Goal: Task Accomplishment & Management: Manage account settings

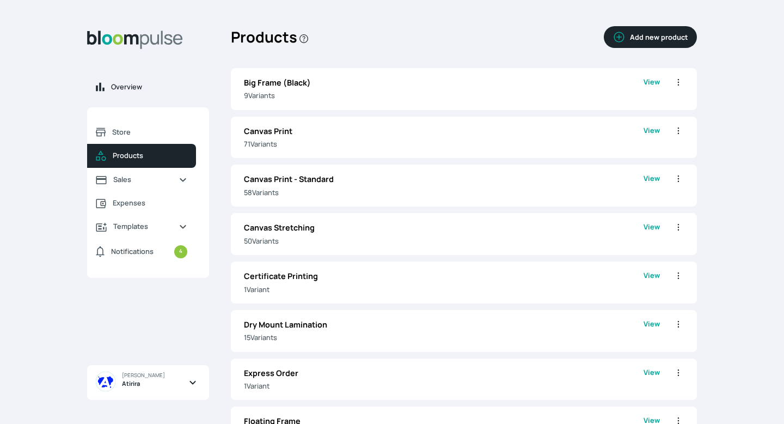
click at [124, 85] on span "Overview" at bounding box center [155, 87] width 89 height 10
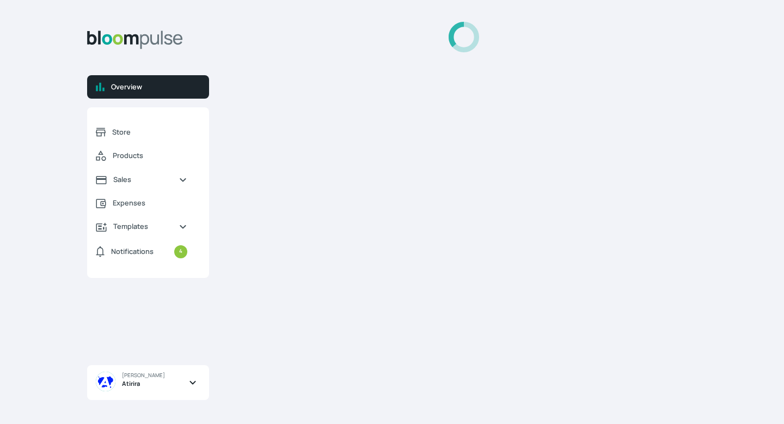
select select "2025"
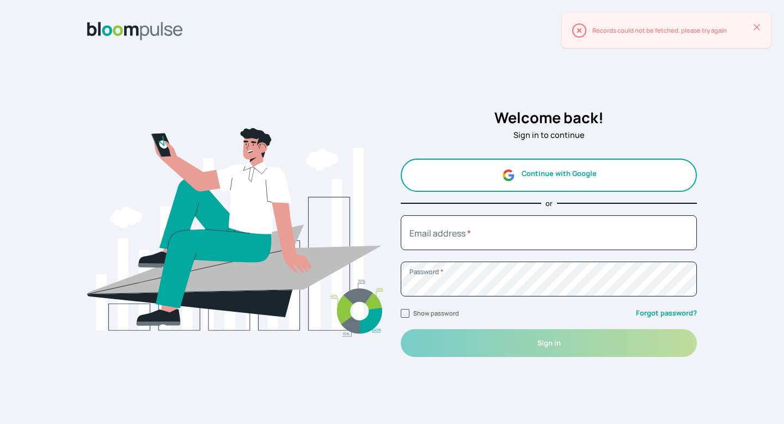
click at [521, 164] on button "Continue with Google" at bounding box center [549, 174] width 296 height 33
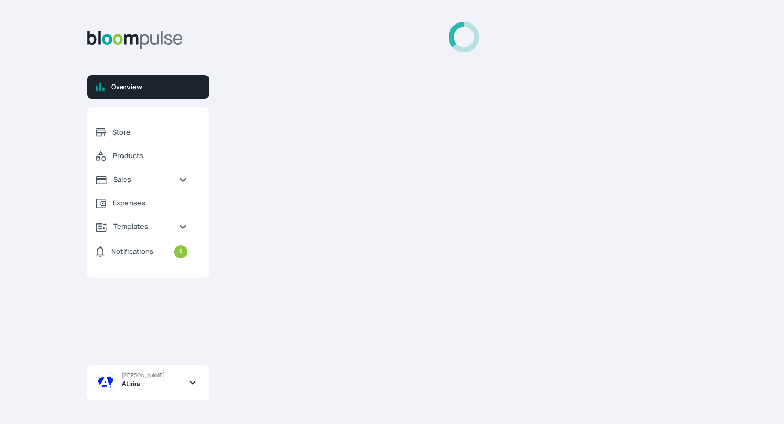
select select "2025"
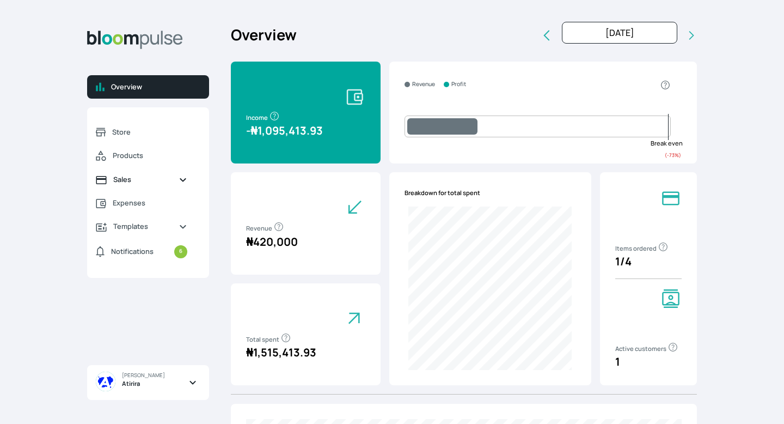
click at [127, 181] on span "Sales" at bounding box center [141, 179] width 57 height 10
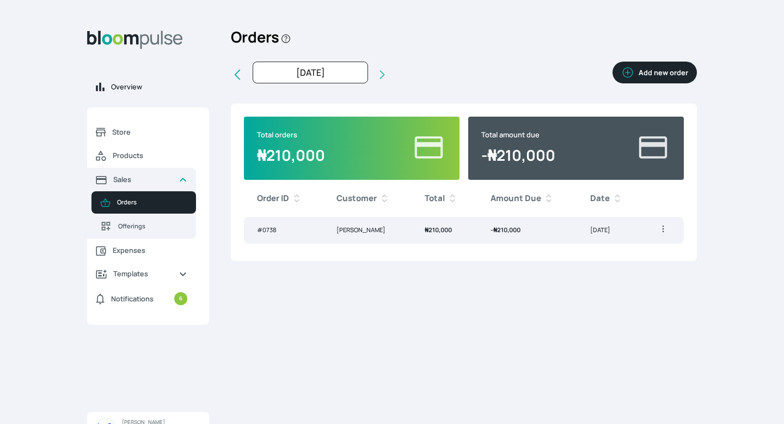
click at [127, 83] on span "Overview" at bounding box center [155, 87] width 89 height 10
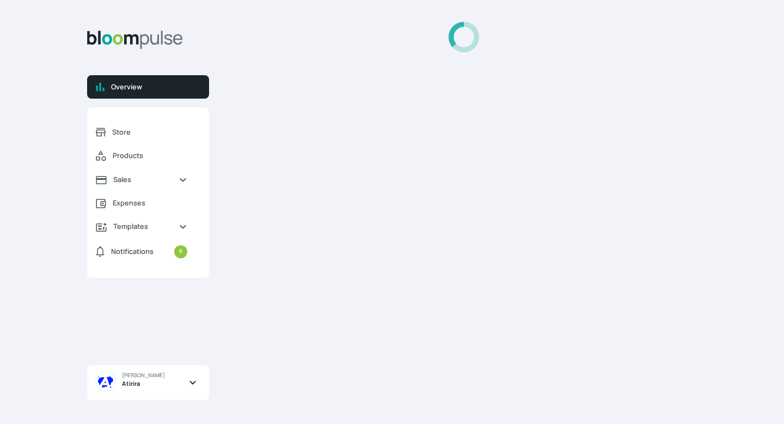
select select "2025"
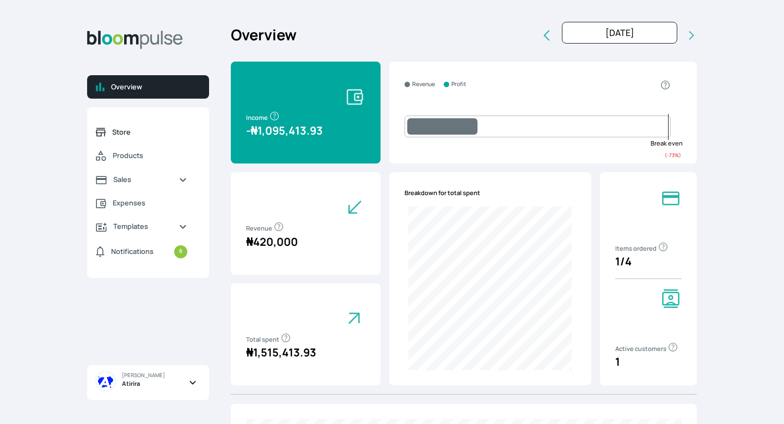
click at [138, 122] on link "Store" at bounding box center [141, 131] width 109 height 23
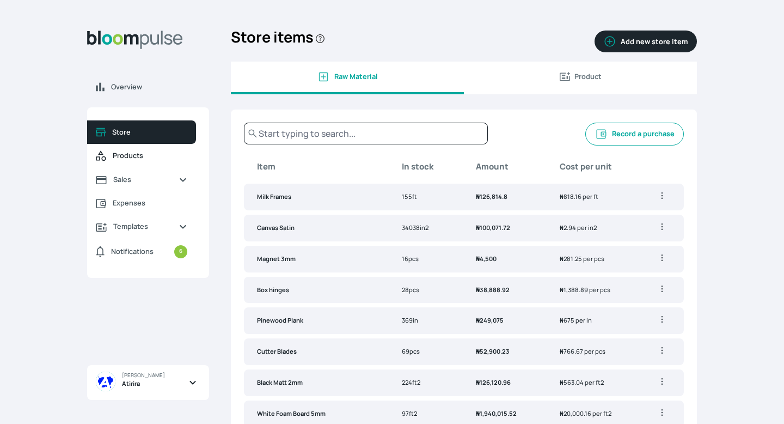
click at [125, 154] on span "Products" at bounding box center [150, 155] width 75 height 10
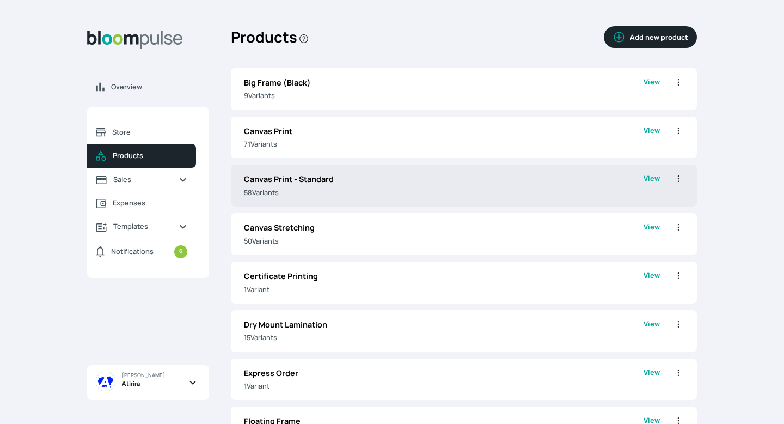
click at [679, 180] on icon "button" at bounding box center [678, 178] width 11 height 11
click at [615, 236] on span "Delete" at bounding box center [620, 240] width 20 height 9
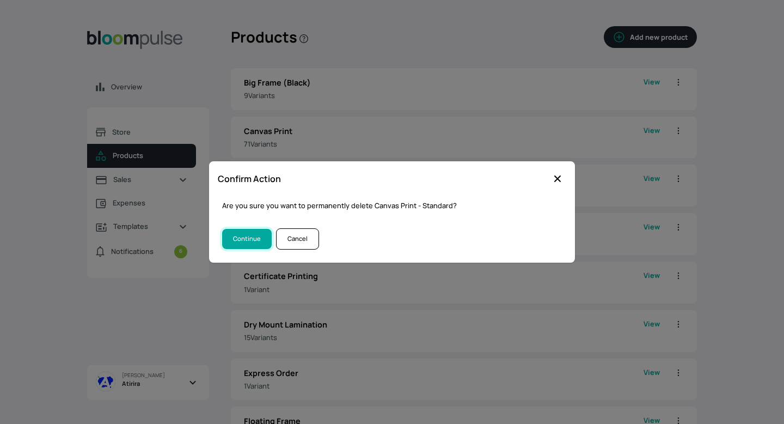
click at [259, 234] on button "Continue" at bounding box center [247, 239] width 50 height 20
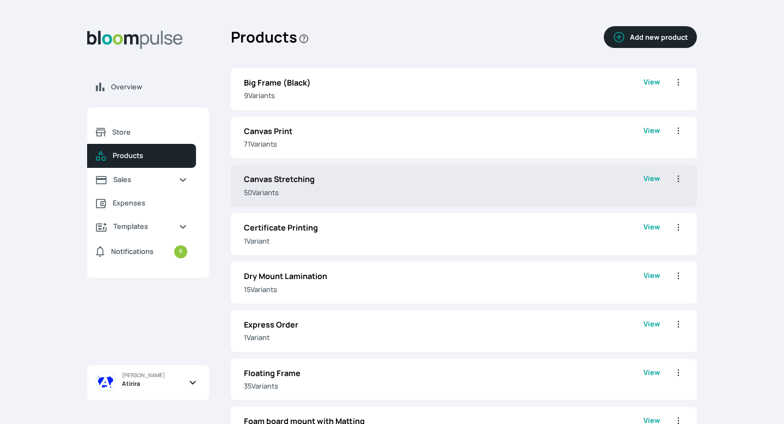
click at [299, 192] on p "50 Variant s" at bounding box center [444, 192] width 400 height 10
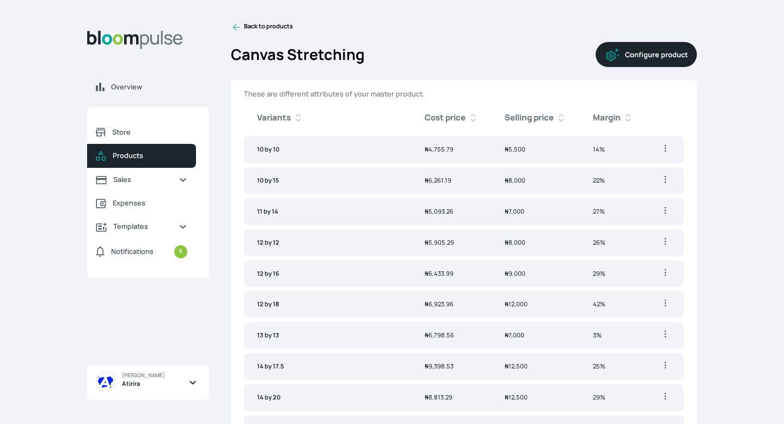
click at [237, 24] on icon at bounding box center [236, 27] width 11 height 11
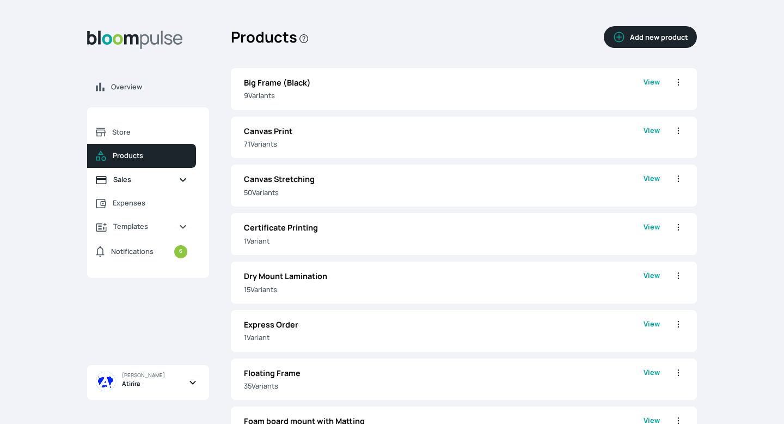
click at [151, 186] on link "Sales" at bounding box center [141, 179] width 109 height 23
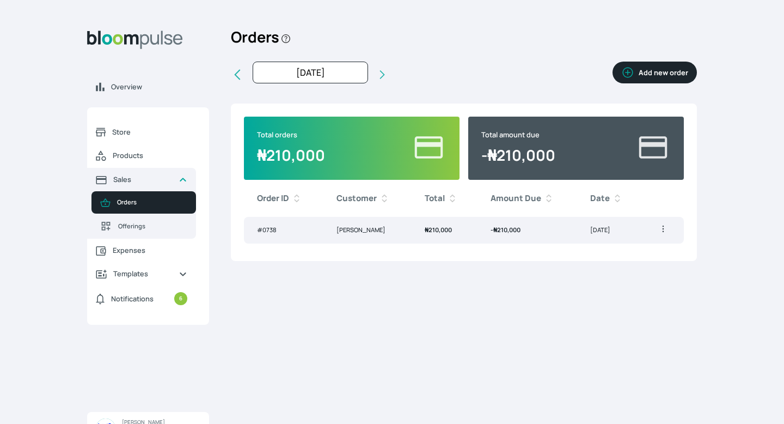
click at [449, 235] on td "₦ 210,000" at bounding box center [445, 230] width 66 height 27
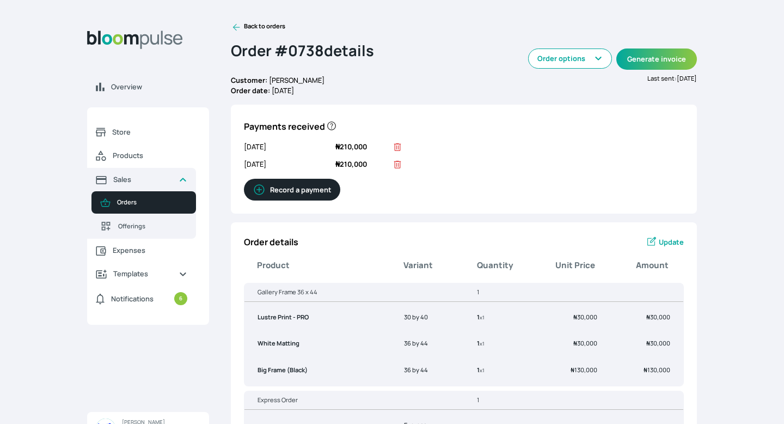
click at [399, 165] on icon at bounding box center [397, 164] width 11 height 11
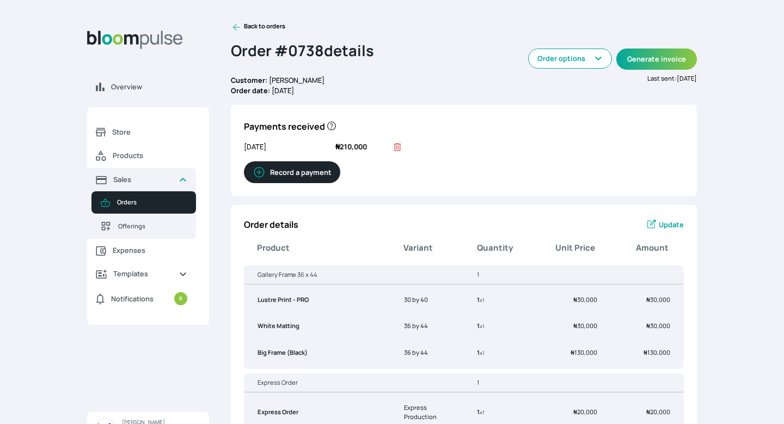
click at [236, 23] on icon at bounding box center [236, 27] width 11 height 11
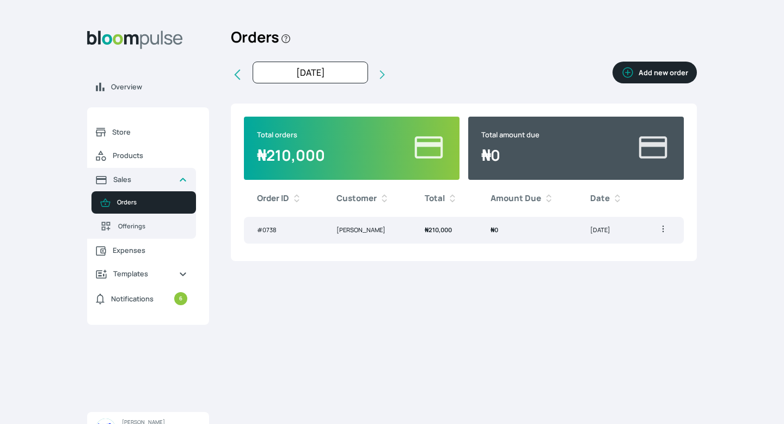
click at [146, 201] on span "Orders" at bounding box center [152, 202] width 70 height 9
click at [637, 69] on button "Add new order" at bounding box center [654, 73] width 84 height 22
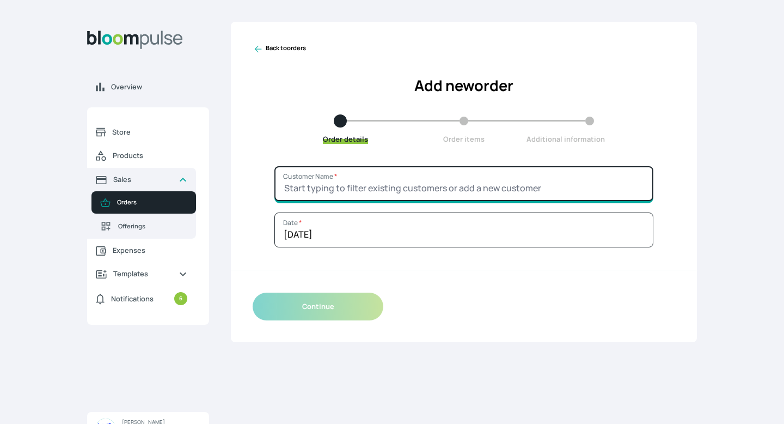
click at [465, 184] on input "Customer Name *" at bounding box center [463, 183] width 379 height 35
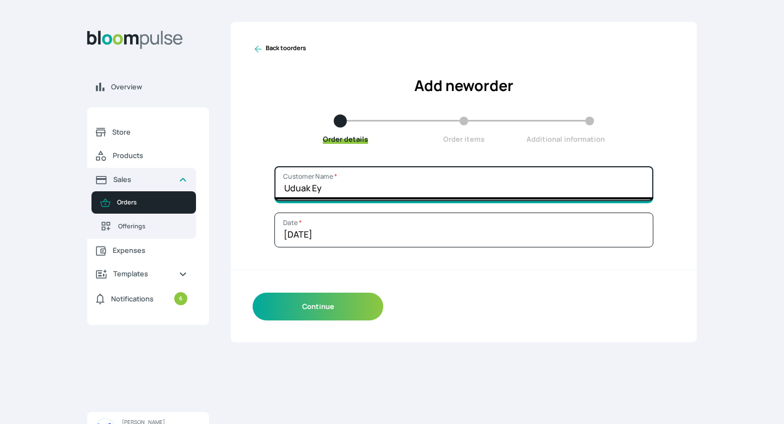
type input "[PERSON_NAME]"
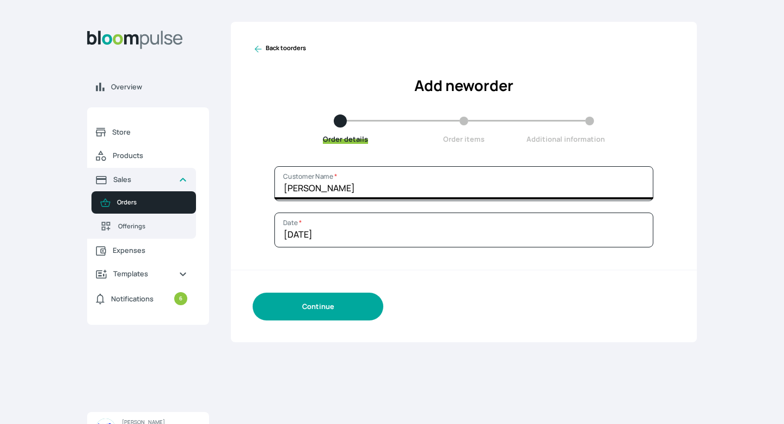
click at [324, 302] on button "Continue" at bounding box center [318, 306] width 131 height 28
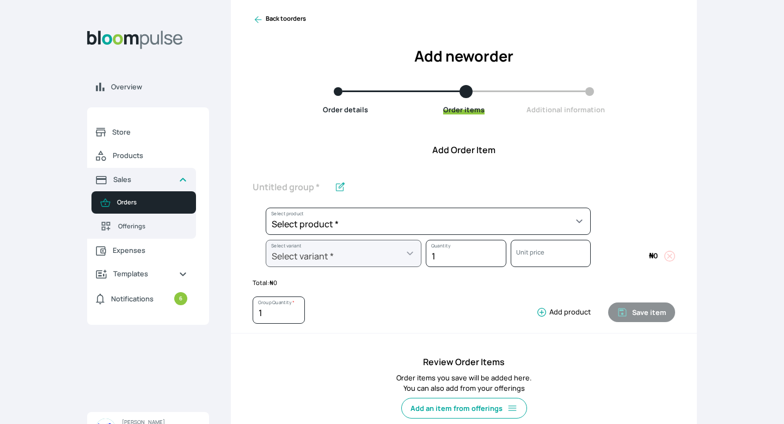
scroll to position [36, 0]
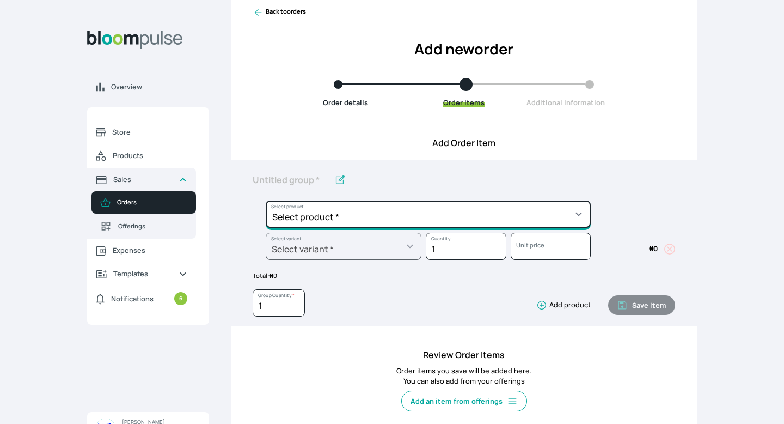
click at [410, 221] on select "Select product * Big Frame (Black) Canvas Print Canvas Stretching Certificate P…" at bounding box center [428, 213] width 325 height 27
click at [569, 212] on select "Select product * Big Frame (Black) Canvas Print Canvas Stretching Certificate P…" at bounding box center [428, 213] width 325 height 27
select select "a9f19bd2-f1a8-4b74-ae51-3a75659f3a28"
click at [266, 200] on select "Select product * Big Frame (Black) Canvas Print Canvas Stretching Certificate P…" at bounding box center [428, 213] width 325 height 27
type input "Lustre Print - Standard"
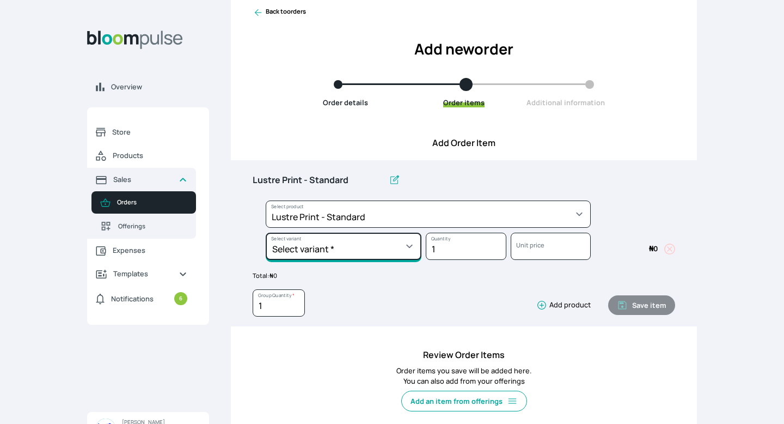
click at [370, 243] on select "Select variant * 10 by 10 10 by 12 10 by 15 10 by 16 11 by 12 11 by 14 11.7 by …" at bounding box center [344, 245] width 156 height 27
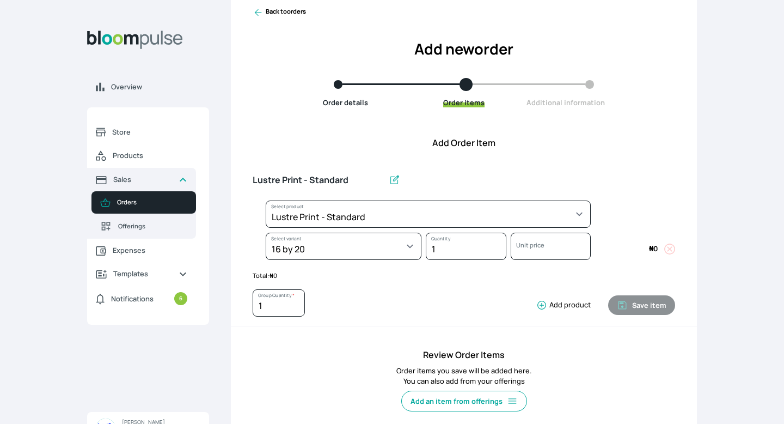
select select "a9f19bd2-f1a8-4b74-ae51-3a75659f3a28"
select select "c90ef38e-4c33-4814-9bf1-ecad61888651"
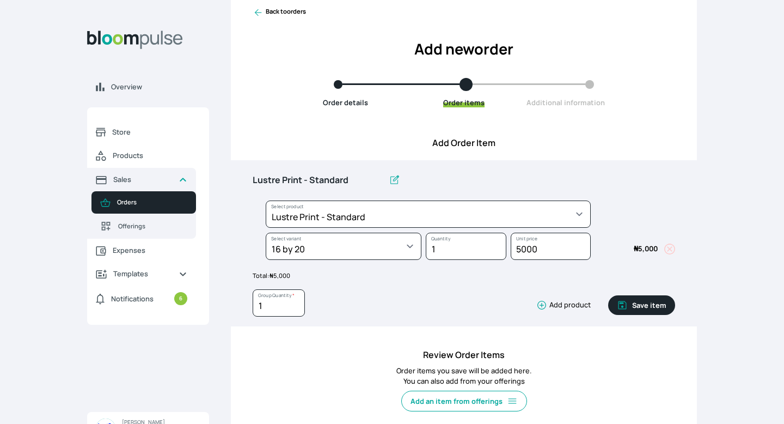
click at [553, 304] on button "Add product" at bounding box center [561, 304] width 59 height 11
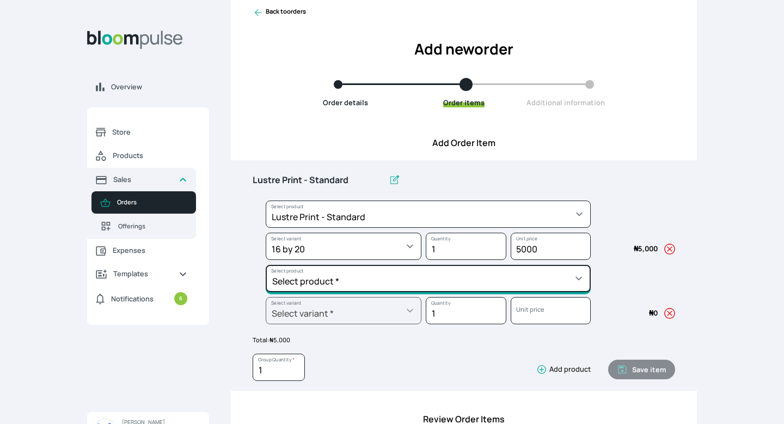
click at [540, 282] on select "Select product * Big Frame (Black) Canvas Print Canvas Stretching Certificate P…" at bounding box center [428, 278] width 325 height 27
select select "5fa67804-61d7-459d-93b4-9e8949636f1b"
click at [266, 265] on select "Select product * Big Frame (Black) Canvas Print Canvas Stretching Certificate P…" at bounding box center [428, 278] width 325 height 27
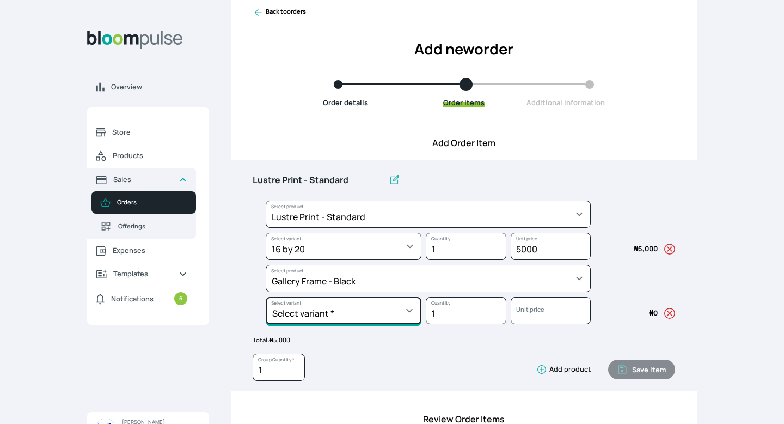
click at [408, 314] on select "Select variant * 10 by 10 10 by 12 10 by 13 10 by 15 10 by 16 11 by 12 11 by 14…" at bounding box center [344, 310] width 156 height 27
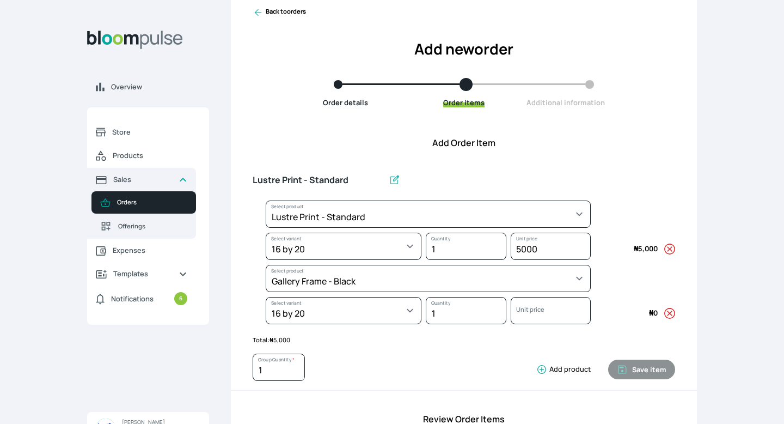
select select "5fa67804-61d7-459d-93b4-9e8949636f1b"
select select "ce514348-26ea-42a8-afc0-9dafa6b4dfcb"
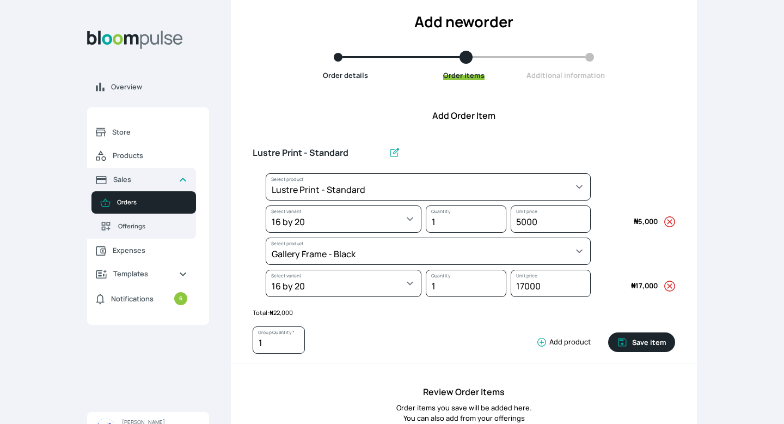
scroll to position [64, 0]
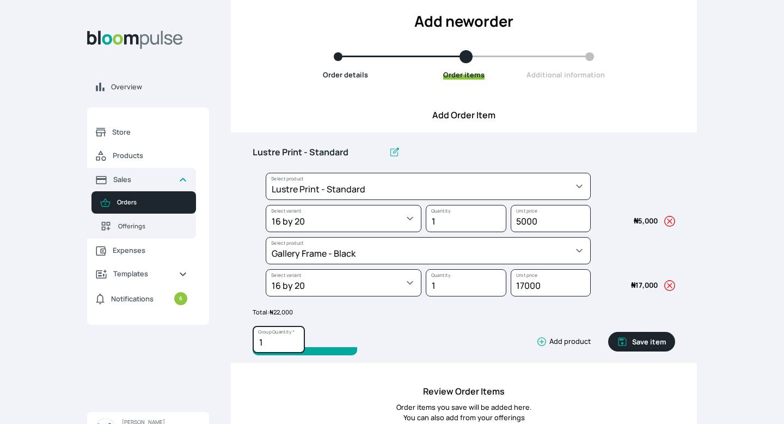
click at [279, 342] on input "1" at bounding box center [279, 339] width 52 height 27
type input "1"
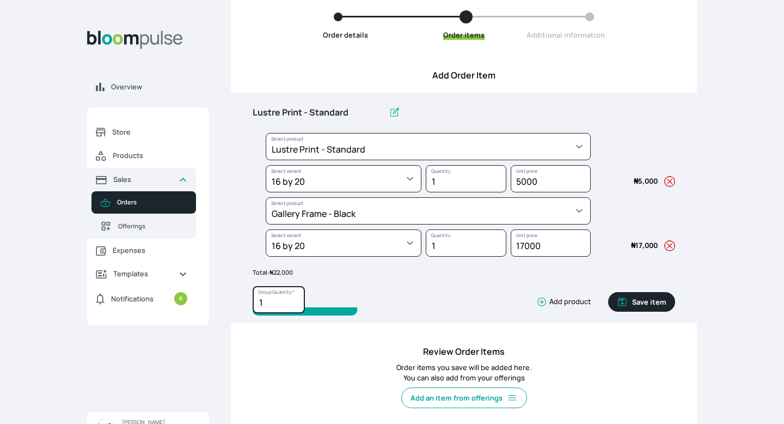
scroll to position [106, 0]
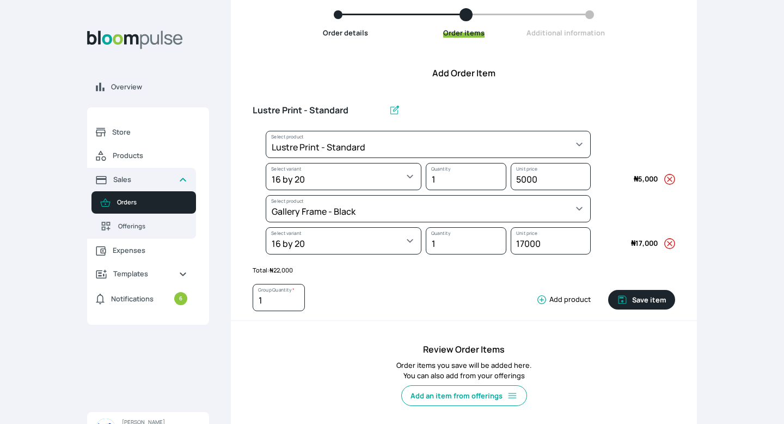
click at [380, 290] on div "1 Group Quantity * Add product" at bounding box center [422, 300] width 338 height 32
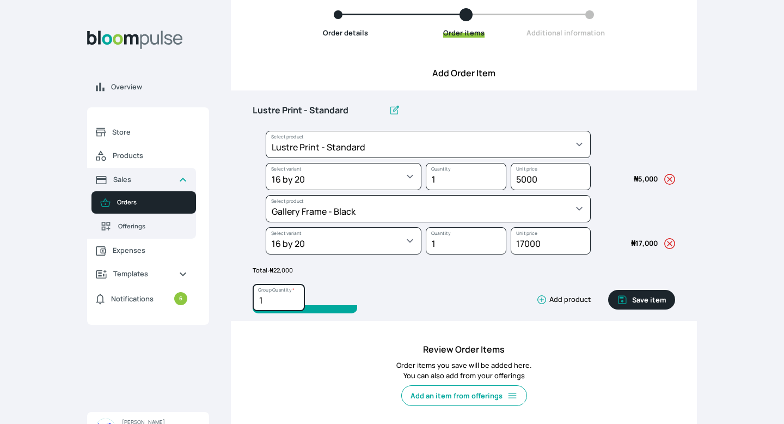
click at [279, 300] on input "1" at bounding box center [279, 297] width 52 height 27
type input "3"
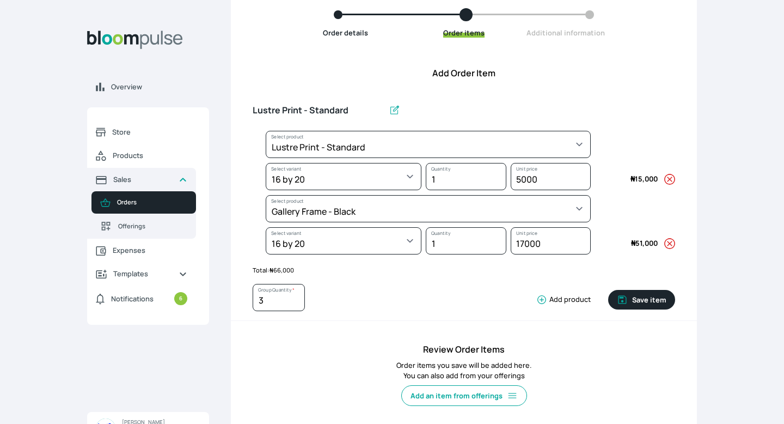
click at [363, 320] on div "Lustre Print - Standard Select product * Big Frame (Black) Canvas Print Canvas …" at bounding box center [464, 205] width 466 height 230
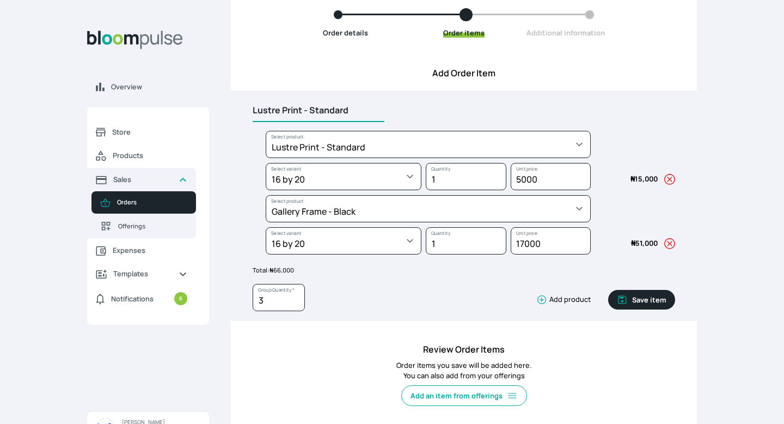
click at [349, 111] on input "Lustre Print - Standard" at bounding box center [319, 110] width 132 height 23
type input "L"
type input "Gallery Frame 16 x 20"
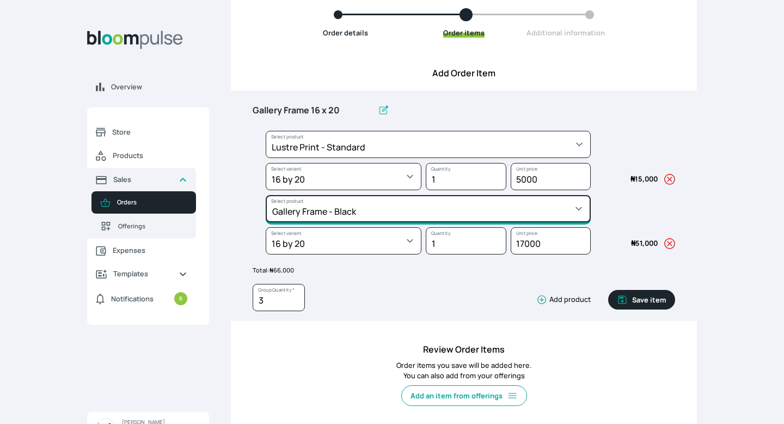
click at [471, 210] on select "Select product * Big Frame (Black) Canvas Print Canvas Stretching Certificate P…" at bounding box center [428, 208] width 325 height 27
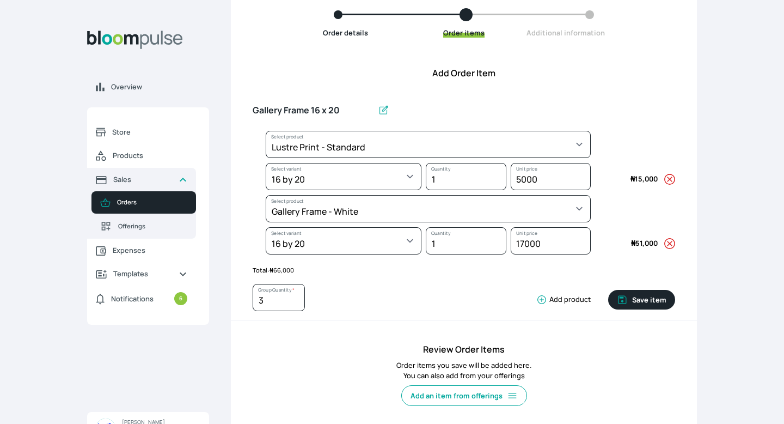
select select "62cb2f78-ed32-441b-8aa1-1215bfec8eaf"
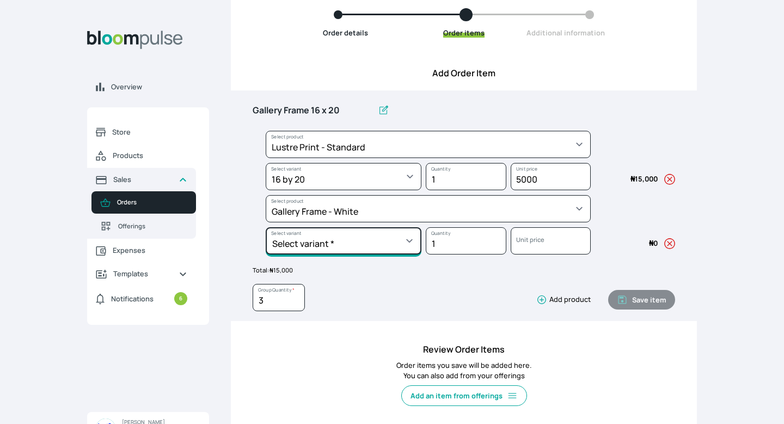
click at [366, 242] on select "Select variant * 10 by 10 11 by 14 12 by 12 12 by 16 12 by 18 14 by 18 16 by 16…" at bounding box center [344, 240] width 156 height 27
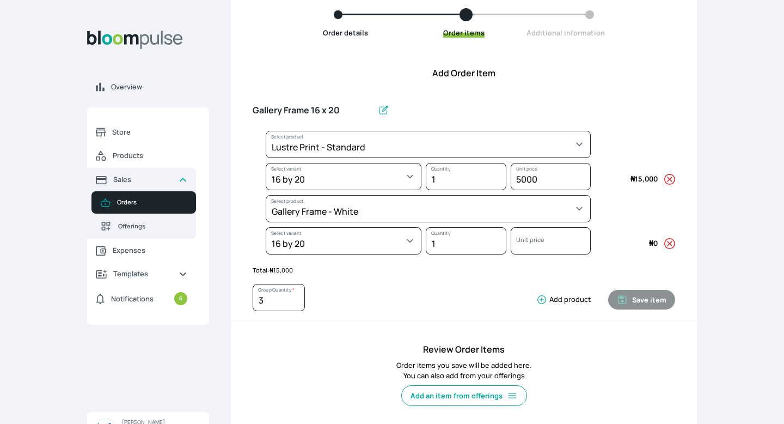
select select "62cb2f78-ed32-441b-8aa1-1215bfec8eaf"
select select "e6a97a67-7ca9-4969-91ae-caf8303be444"
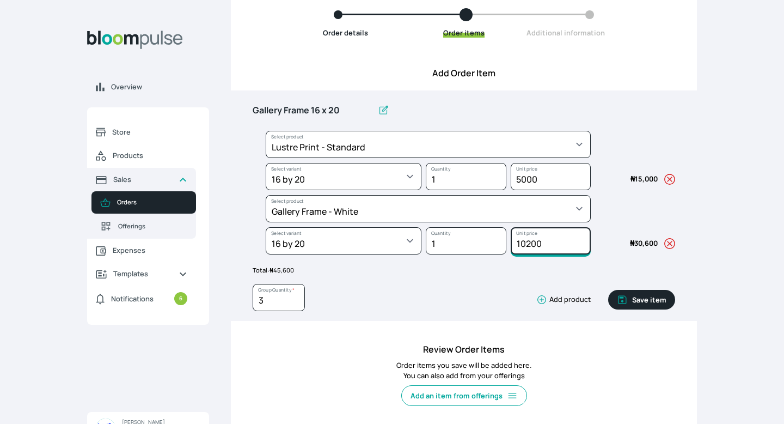
click at [553, 248] on input "10200" at bounding box center [551, 240] width 80 height 27
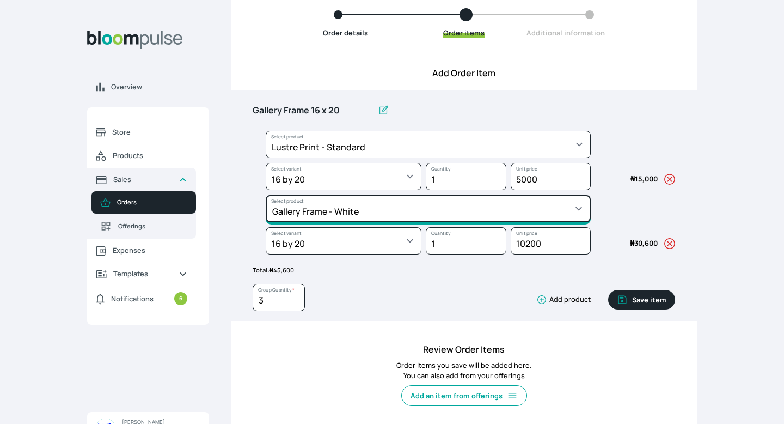
click at [441, 206] on select "Select product * Big Frame (Black) Canvas Print Canvas Stretching Certificate P…" at bounding box center [428, 208] width 325 height 27
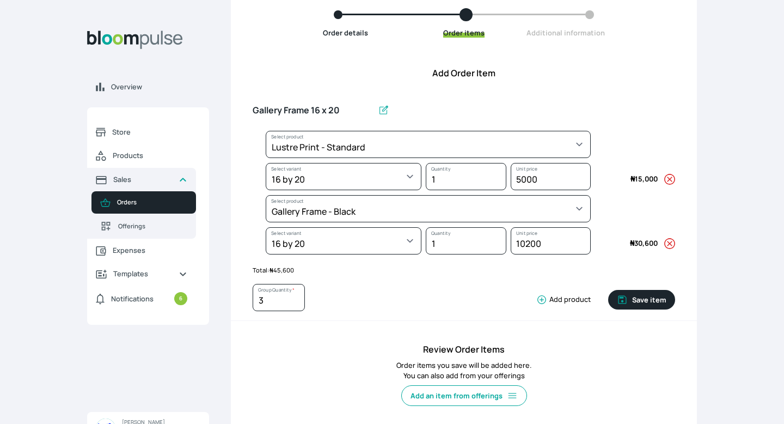
select select "5fa67804-61d7-459d-93b4-9e8949636f1b"
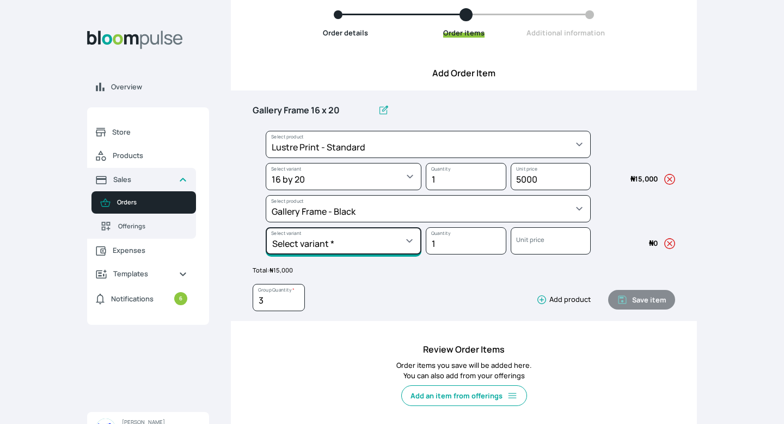
click at [371, 237] on select "Select variant * 10 by 10 10 by 12 10 by 13 10 by 15 10 by 16 11 by 12 11 by 14…" at bounding box center [344, 240] width 156 height 27
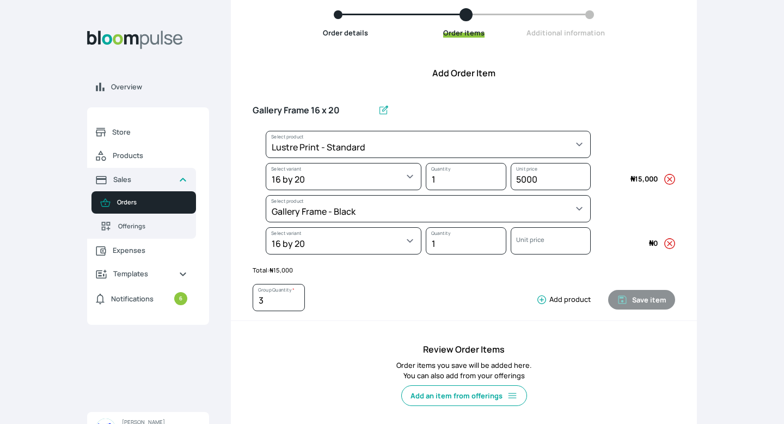
select select "5fa67804-61d7-459d-93b4-9e8949636f1b"
select select "ce514348-26ea-42a8-afc0-9dafa6b4dfcb"
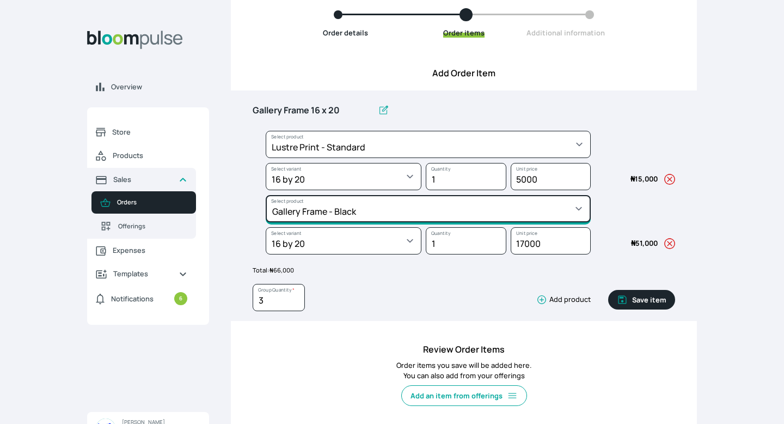
click at [485, 207] on select "Select product * Big Frame (Black) Canvas Print Canvas Stretching Certificate P…" at bounding box center [428, 208] width 325 height 27
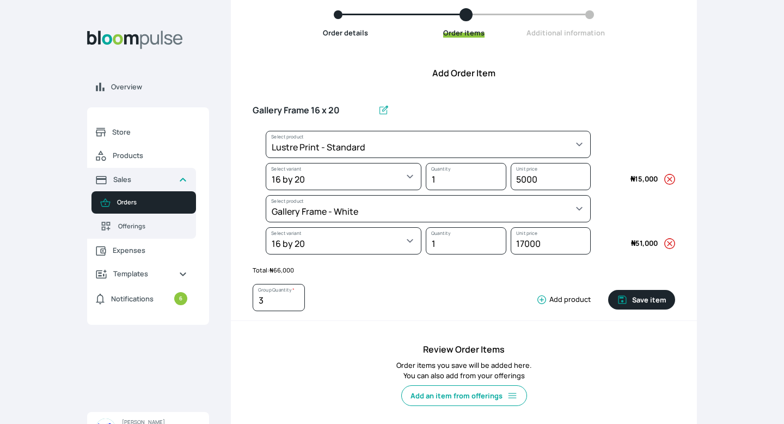
select select "62cb2f78-ed32-441b-8aa1-1215bfec8eaf"
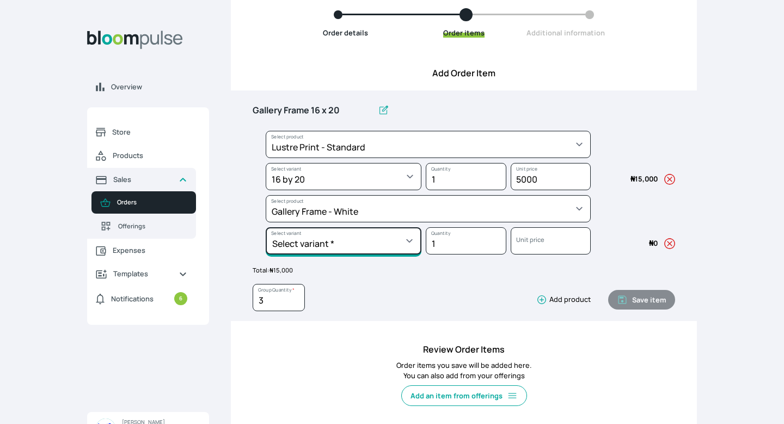
click at [391, 249] on select "Select variant * 10 by 10 11 by 14 12 by 12 12 by 16 12 by 18 14 by 18 16 by 16…" at bounding box center [344, 240] width 156 height 27
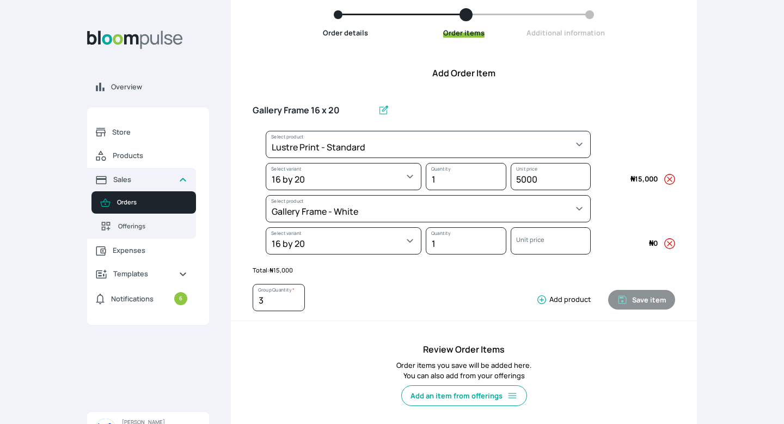
select select "62cb2f78-ed32-441b-8aa1-1215bfec8eaf"
select select "e6a97a67-7ca9-4969-91ae-caf8303be444"
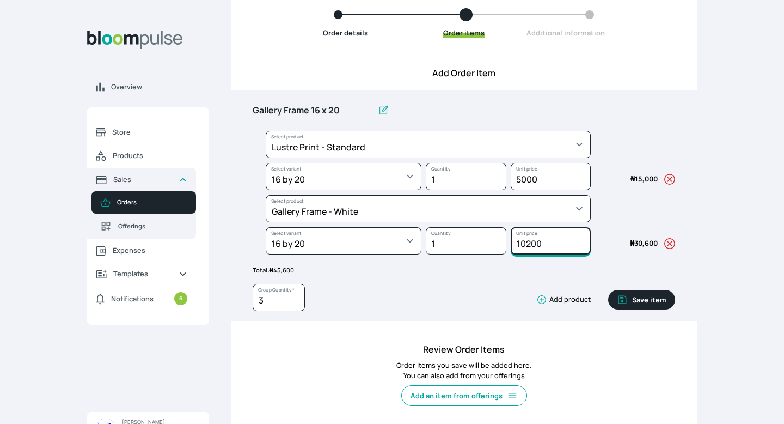
click at [543, 241] on input "10200" at bounding box center [551, 240] width 80 height 27
type input "17000"
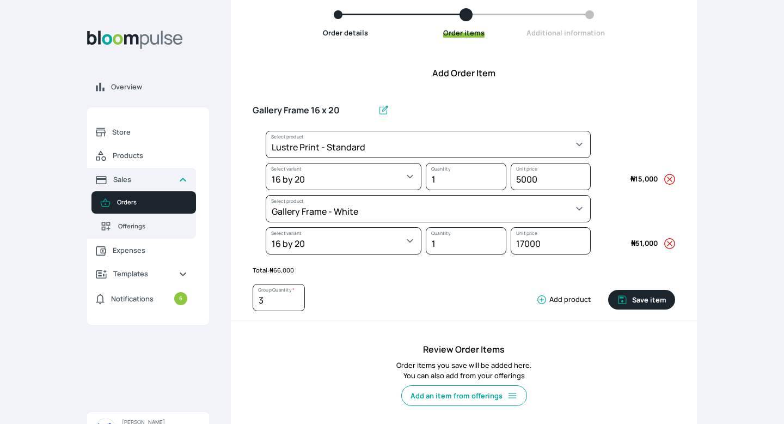
click at [716, 267] on div "Overview Store Products Sales Orders Offerings Expenses Templates Notifications…" at bounding box center [392, 106] width 784 height 424
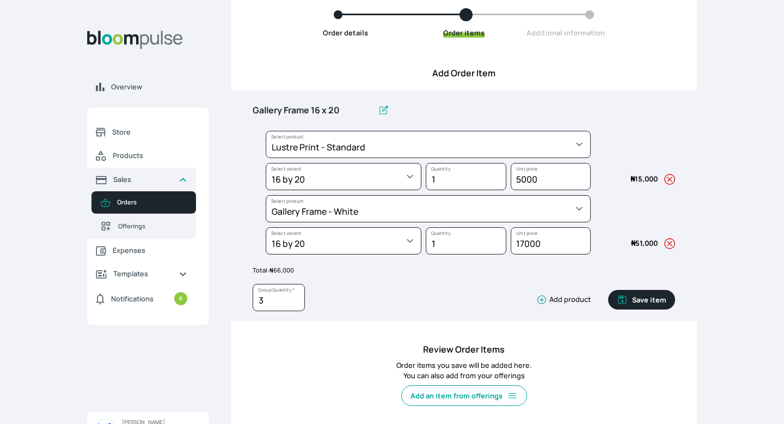
click at [669, 242] on icon "button" at bounding box center [669, 243] width 11 height 11
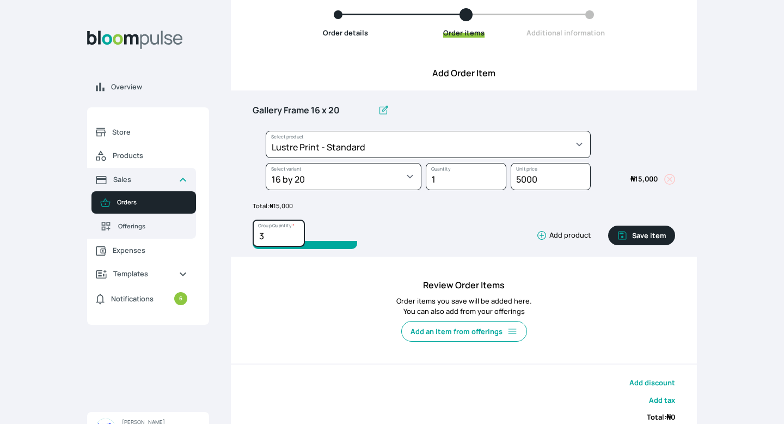
click at [274, 236] on input "3" at bounding box center [279, 232] width 52 height 27
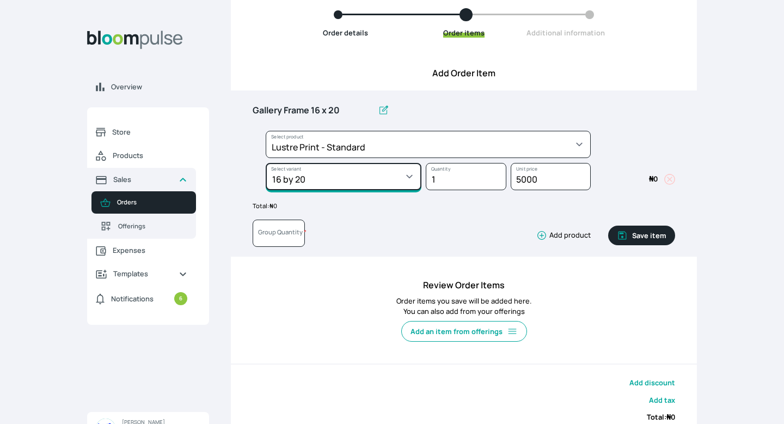
type input "0"
click at [391, 180] on select "Select variant * 10 by 10 10 by 12 10 by 15 10 by 16 11 by 12 11 by 14 11.7 by …" at bounding box center [344, 176] width 156 height 27
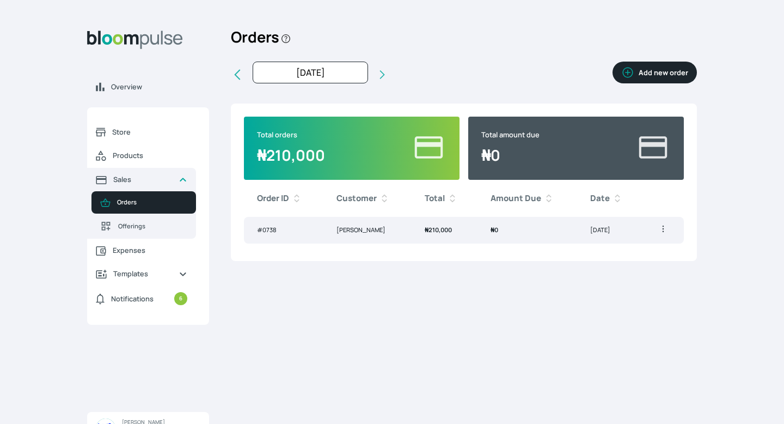
click at [680, 79] on button "Add new order" at bounding box center [654, 73] width 84 height 22
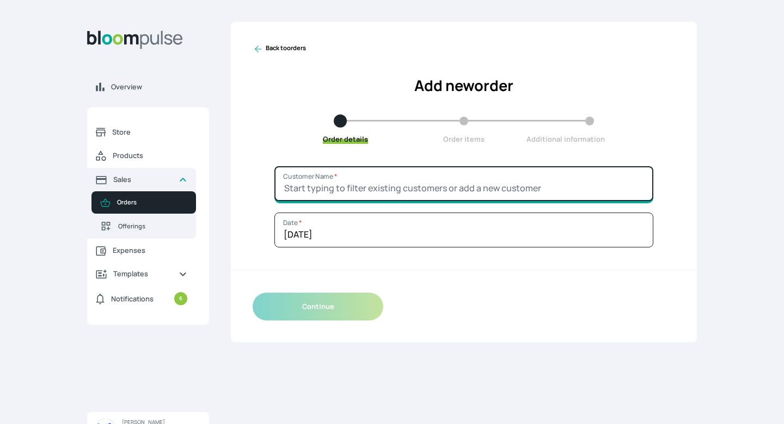
click at [492, 186] on input "Customer Name *" at bounding box center [463, 183] width 379 height 35
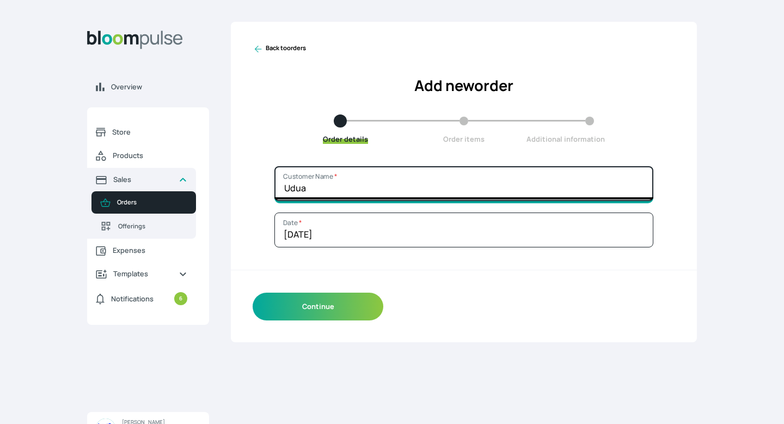
type input "Uduak"
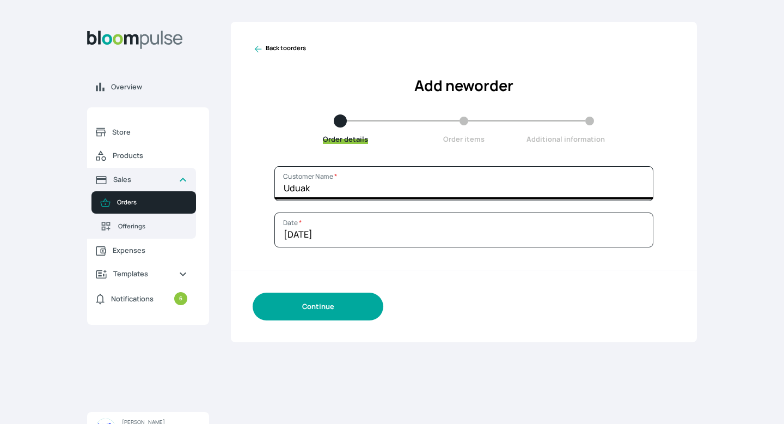
click at [357, 311] on button "Continue" at bounding box center [318, 306] width 131 height 28
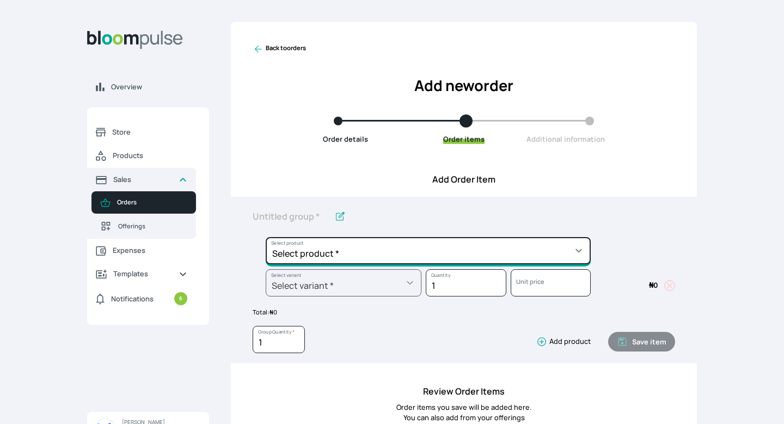
click at [402, 250] on select "Select product * Big Frame (Black) Canvas Print Canvas Stretching Certificate P…" at bounding box center [428, 250] width 325 height 27
select select "a8372af6-4ed1-4d22-9e30-c87e78025863"
click at [266, 237] on select "Select product * Big Frame (Black) Canvas Print Canvas Stretching Certificate P…" at bounding box center [428, 250] width 325 height 27
type input "Canvas Print"
click at [450, 256] on select "Select product * Big Frame (Black) Canvas Print Canvas Stretching Certificate P…" at bounding box center [428, 250] width 325 height 27
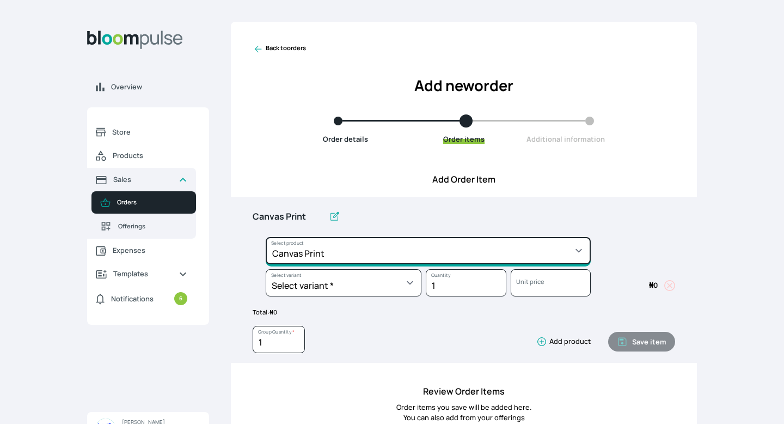
select select "5fa67804-61d7-459d-93b4-9e8949636f1b"
click at [266, 237] on select "Select product * Big Frame (Black) Canvas Print Canvas Stretching Certificate P…" at bounding box center [428, 250] width 325 height 27
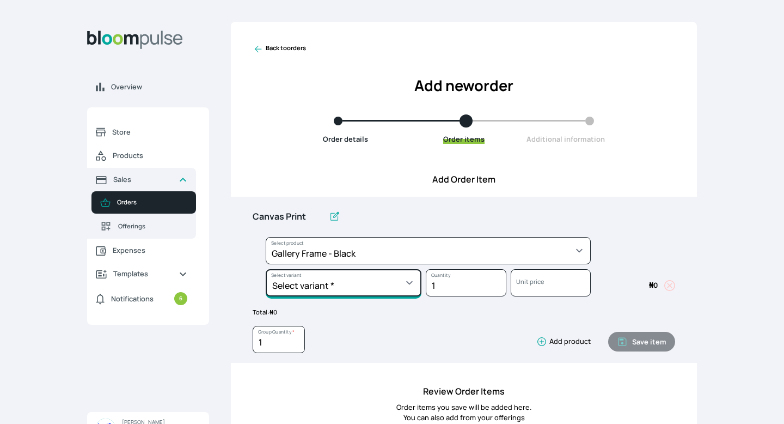
click at [411, 285] on select "Select variant * 10 by 10 10 by 12 10 by 13 10 by 15 10 by 16 11 by 12 11 by 14…" at bounding box center [344, 282] width 156 height 27
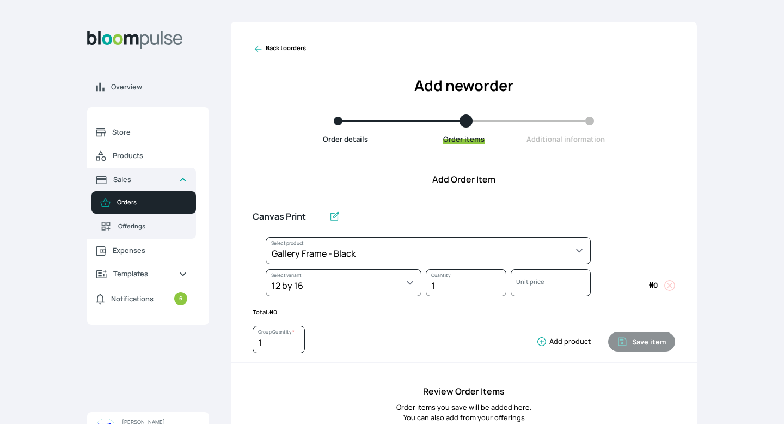
select select "5fa67804-61d7-459d-93b4-9e8949636f1b"
select select "cc49fcbb-ce8f-4c01-9f58-b109c0a62ea3"
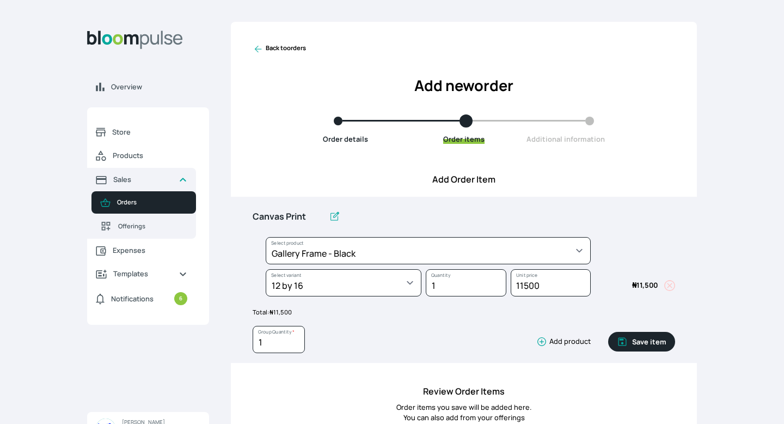
click at [542, 345] on icon "button" at bounding box center [541, 341] width 11 height 11
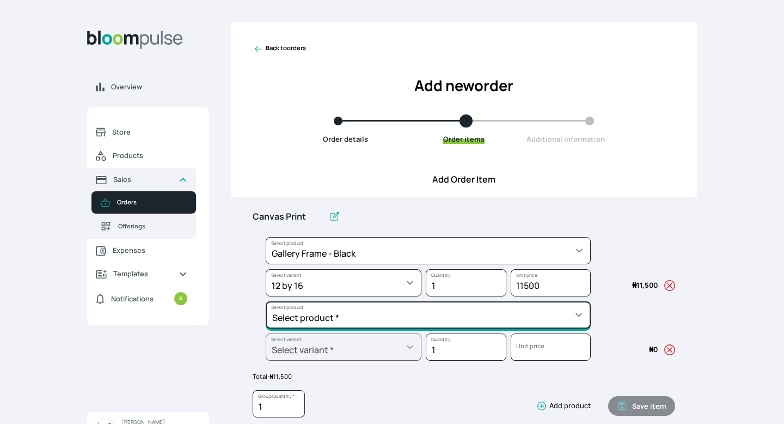
click at [419, 318] on select "Select product * Big Frame (Black) Canvas Print Canvas Stretching Certificate P…" at bounding box center [428, 314] width 325 height 27
select select "a9f19bd2-f1a8-4b74-ae51-3a75659f3a28"
click at [266, 301] on select "Select product * Big Frame (Black) Canvas Print Canvas Stretching Certificate P…" at bounding box center [428, 314] width 325 height 27
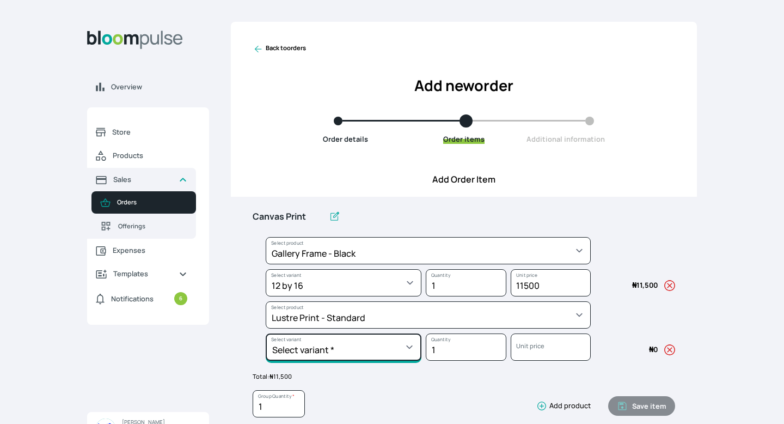
click at [408, 347] on select "Select variant * 10 by 10 10 by 12 10 by 15 10 by 16 11 by 12 11 by 14 11.7 by …" at bounding box center [344, 346] width 156 height 27
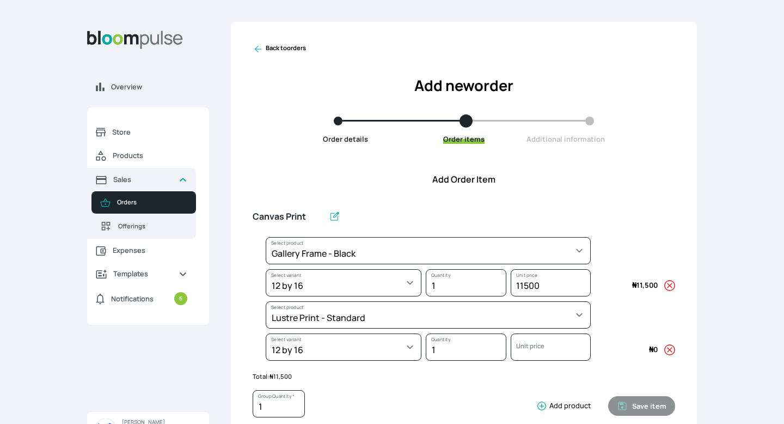
select select "a9f19bd2-f1a8-4b74-ae51-3a75659f3a28"
select select "5462bcb9-1a5c-419b-b577-8f517a143e1a"
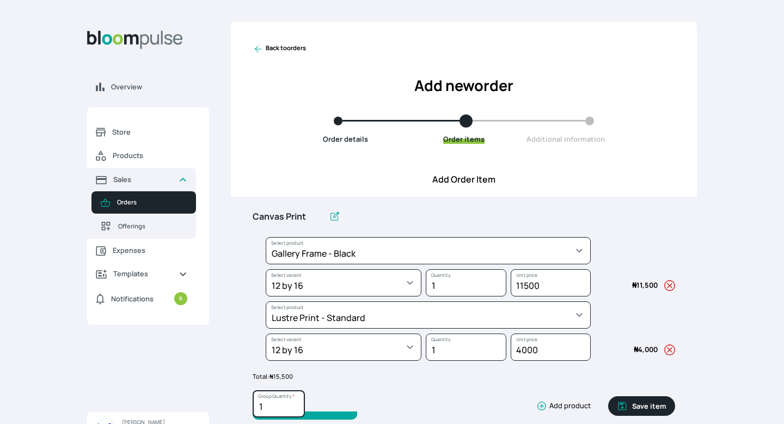
click at [275, 408] on input "1" at bounding box center [279, 403] width 52 height 27
type input "5"
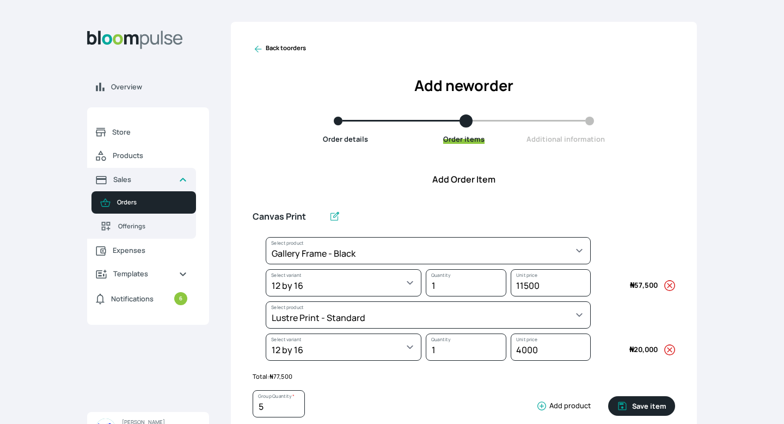
click at [376, 385] on div "5 Group Quantity * Add product Save item" at bounding box center [464, 401] width 422 height 41
click at [329, 216] on icon at bounding box center [334, 216] width 11 height 11
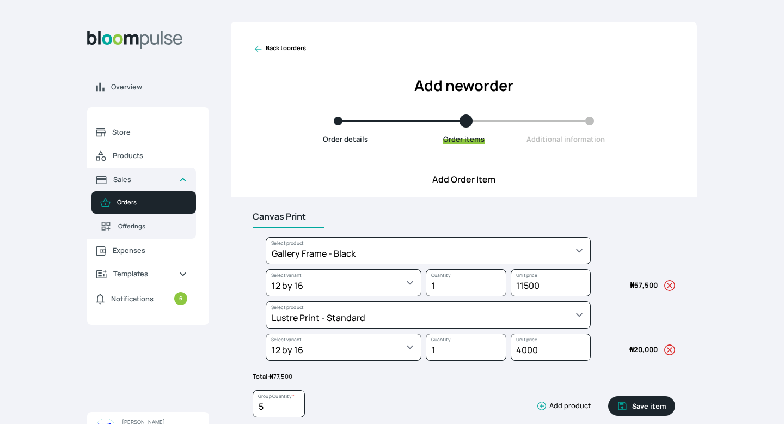
click at [309, 213] on input "Canvas Print" at bounding box center [289, 216] width 72 height 23
type input "C"
type input "Gallery Frame 12 x 16"
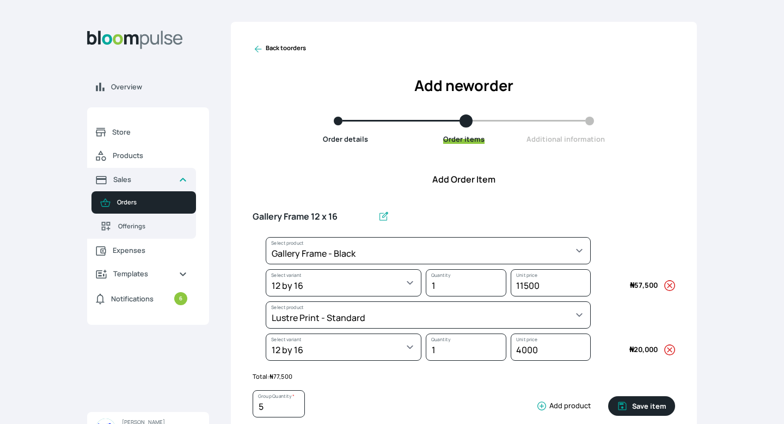
click at [381, 222] on div "Gallery Frame 12 x 16" at bounding box center [422, 221] width 338 height 32
click at [260, 45] on icon at bounding box center [258, 49] width 11 height 11
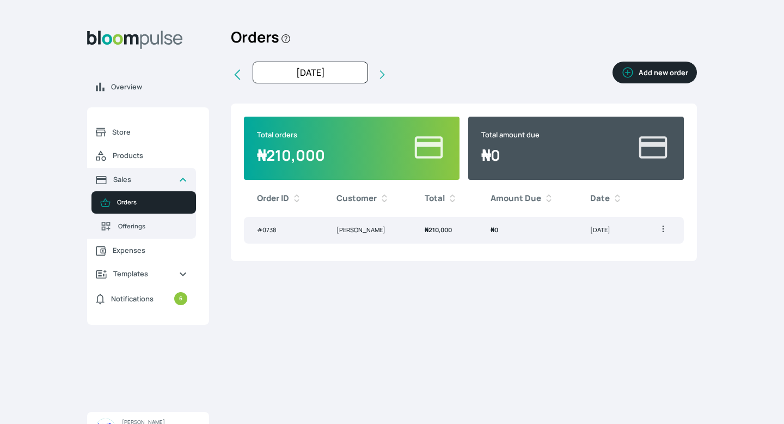
click at [672, 67] on button "Add new order" at bounding box center [654, 73] width 84 height 22
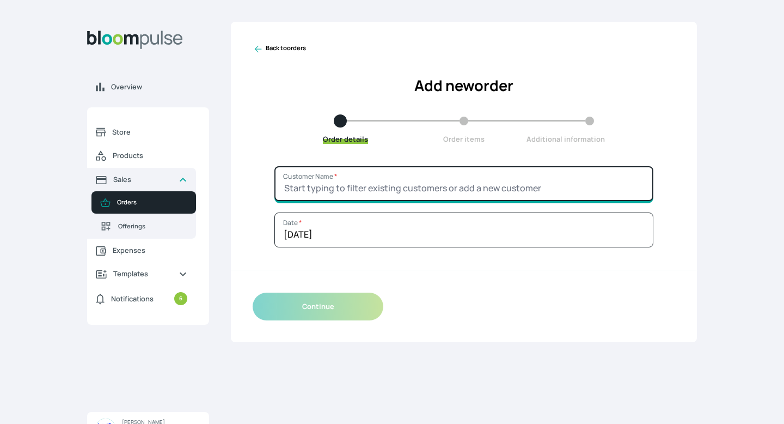
click at [434, 183] on input "Customer Name *" at bounding box center [463, 183] width 379 height 35
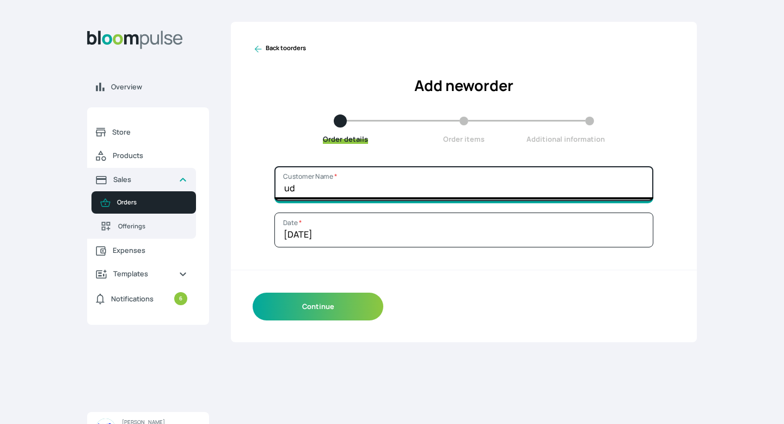
type input "u"
type input "Uduak"
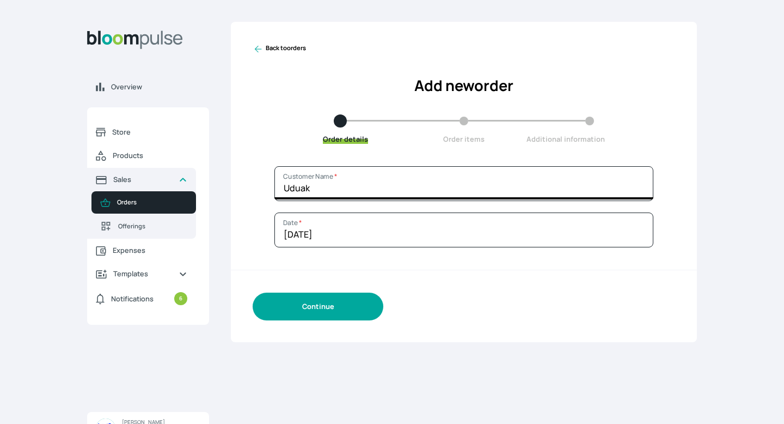
click at [352, 306] on button "Continue" at bounding box center [318, 306] width 131 height 28
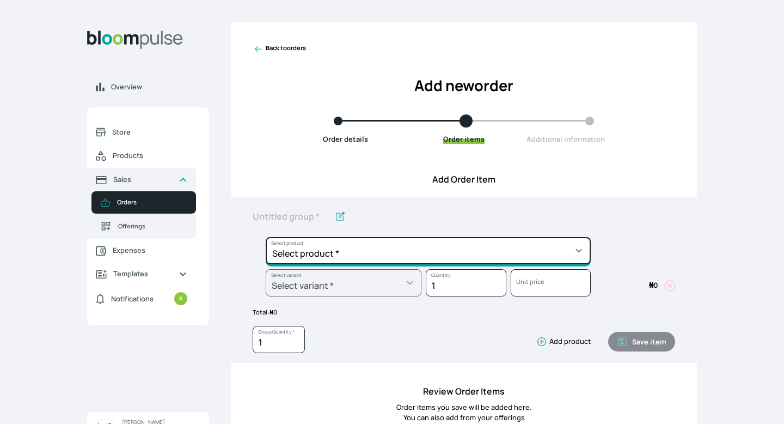
click at [505, 254] on select "Select product * Big Frame (Black) Canvas Print Canvas Stretching Certificate P…" at bounding box center [428, 250] width 325 height 27
click at [576, 246] on select "Select product * Big Frame (Black) Canvas Print Canvas Stretching Certificate P…" at bounding box center [428, 250] width 325 height 27
click at [553, 258] on select "Select product * Big Frame (Black) Canvas Print Canvas Stretching Certificate P…" at bounding box center [428, 250] width 325 height 27
select select "a8372af6-4ed1-4d22-9e30-c87e78025863"
click at [266, 237] on select "Select product * Big Frame (Black) Canvas Print Canvas Stretching Certificate P…" at bounding box center [428, 250] width 325 height 27
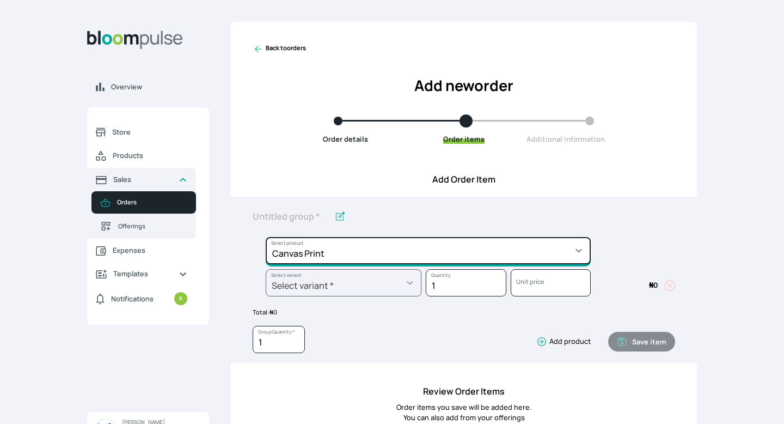
type input "Canvas Print"
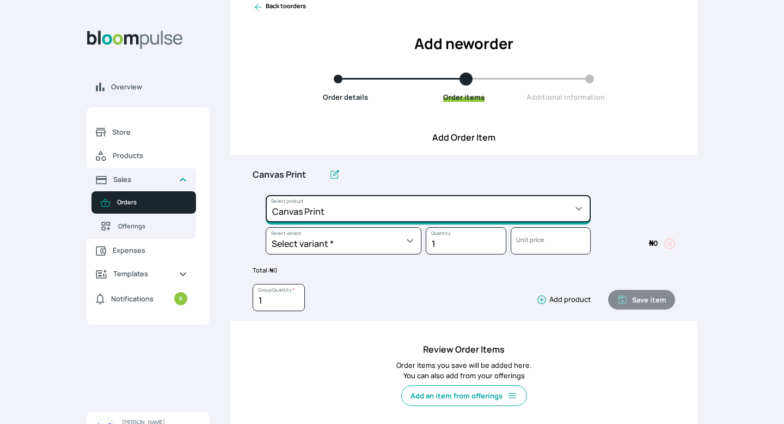
scroll to position [58, 0]
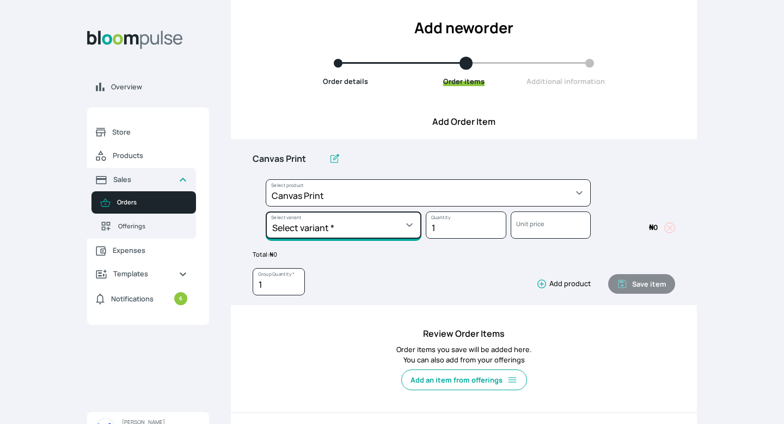
click at [410, 229] on select "Select variant * 10 by 10 10 by 12 10 by 15 10 by 16 11 by 14 12 by 12 12 by 16…" at bounding box center [344, 224] width 156 height 27
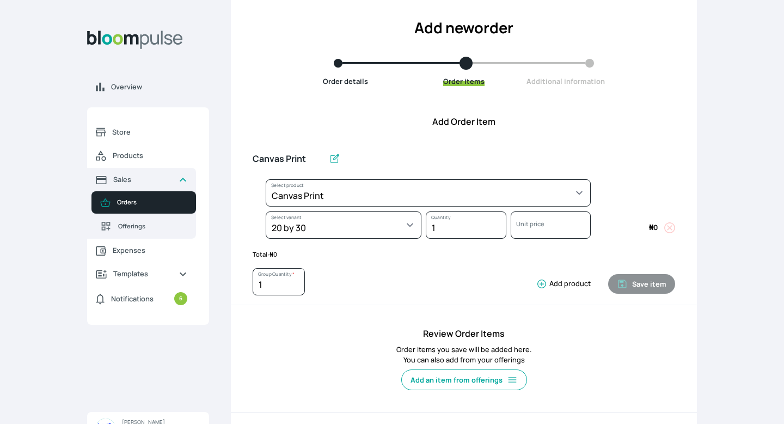
select select "a8372af6-4ed1-4d22-9e30-c87e78025863"
select select "b1894cb3-6a46-4530-a99f-a765d6f267dd"
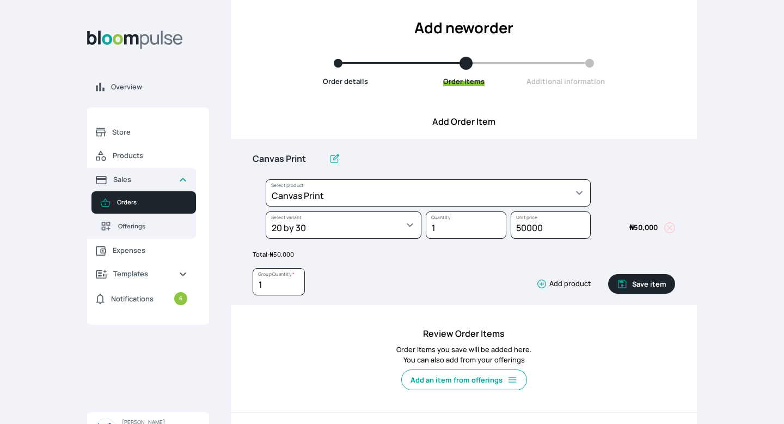
click at [544, 285] on icon "button" at bounding box center [541, 283] width 11 height 11
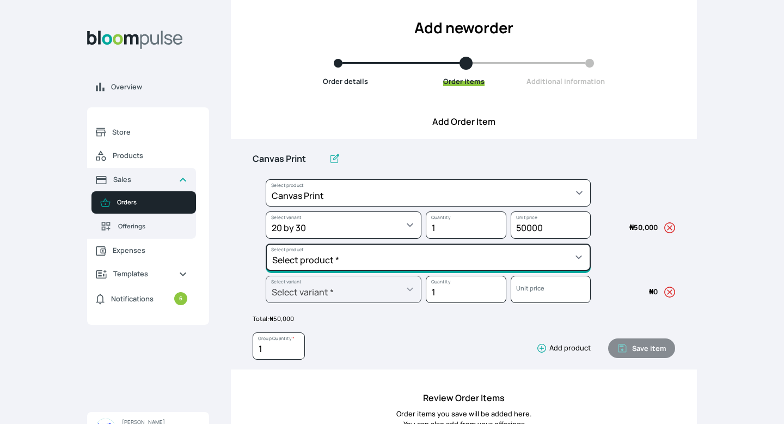
click at [526, 259] on select "Select product * Big Frame (Black) Canvas Print Canvas Stretching Certificate P…" at bounding box center [428, 256] width 325 height 27
select select "f06b78f3-e34c-4a72-bdfc-a90fec4ff39a"
click at [266, 243] on select "Select product * Big Frame (Black) Canvas Print Canvas Stretching Certificate P…" at bounding box center [428, 256] width 325 height 27
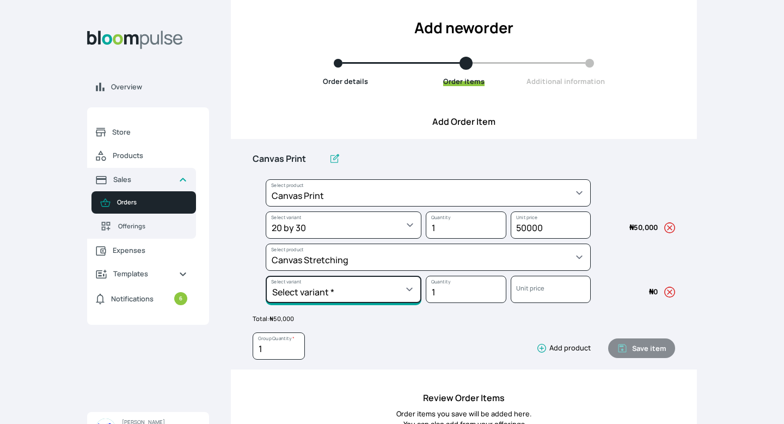
click at [372, 297] on select "Select variant * 10 by 10 10 by 15 11 by 14 12 by 12 12 by 16 12 by 18 13 by 13…" at bounding box center [344, 288] width 156 height 27
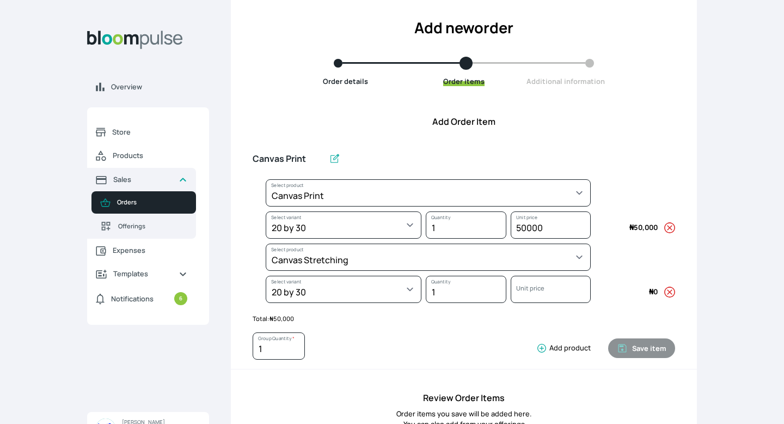
select select "f06b78f3-e34c-4a72-bdfc-a90fec4ff39a"
select select "09d46139-b6cc-46a6-b78a-a0028f5b43e1"
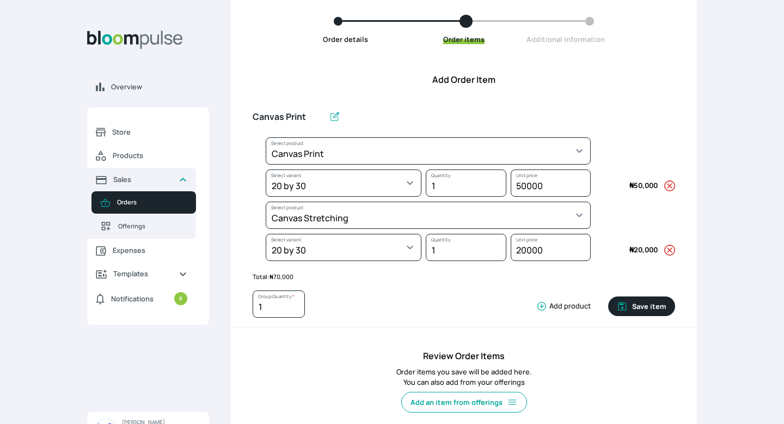
scroll to position [125, 0]
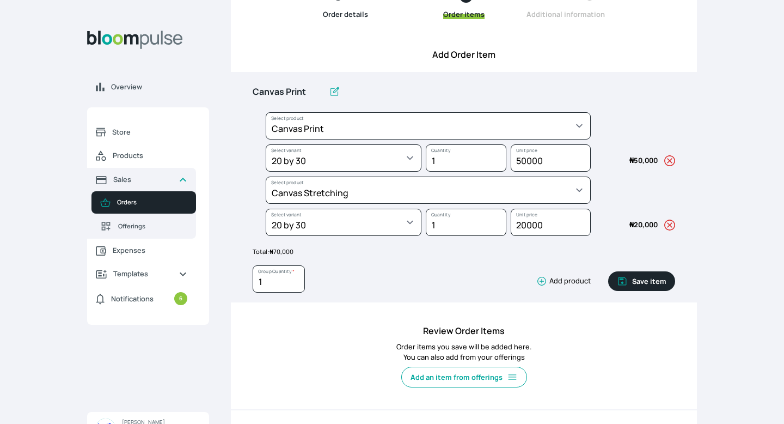
click at [544, 279] on icon "button" at bounding box center [541, 280] width 11 height 11
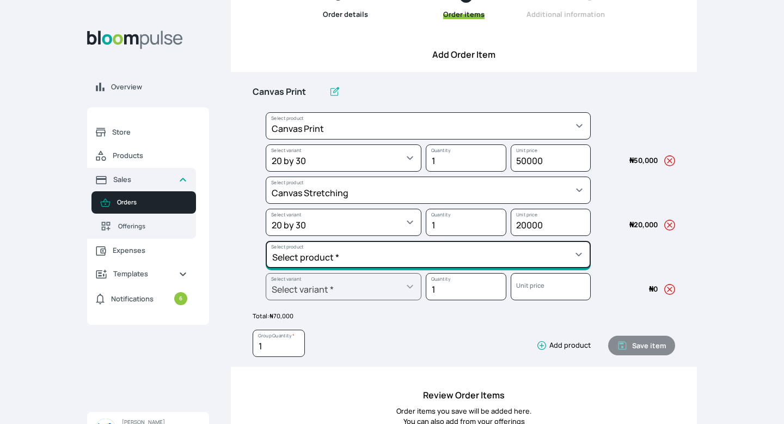
click at [516, 254] on select "Select product * Big Frame (Black) Canvas Print Canvas Stretching Certificate P…" at bounding box center [428, 254] width 325 height 27
select select "595287b1-222f-4231-8a0c-bbf372820378"
click at [266, 241] on select "Select product * Big Frame (Black) Canvas Print Canvas Stretching Certificate P…" at bounding box center [428, 254] width 325 height 27
click at [343, 261] on select "Select product * Big Frame (Black) Canvas Print Canvas Stretching Certificate P…" at bounding box center [428, 254] width 325 height 27
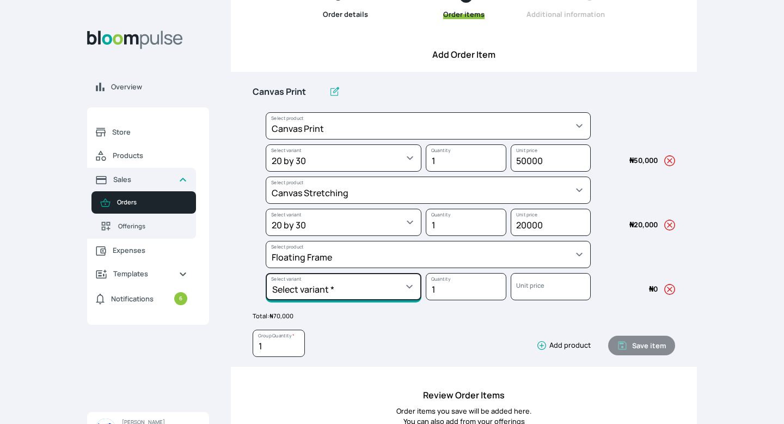
click at [399, 285] on select "Select variant * 10 by 10 11 by 14 12 by 12 12 by 16 12 by 18 14 by 20 16 by 16…" at bounding box center [344, 286] width 156 height 27
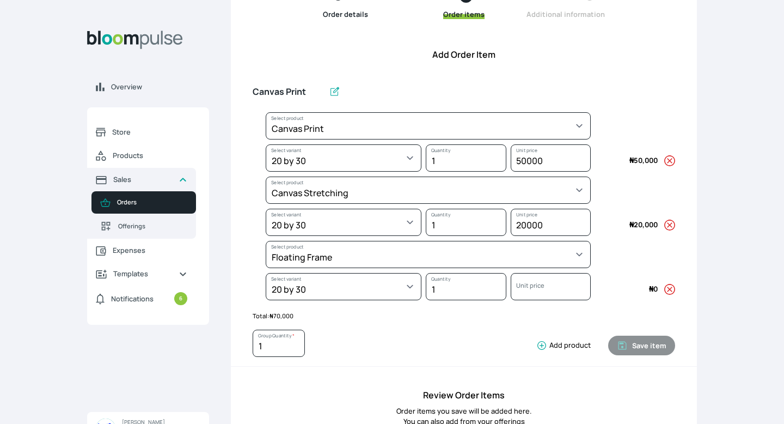
select select "595287b1-222f-4231-8a0c-bbf372820378"
select select "870e6181-ee51-447c-b25b-aafeab962a2f"
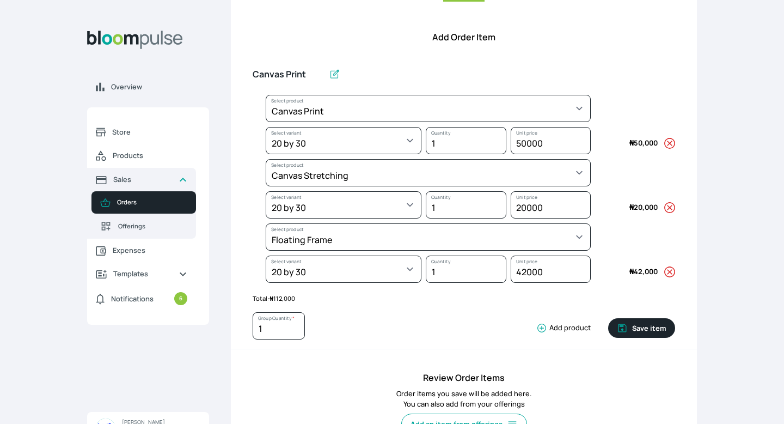
scroll to position [143, 0]
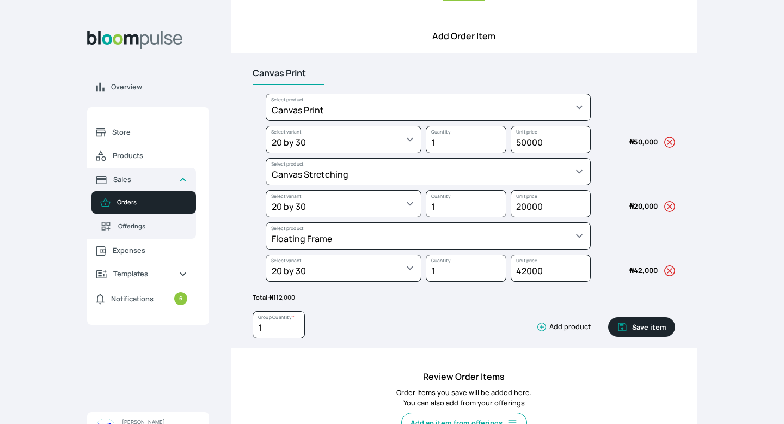
click at [305, 72] on input "Canvas Print" at bounding box center [289, 73] width 72 height 23
type input "C"
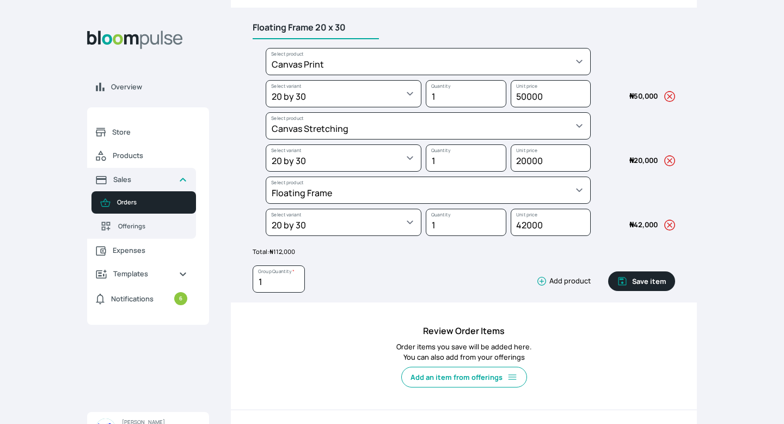
scroll to position [197, 0]
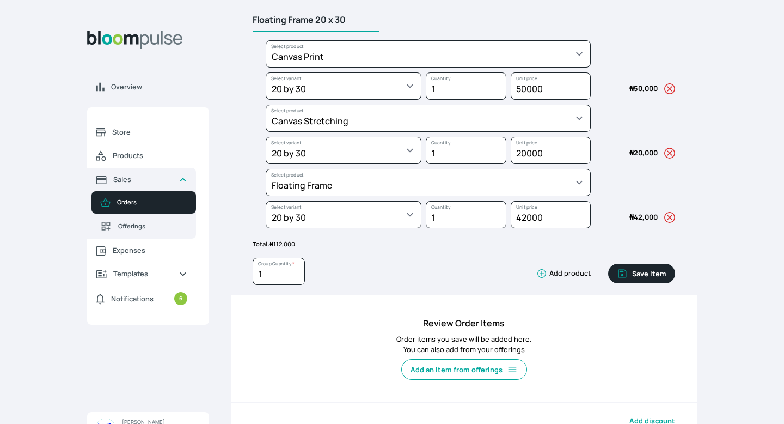
type input "Floating Frame 20 x 30"
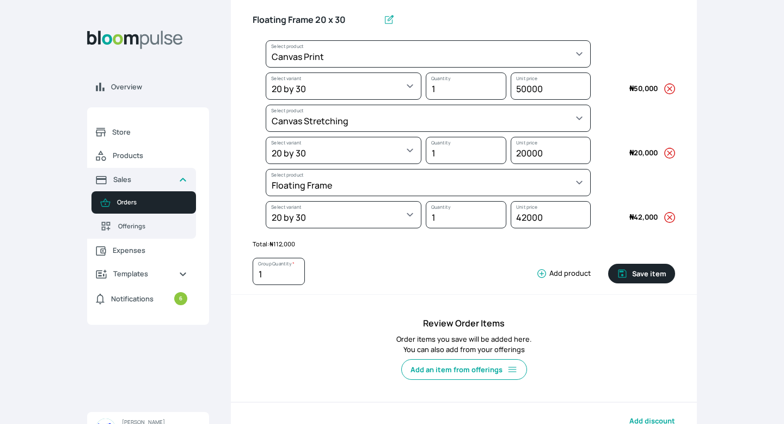
drag, startPoint x: 416, startPoint y: 266, endPoint x: 284, endPoint y: 265, distance: 131.7
click at [285, 265] on div "1 Group Quantity * Add product" at bounding box center [422, 273] width 338 height 32
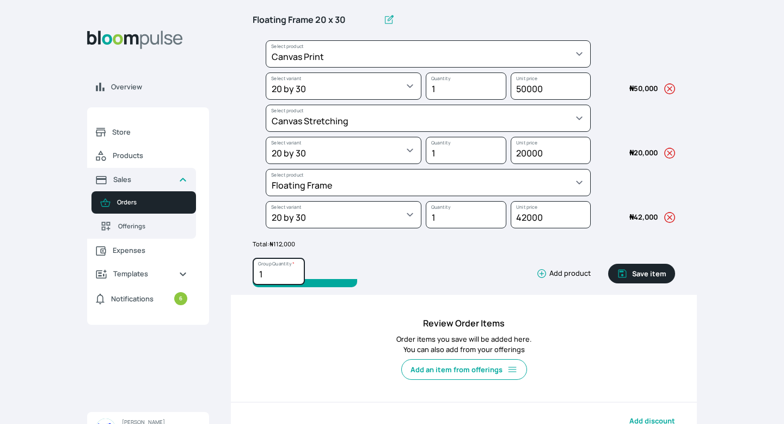
click at [275, 272] on input "1" at bounding box center [279, 270] width 52 height 27
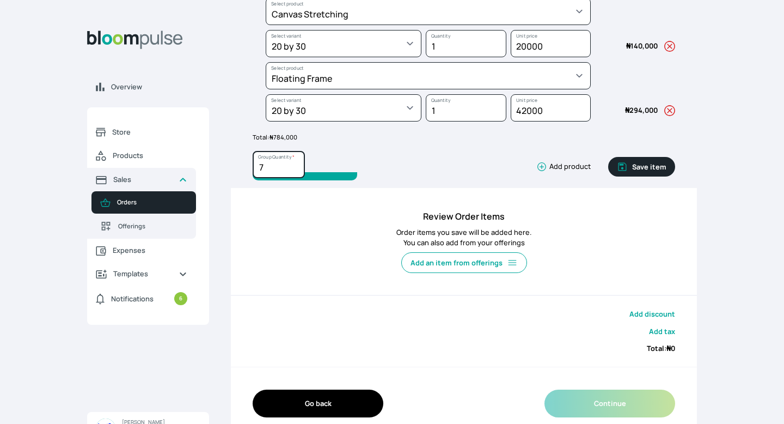
scroll to position [307, 0]
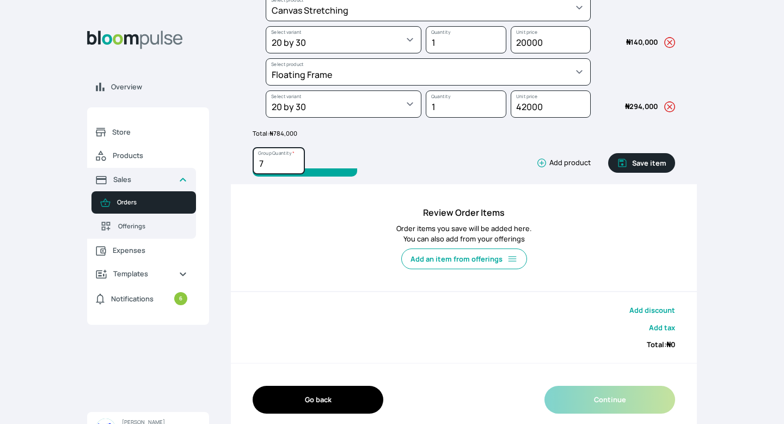
type input "7"
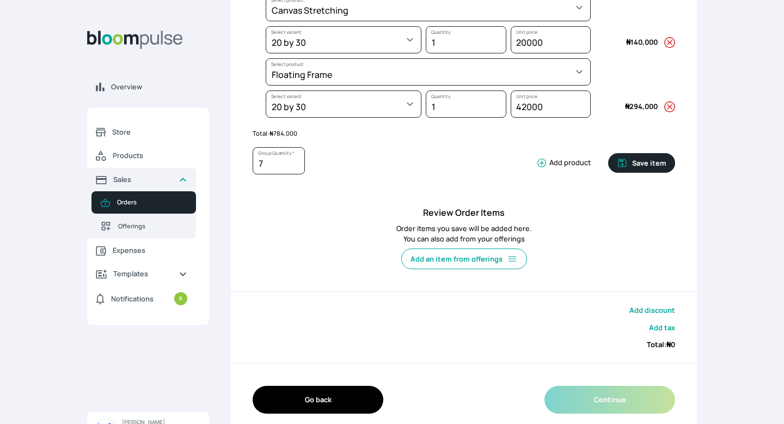
click at [667, 308] on button "Add discount" at bounding box center [652, 310] width 46 height 10
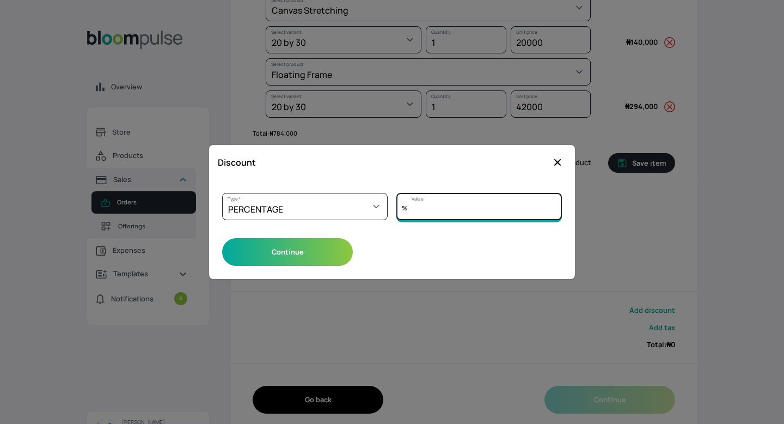
click at [467, 213] on input "Value" at bounding box center [478, 206] width 165 height 27
type input "5"
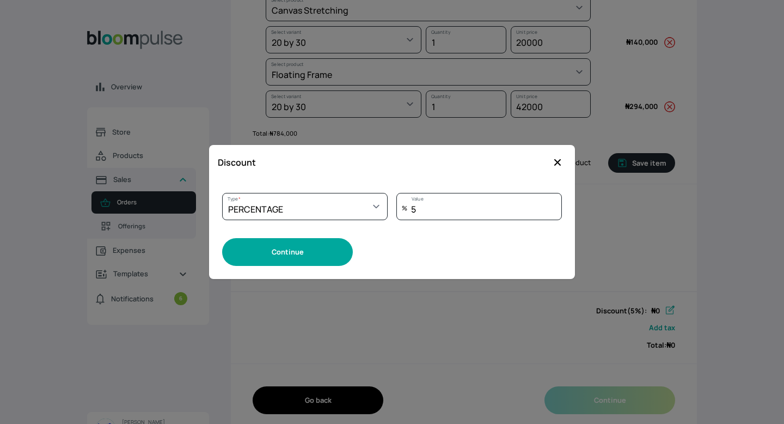
click at [342, 254] on button "Continue" at bounding box center [287, 252] width 131 height 28
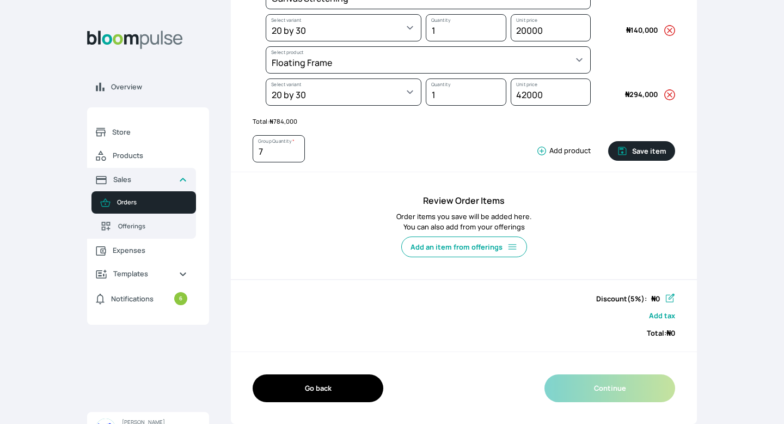
scroll to position [316, 0]
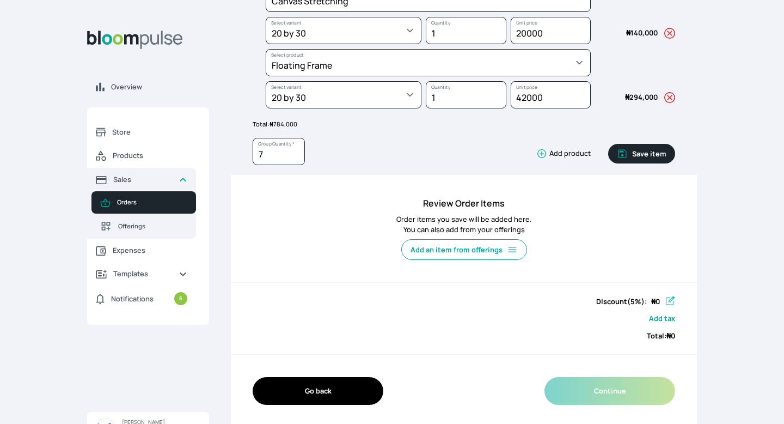
click at [650, 154] on button "Save item" at bounding box center [641, 154] width 67 height 20
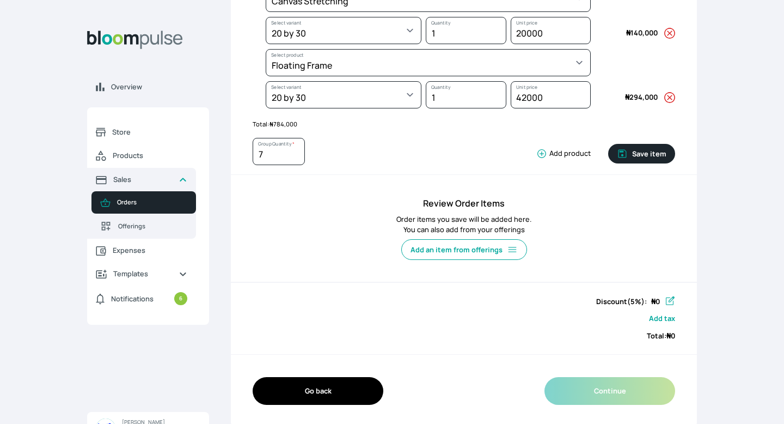
type input "1"
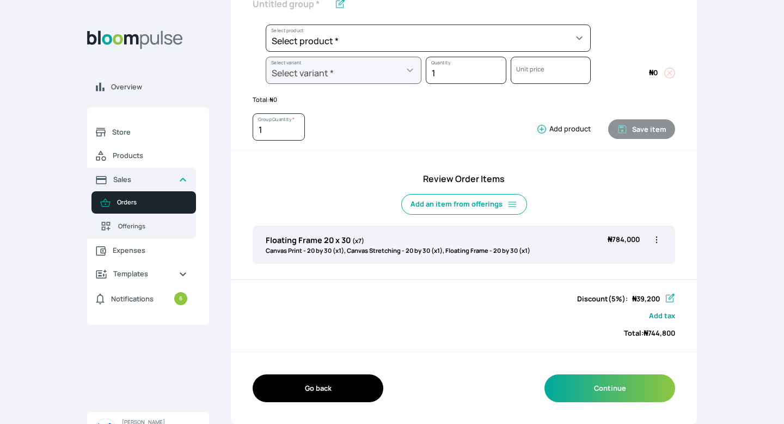
click at [671, 293] on icon "button" at bounding box center [669, 298] width 11 height 11
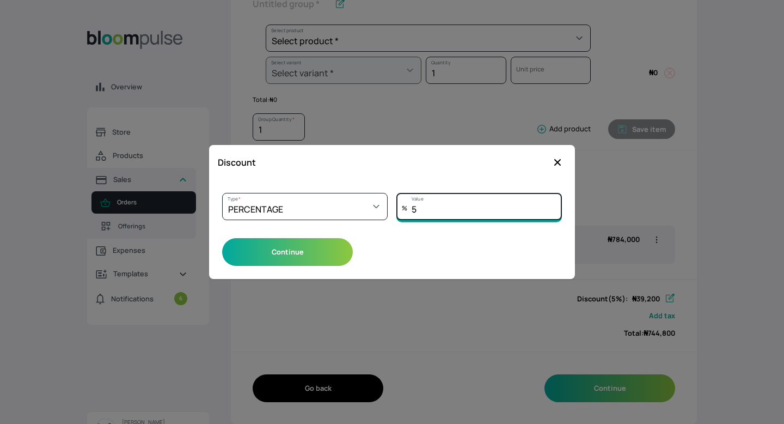
click at [432, 212] on input "5" at bounding box center [478, 206] width 165 height 27
type input "7"
type input "1"
type input "5"
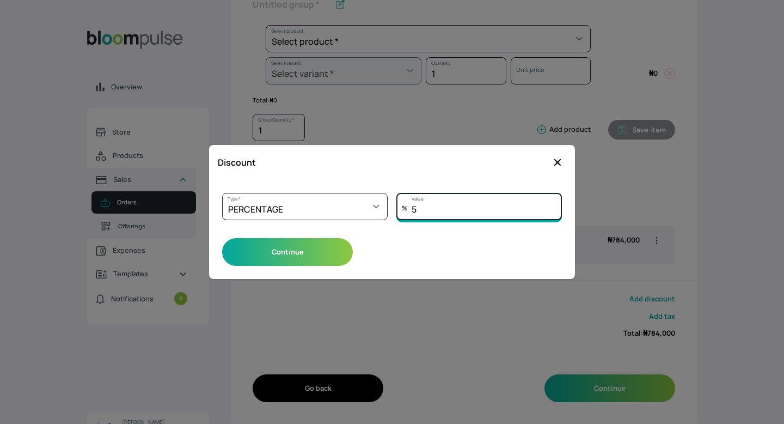
scroll to position [212, 0]
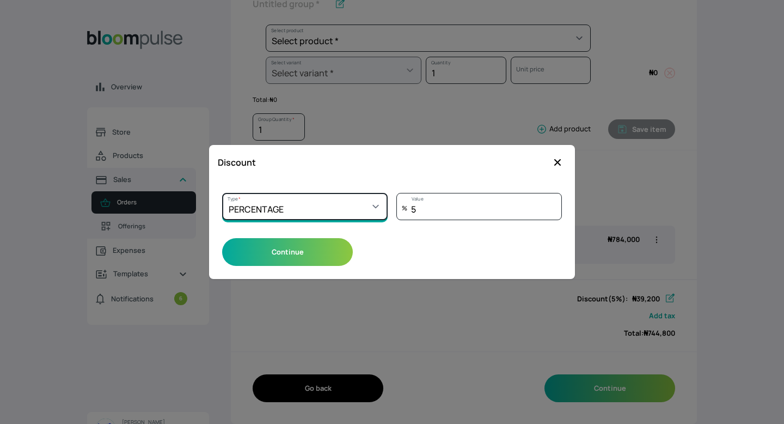
click at [339, 211] on select "Select a type PERCENTAGE AMOUNT" at bounding box center [304, 206] width 165 height 27
click at [222, 193] on select "Select a type PERCENTAGE AMOUNT" at bounding box center [304, 206] width 165 height 27
click at [335, 205] on select "Select a type PERCENTAGE AMOUNT" at bounding box center [304, 206] width 165 height 27
select select "PERCENTAGE"
click at [222, 193] on select "Select a type PERCENTAGE AMOUNT" at bounding box center [304, 206] width 165 height 27
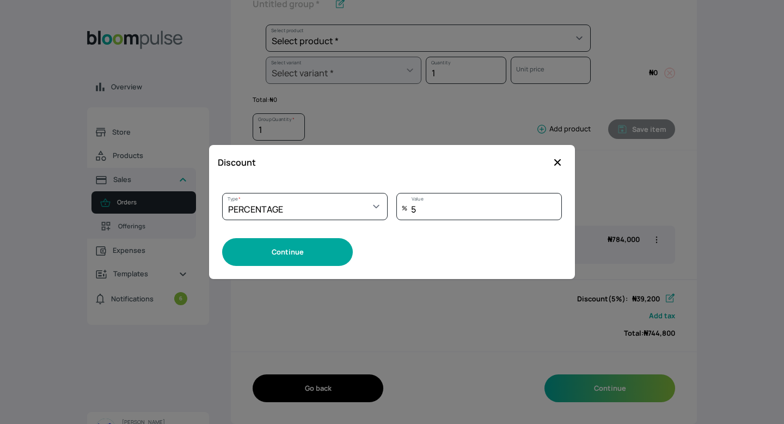
click at [332, 249] on button "Continue" at bounding box center [287, 252] width 131 height 28
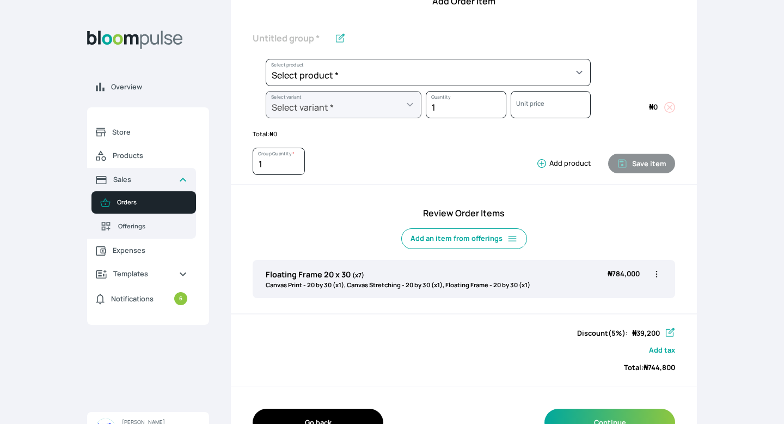
scroll to position [180, 0]
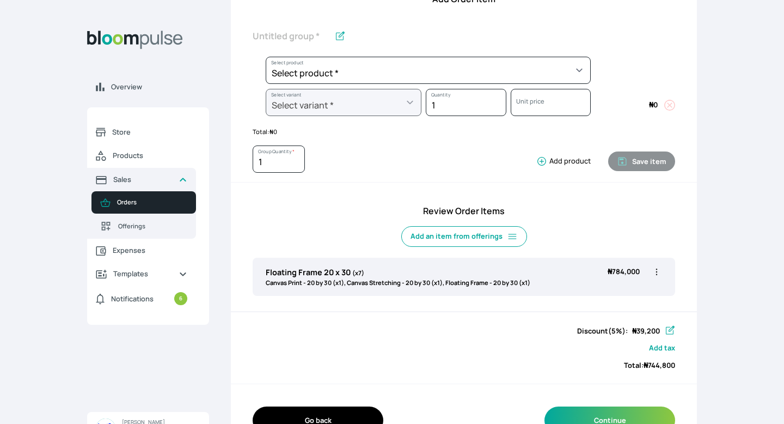
click at [668, 327] on icon "button" at bounding box center [670, 330] width 9 height 9
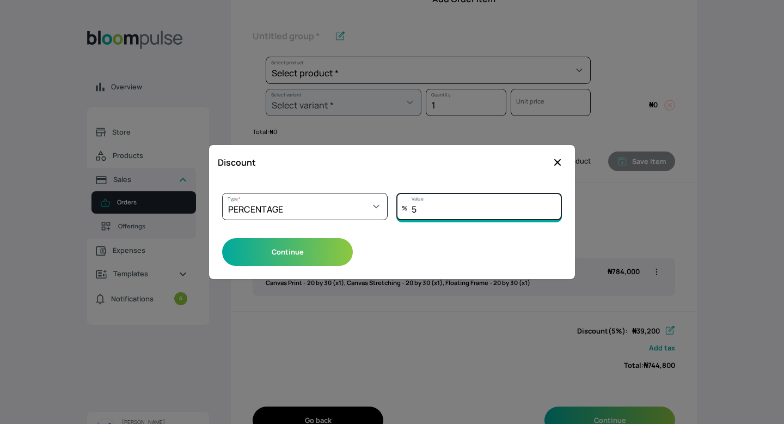
click at [434, 214] on input "5" at bounding box center [478, 206] width 165 height 27
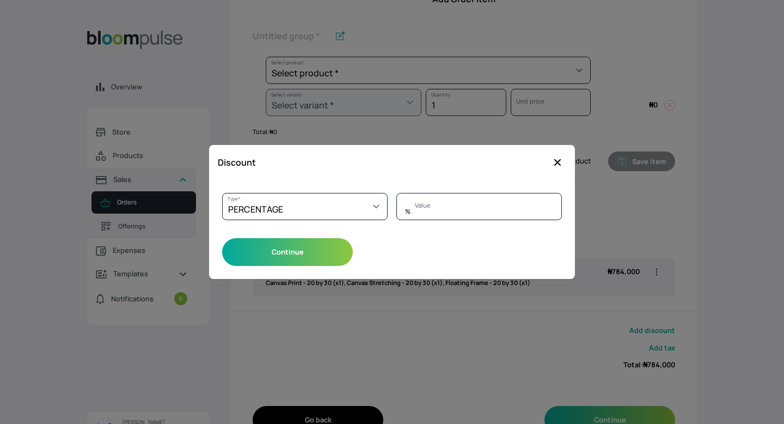
click at [562, 157] on icon "button" at bounding box center [557, 162] width 11 height 11
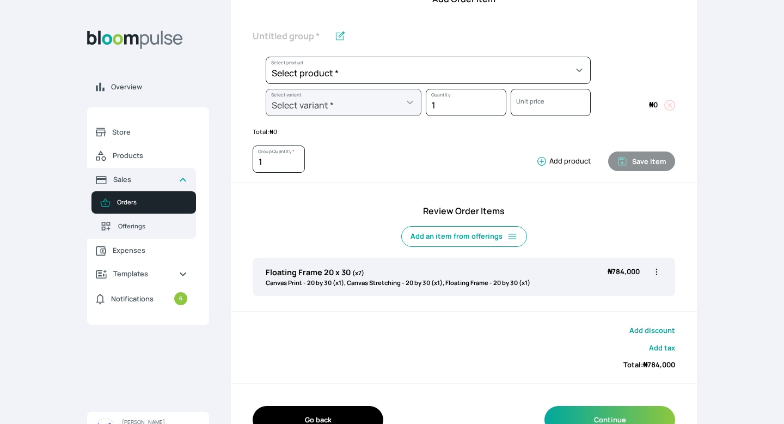
click at [651, 333] on button "Add discount" at bounding box center [652, 330] width 46 height 10
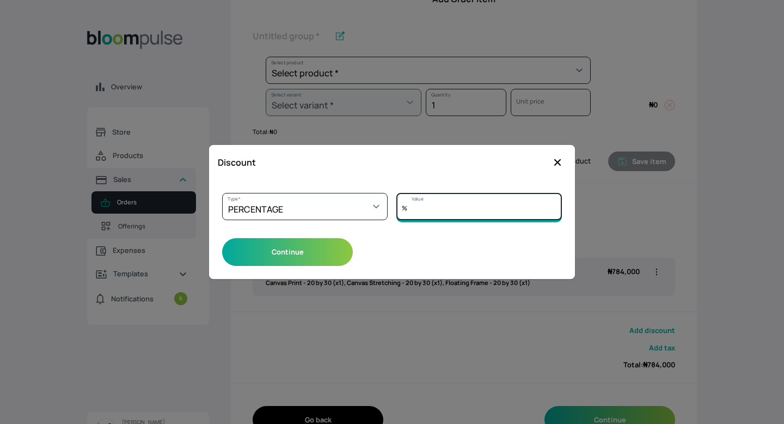
click at [443, 212] on input "Value" at bounding box center [478, 206] width 165 height 27
type input "5"
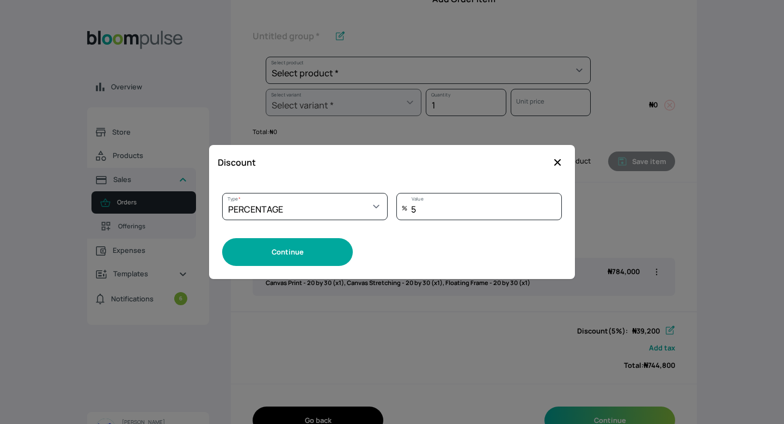
click at [310, 247] on button "Continue" at bounding box center [287, 252] width 131 height 28
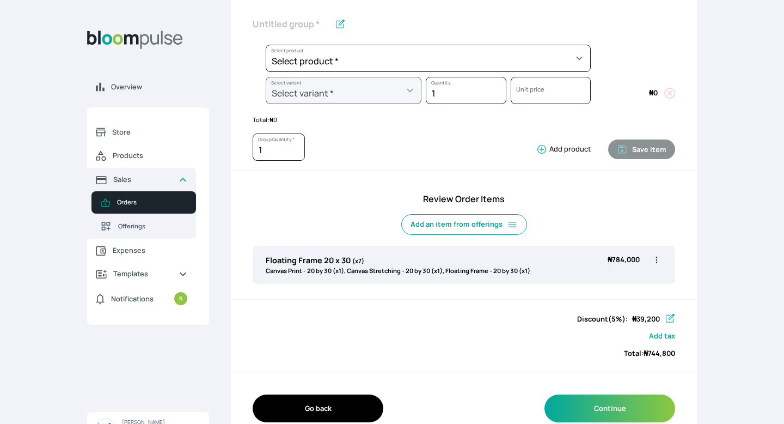
scroll to position [212, 0]
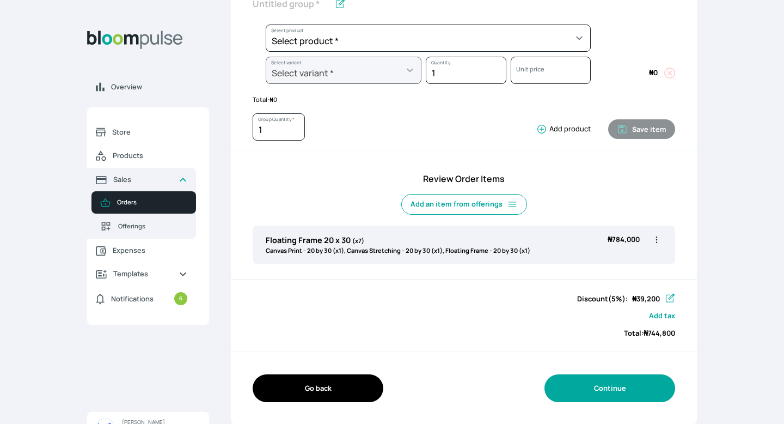
click at [610, 388] on button "Continue" at bounding box center [609, 388] width 131 height 28
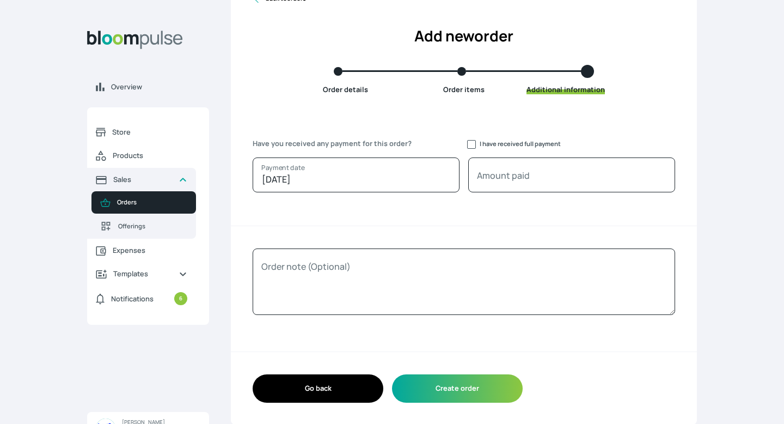
click at [328, 383] on button "Go back" at bounding box center [318, 388] width 131 height 28
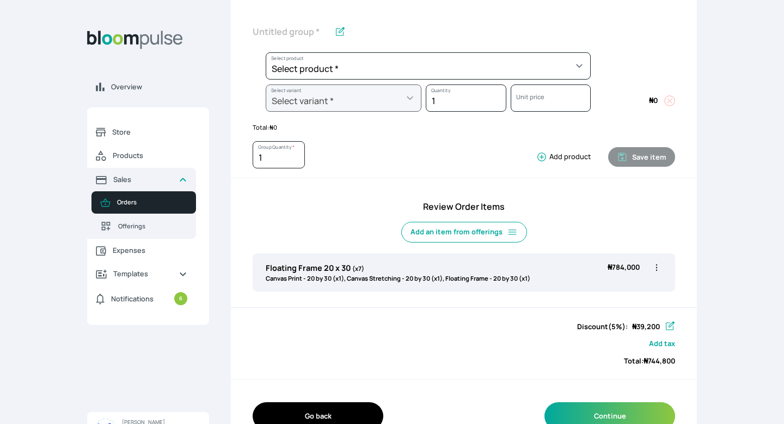
scroll to position [188, 0]
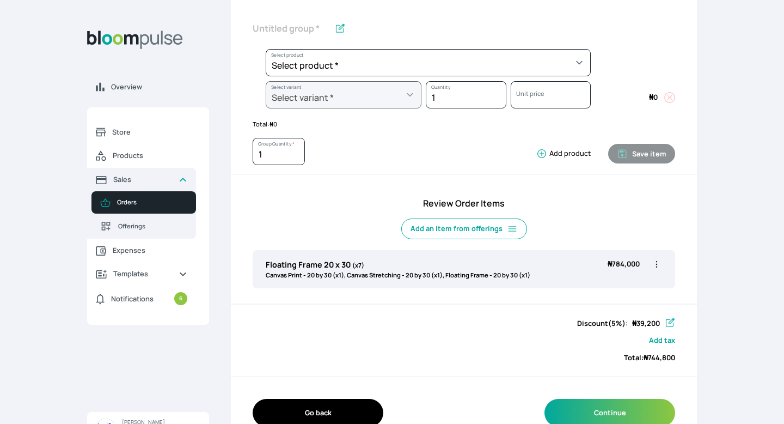
click at [672, 321] on icon "button" at bounding box center [670, 322] width 9 height 9
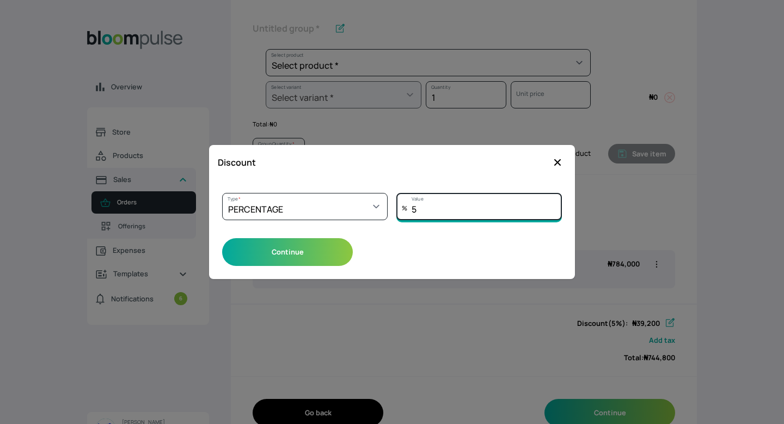
click at [472, 211] on input "5" at bounding box center [478, 206] width 165 height 27
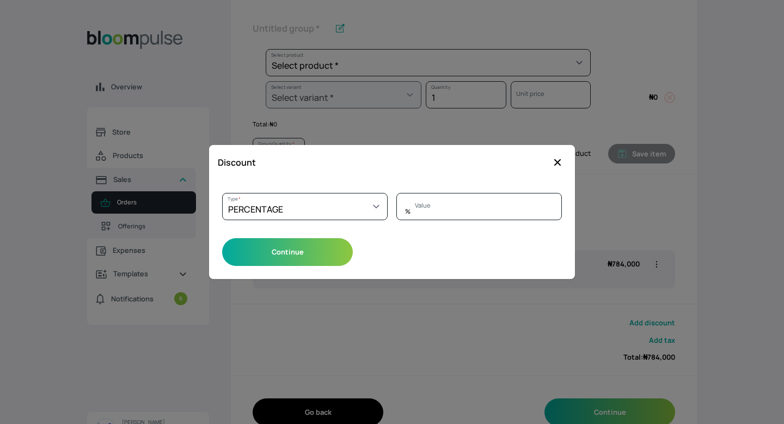
click at [557, 161] on icon "button" at bounding box center [557, 162] width 7 height 7
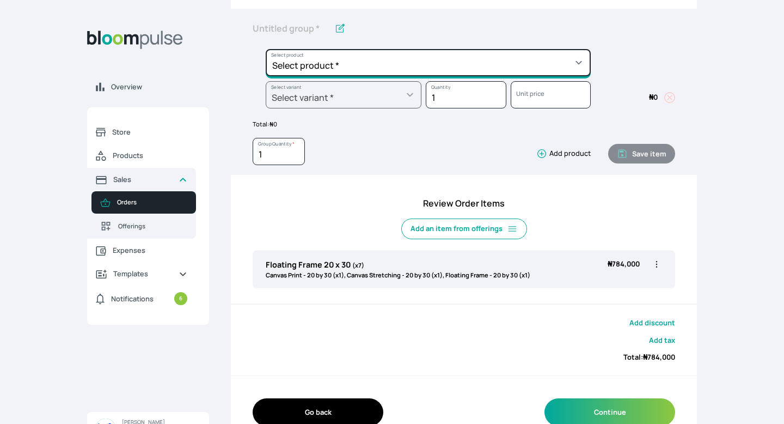
click at [541, 55] on select "Select product * Big Frame (Black) Canvas Print Canvas Stretching Certificate P…" at bounding box center [428, 62] width 325 height 27
click at [545, 65] on select "Select product * Big Frame (Black) Canvas Print Canvas Stretching Certificate P…" at bounding box center [428, 62] width 325 height 27
select select "a9f19bd2-f1a8-4b74-ae51-3a75659f3a28"
click at [266, 49] on select "Select product * Big Frame (Black) Canvas Print Canvas Stretching Certificate P…" at bounding box center [428, 62] width 325 height 27
type input "Lustre Print - Standard"
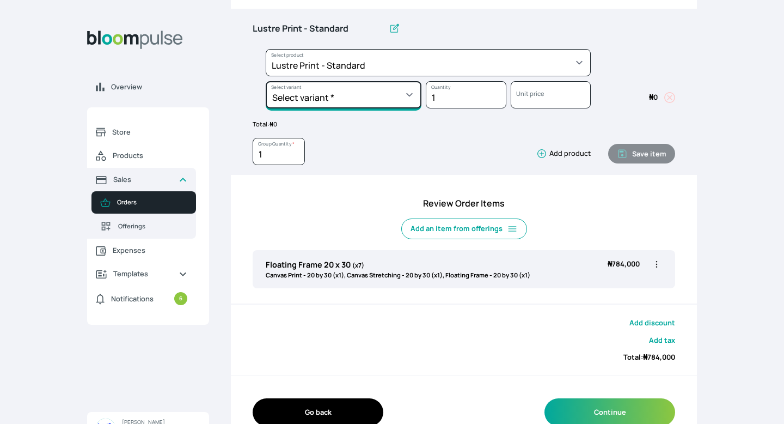
click at [373, 99] on select "Select variant * 10 by 10 10 by 12 10 by 15 10 by 16 11 by 12 11 by 14 11.7 by …" at bounding box center [344, 94] width 156 height 27
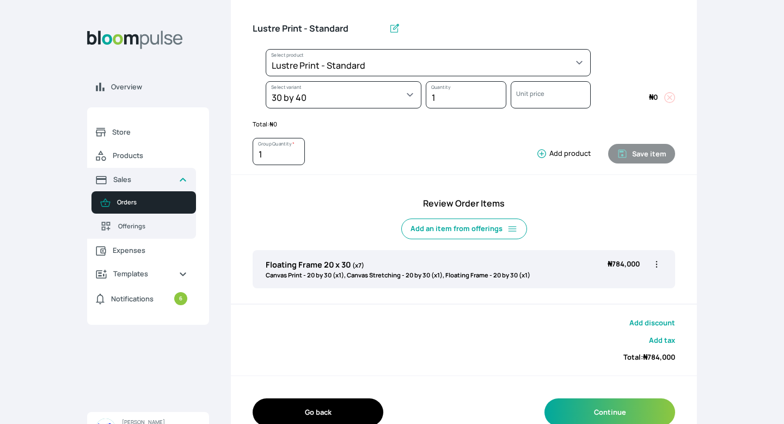
select select "a9f19bd2-f1a8-4b74-ae51-3a75659f3a28"
select select "b213a9ed-b2bf-49e1-bc58-5b69b1d5e7cb"
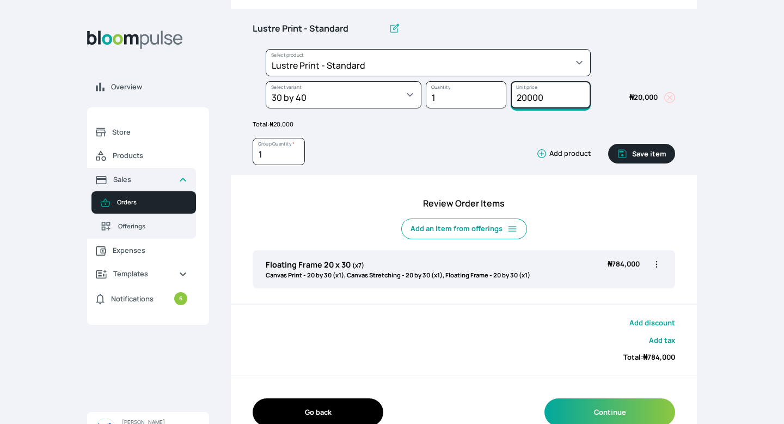
click at [556, 102] on input "20000" at bounding box center [551, 94] width 80 height 27
type input "24000"
click at [545, 152] on icon "button" at bounding box center [541, 153] width 11 height 11
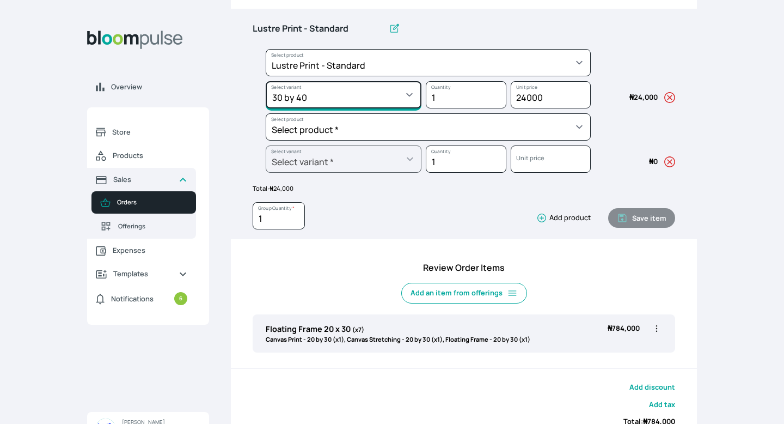
click at [386, 103] on select "Select variant * 10 by 10 10 by 12 10 by 15 10 by 16 11 by 12 11 by 14 11.7 by …" at bounding box center [344, 94] width 156 height 27
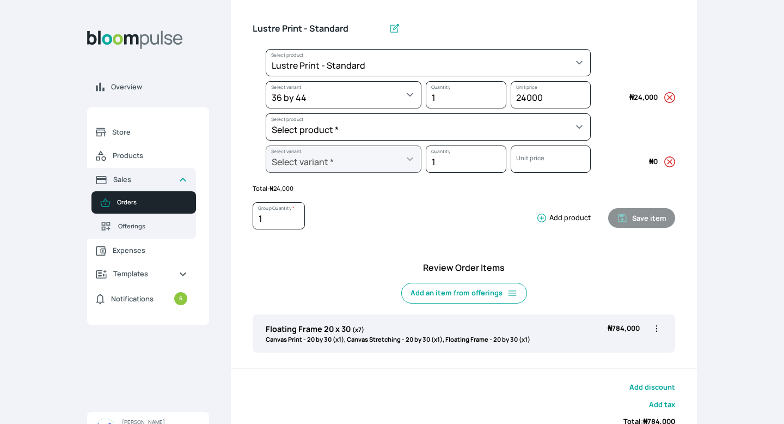
select select "a9f19bd2-f1a8-4b74-ae51-3a75659f3a28"
select select "eab2763f-4436-4a13-9143-cabbe9329c0c"
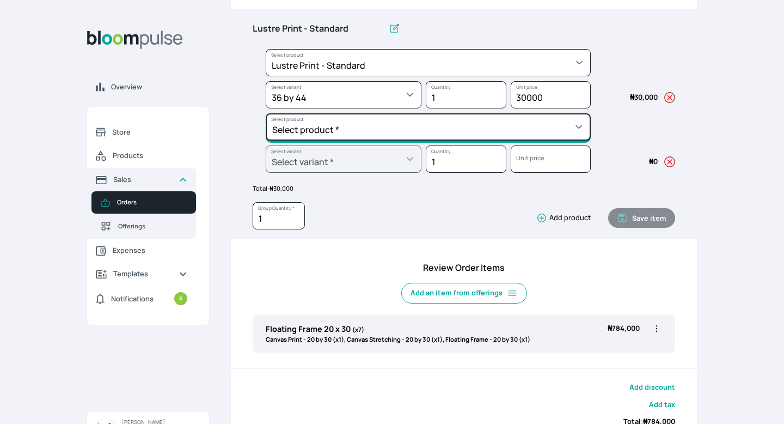
click at [325, 128] on select "Select product * Big Frame (Black) Canvas Print Canvas Stretching Certificate P…" at bounding box center [428, 126] width 325 height 27
select select "beb3be17-b4e5-4987-b6dd-c3a99289a76b"
click at [266, 113] on select "Select product * Big Frame (Black) Canvas Print Canvas Stretching Certificate P…" at bounding box center [428, 126] width 325 height 27
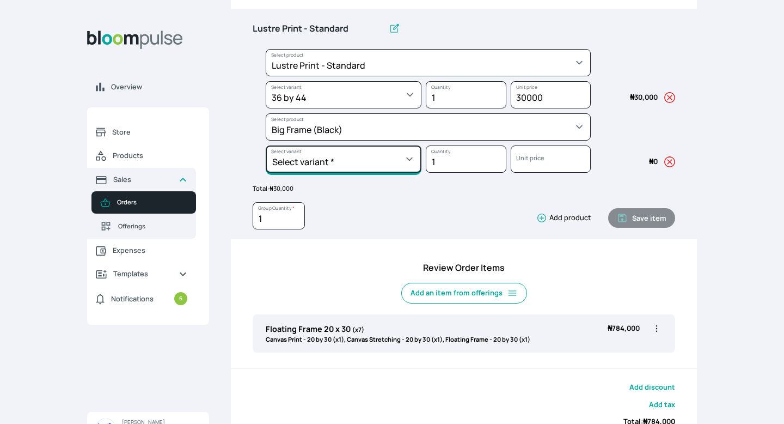
click at [340, 165] on select "Select variant * 30 by 36 30 by 40 36 by 36 36 by 44 36 by 48 40 by 60 48 by 30…" at bounding box center [344, 158] width 156 height 27
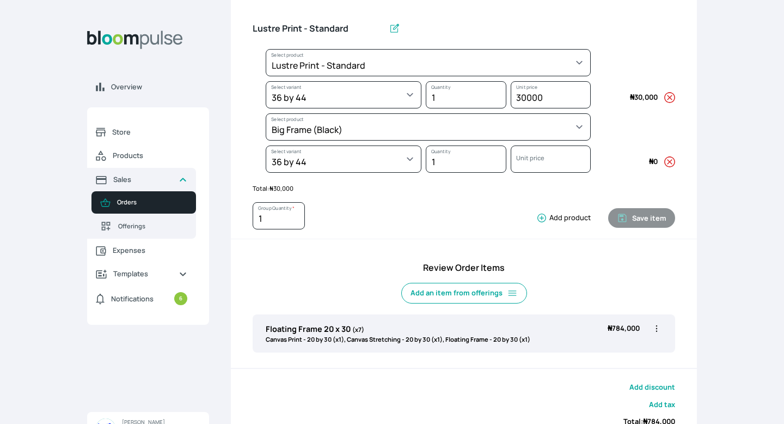
select select "beb3be17-b4e5-4987-b6dd-c3a99289a76b"
select select "578d9dc8-110b-454c-b2fc-eb35a567f744"
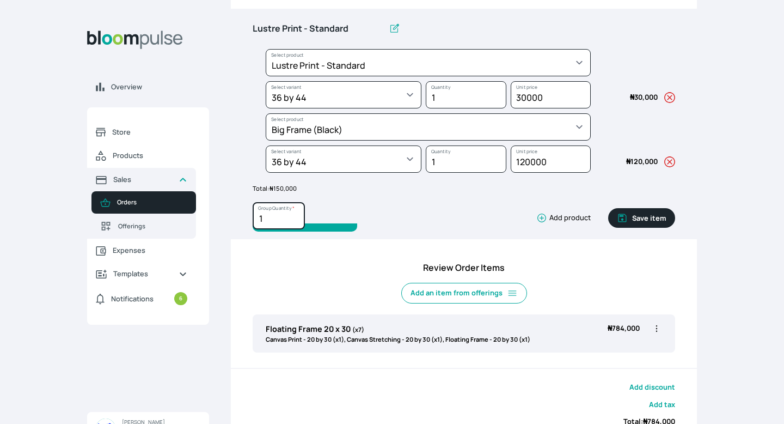
click at [267, 212] on input "1" at bounding box center [279, 215] width 52 height 27
type input "3"
click at [349, 27] on input "Lustre Print - Standard" at bounding box center [319, 28] width 132 height 23
type input "L"
type input "Gallery Frame 36 x 44"
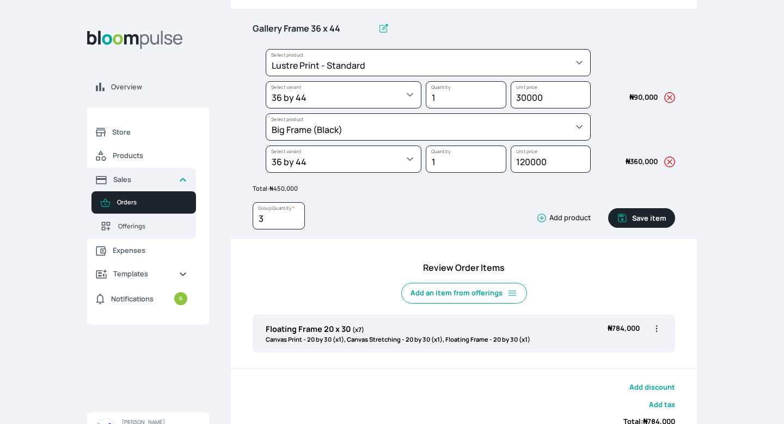
click at [636, 223] on button "Save item" at bounding box center [641, 218] width 67 height 20
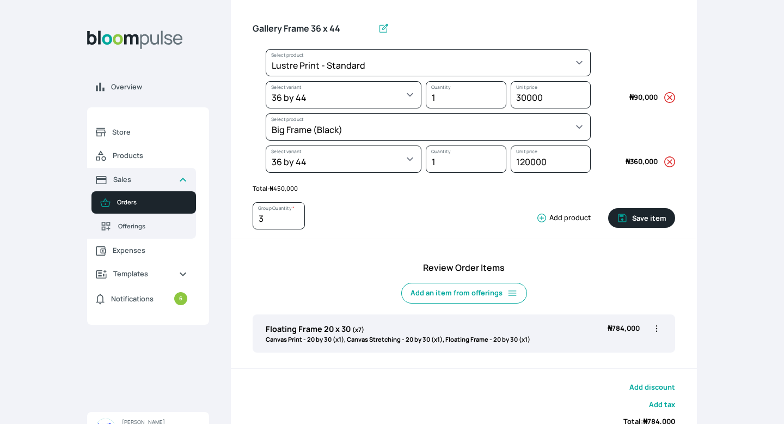
type input "1"
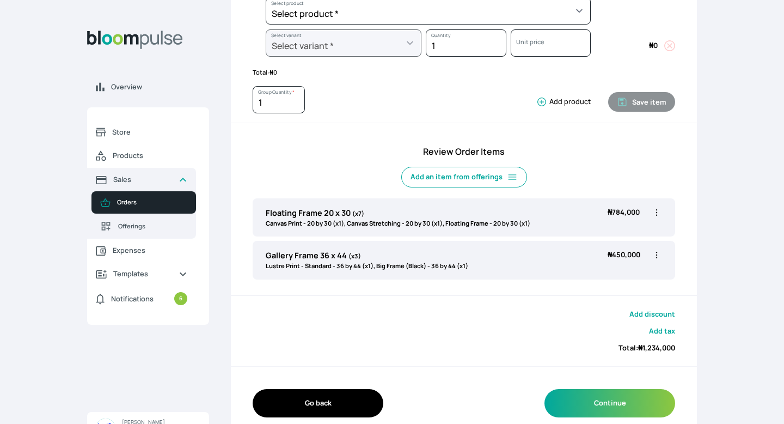
scroll to position [240, 0]
click at [653, 312] on button "Add discount" at bounding box center [652, 313] width 46 height 10
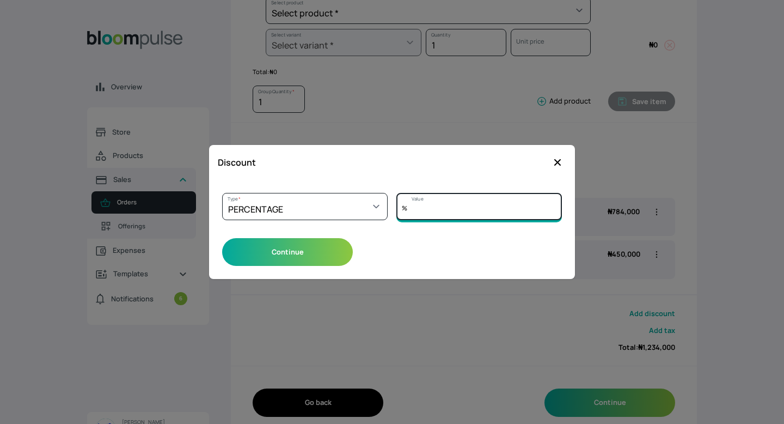
click at [426, 209] on input "Value" at bounding box center [478, 206] width 165 height 27
type input "5"
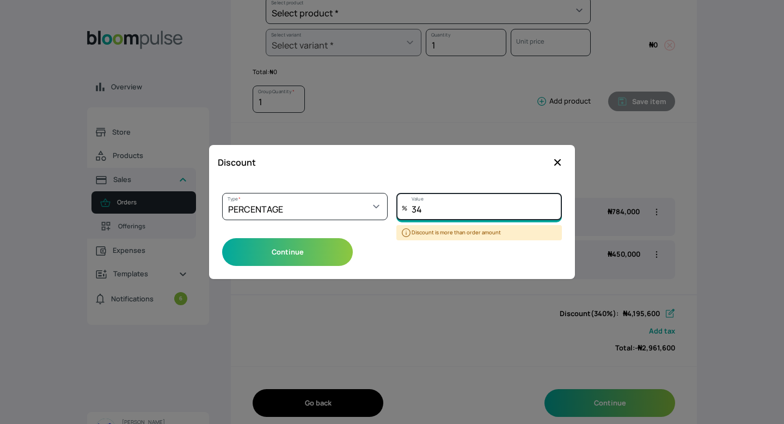
type input "3"
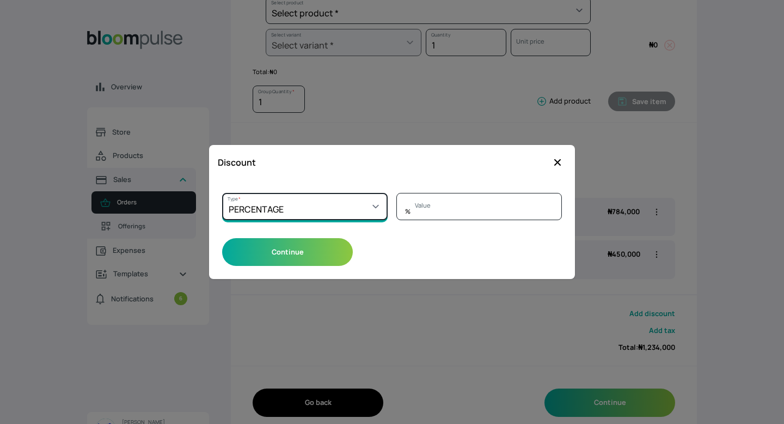
click at [372, 212] on select "Select a type PERCENTAGE AMOUNT" at bounding box center [304, 206] width 165 height 27
type input "0"
select select "AMOUNT"
click at [222, 193] on select "Select a type PERCENTAGE AMOUNT" at bounding box center [304, 206] width 165 height 27
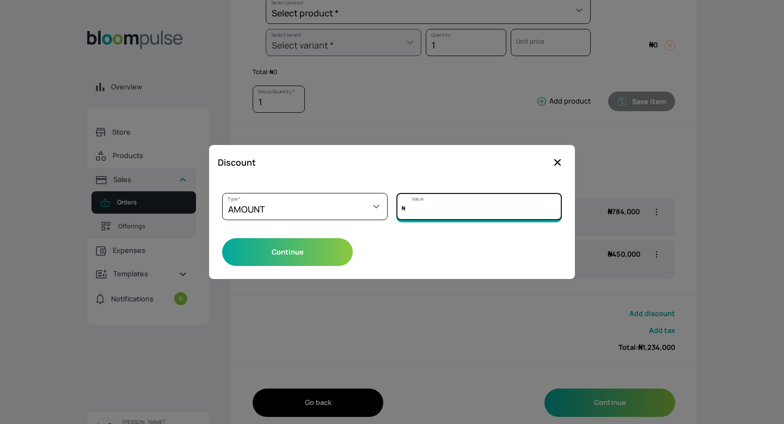
click at [429, 211] on input "Value" at bounding box center [478, 206] width 165 height 27
type input "34000"
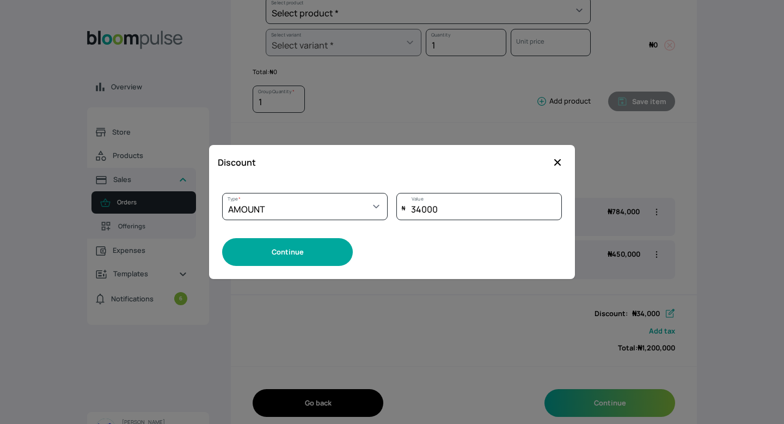
click at [290, 254] on button "Continue" at bounding box center [287, 252] width 131 height 28
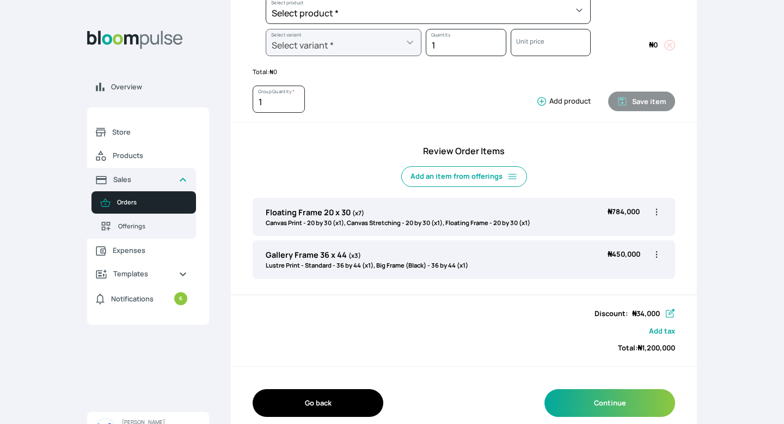
click at [671, 312] on icon "button" at bounding box center [670, 312] width 9 height 9
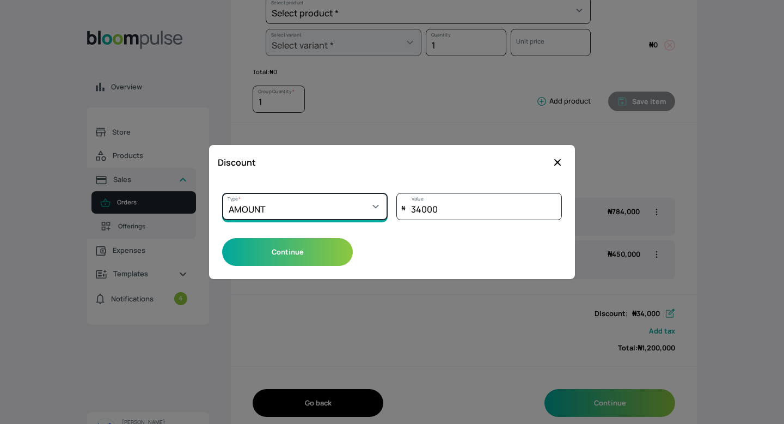
click at [363, 208] on select "Select a type PERCENTAGE AMOUNT" at bounding box center [304, 206] width 165 height 27
select select "PERCENTAGE"
click at [222, 193] on select "Select a type PERCENTAGE AMOUNT" at bounding box center [304, 206] width 165 height 27
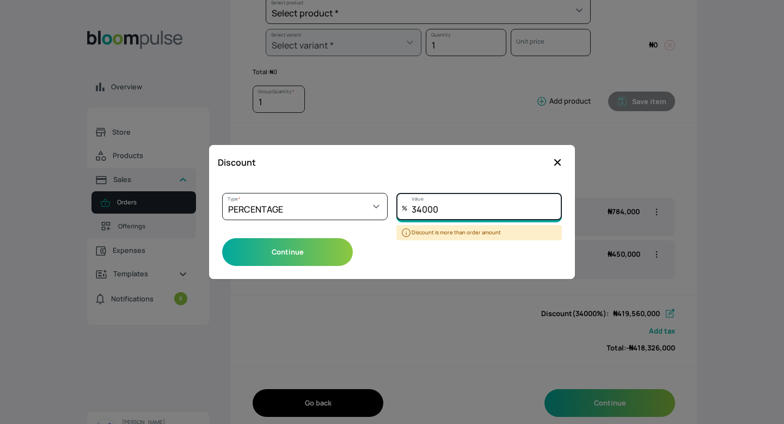
click at [440, 211] on input "34000" at bounding box center [478, 206] width 165 height 27
type input "3"
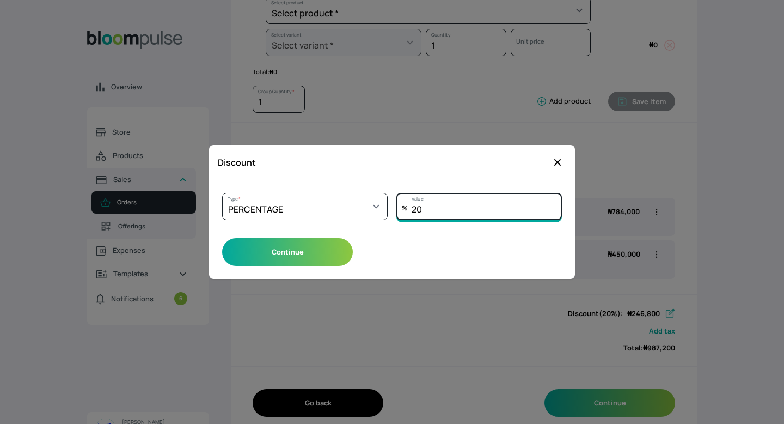
type input "2"
type input "5"
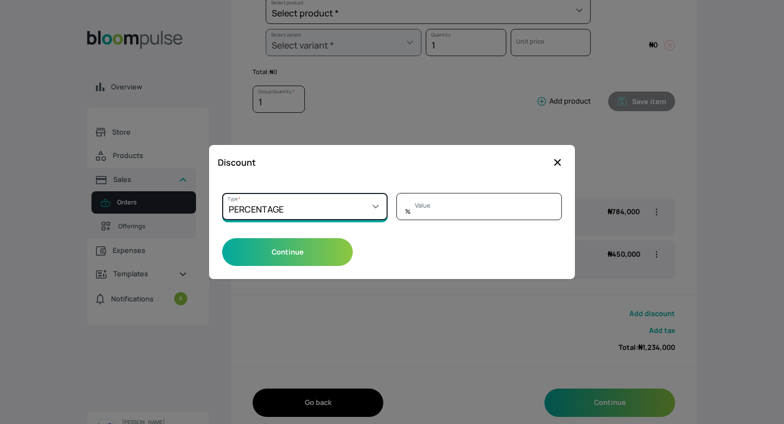
type input "0"
click at [371, 216] on select "Select a type PERCENTAGE AMOUNT" at bounding box center [304, 206] width 165 height 27
select select "AMOUNT"
click at [222, 193] on select "Select a type PERCENTAGE AMOUNT" at bounding box center [304, 206] width 165 height 27
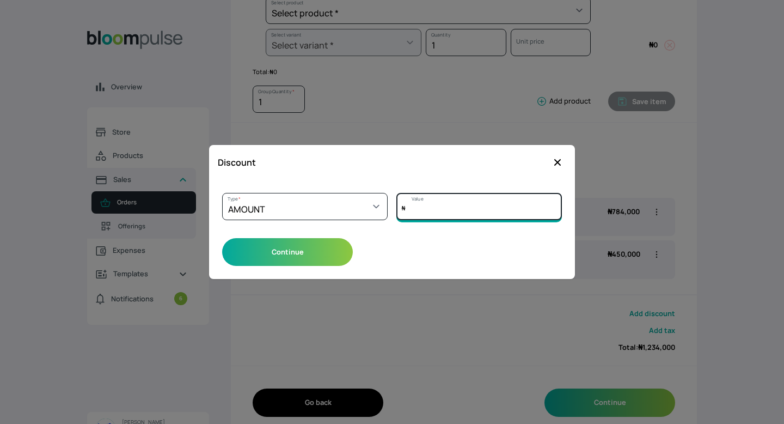
click at [422, 207] on input "Value" at bounding box center [478, 206] width 165 height 27
type input "34000"
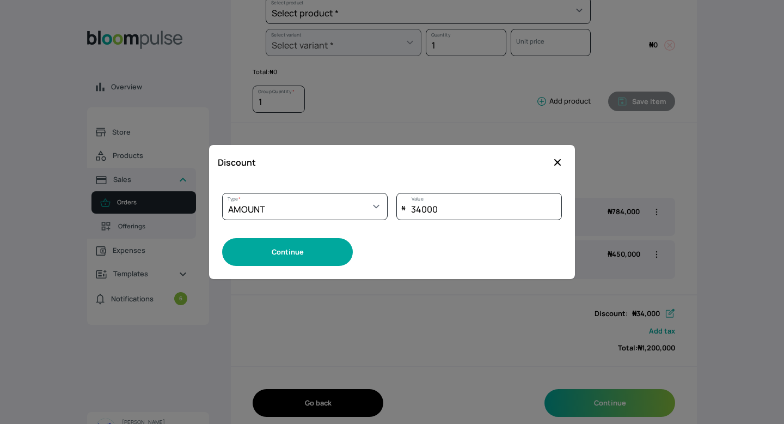
click at [309, 256] on button "Continue" at bounding box center [287, 252] width 131 height 28
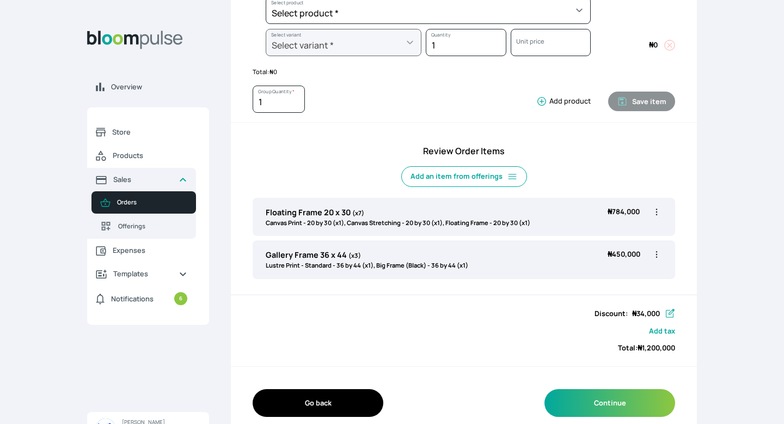
scroll to position [255, 0]
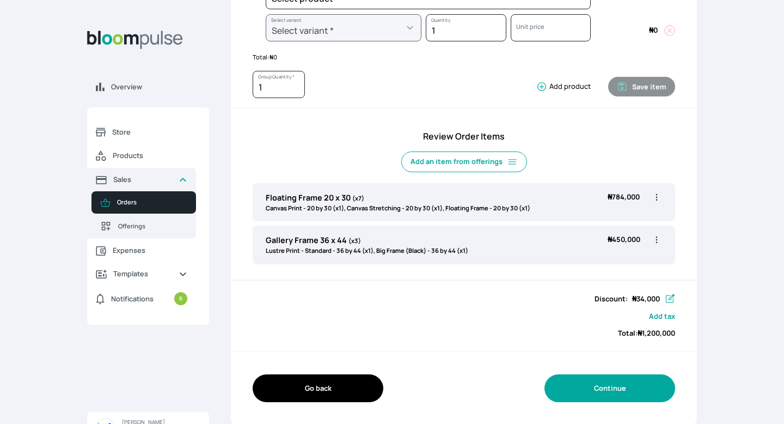
click at [631, 392] on button "Continue" at bounding box center [609, 388] width 131 height 28
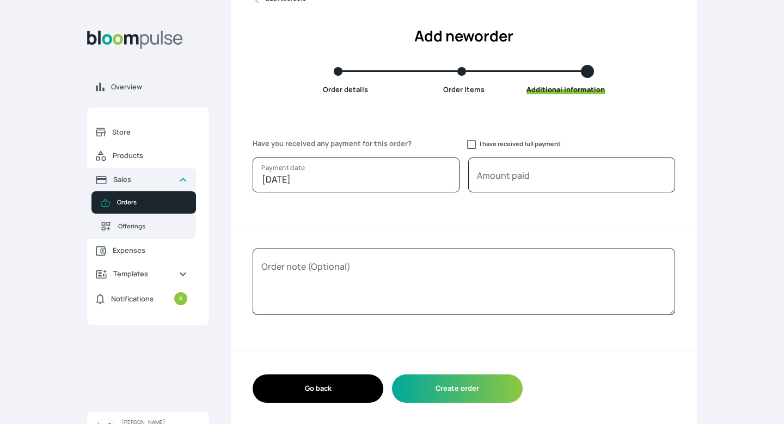
click at [472, 144] on input "I have received full payment" at bounding box center [471, 144] width 9 height 9
checkbox input "true"
type input "1200000"
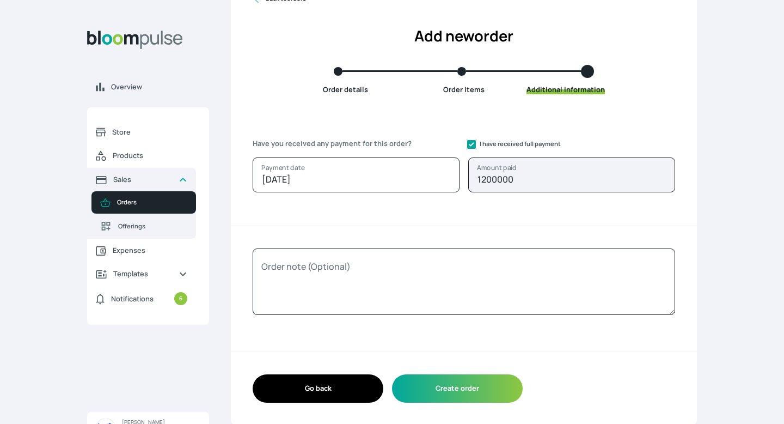
click at [472, 144] on input "I have received full payment" at bounding box center [471, 144] width 9 height 9
checkbox input "false"
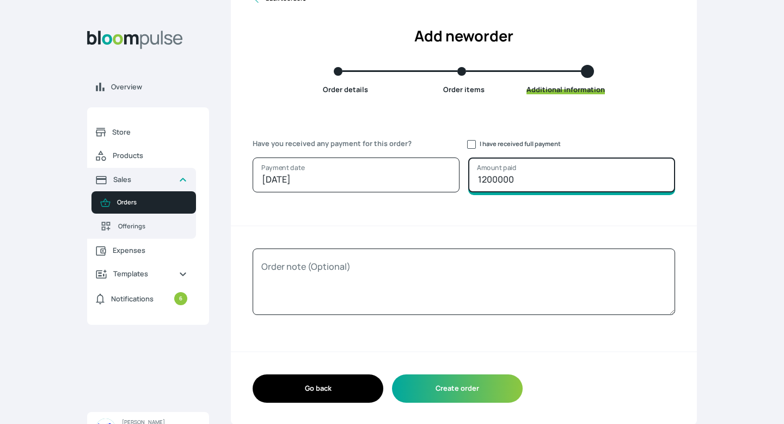
click at [518, 183] on input "1200000" at bounding box center [571, 174] width 207 height 35
type input "1"
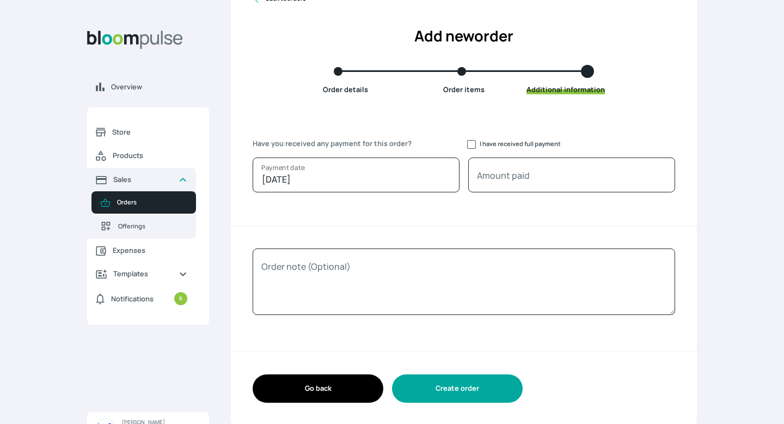
type input "0"
click at [484, 390] on button "Create order" at bounding box center [457, 388] width 131 height 28
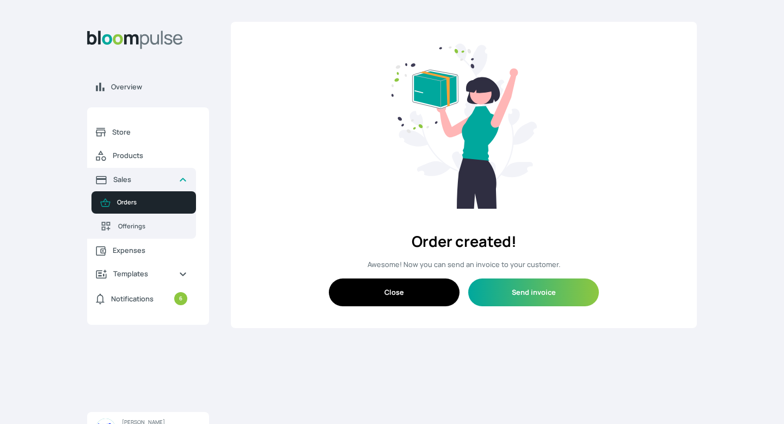
click at [386, 300] on button "Close" at bounding box center [394, 292] width 131 height 28
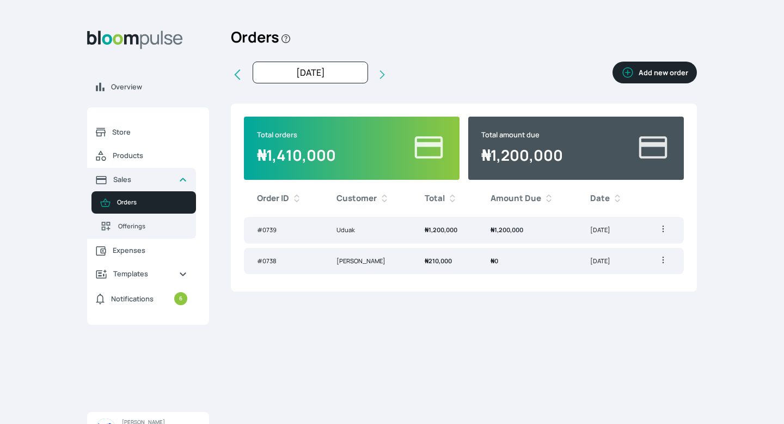
click at [472, 236] on td "₦ 1,200,000" at bounding box center [445, 230] width 66 height 27
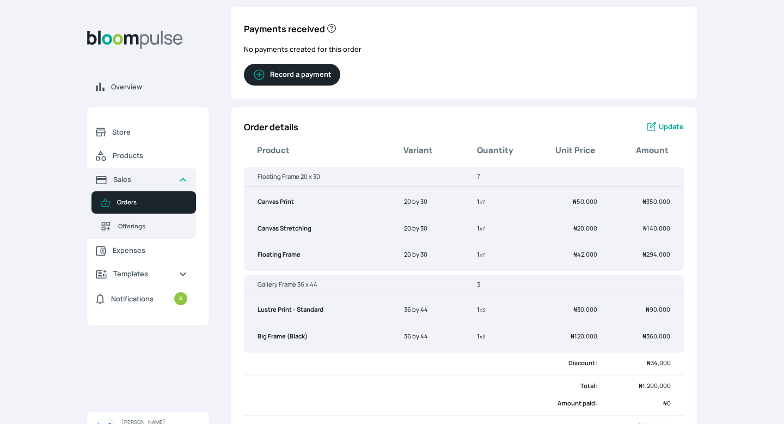
scroll to position [27, 0]
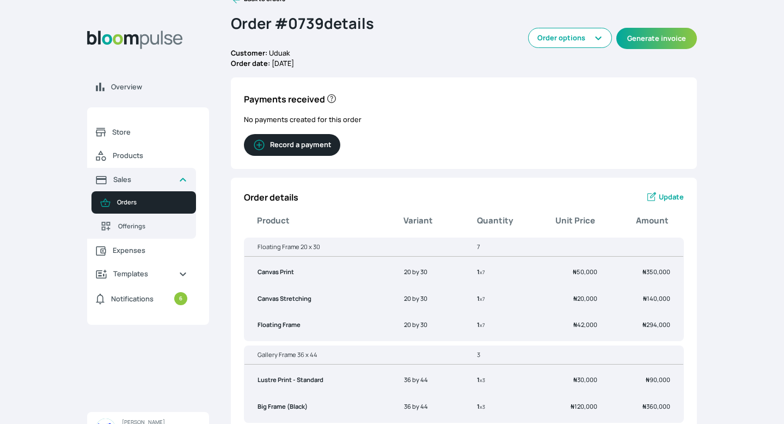
click at [275, 144] on button "Record a payment" at bounding box center [292, 145] width 96 height 22
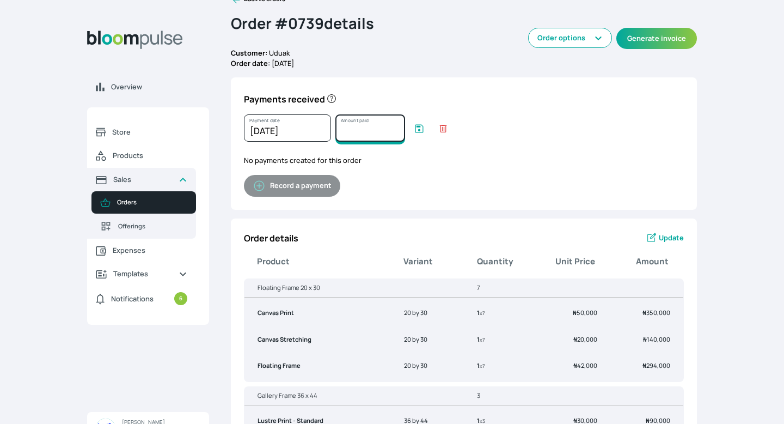
click at [348, 132] on input "Amount paid" at bounding box center [370, 127] width 70 height 27
type input "1200000"
click at [418, 127] on icon "submit" at bounding box center [419, 128] width 11 height 11
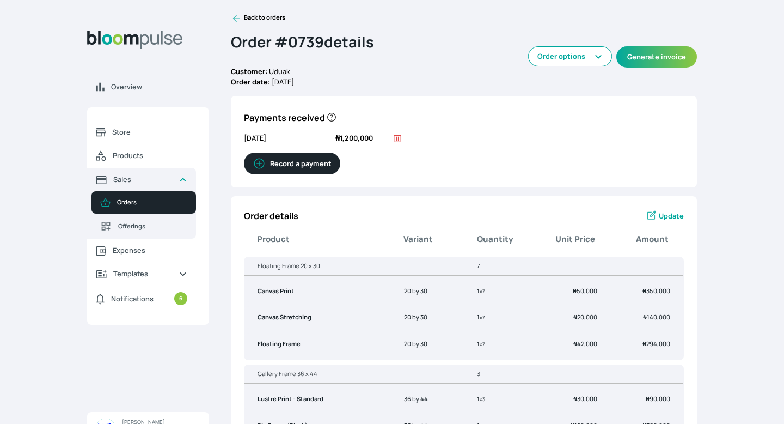
scroll to position [0, 0]
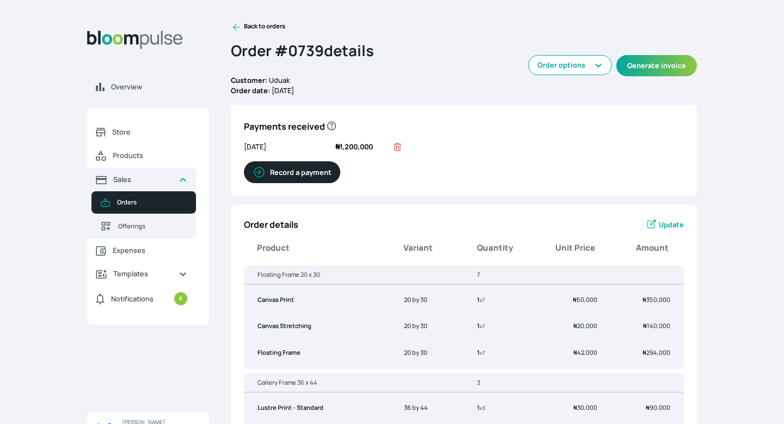
click at [398, 145] on icon at bounding box center [397, 147] width 11 height 11
click at [669, 65] on button "Generate invoice" at bounding box center [656, 65] width 81 height 21
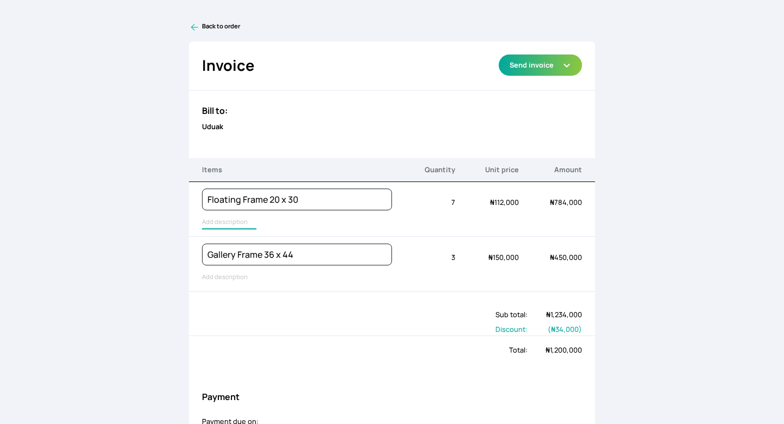
click at [230, 220] on input "text" at bounding box center [229, 222] width 54 height 14
type input "Canvas Print, Canvas Stretching, Floating Frame"
click at [217, 279] on input "text" at bounding box center [229, 277] width 54 height 14
type input "Lustre Print - Standard, Big Frame (Black)"
click at [360, 322] on div "Discount: ( ₦ 34,000 )" at bounding box center [392, 327] width 407 height 15
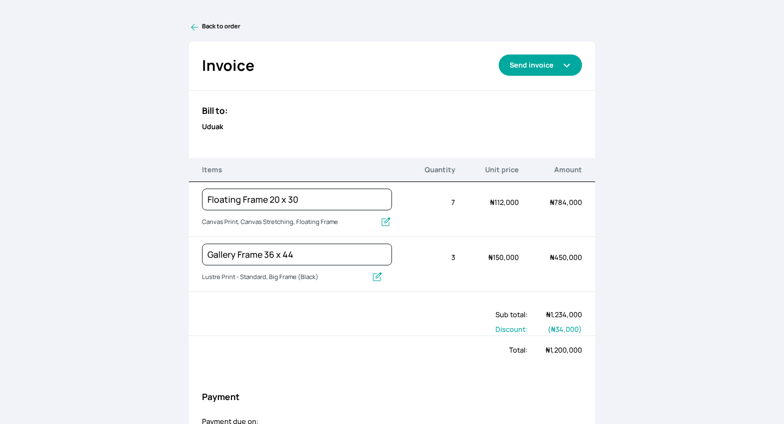
click at [572, 62] on button "Send invoice" at bounding box center [540, 64] width 83 height 21
click at [447, 84] on div "Invoice Send via Email Send via WhatsApp Export as PDF Preview Send invoice" at bounding box center [392, 66] width 407 height 50
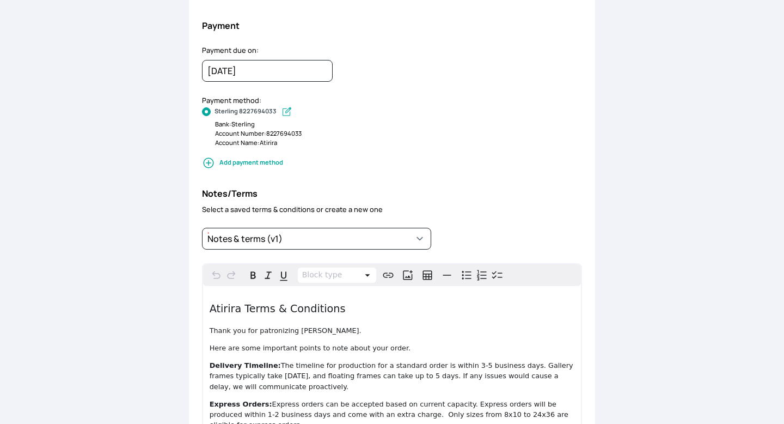
scroll to position [375, 0]
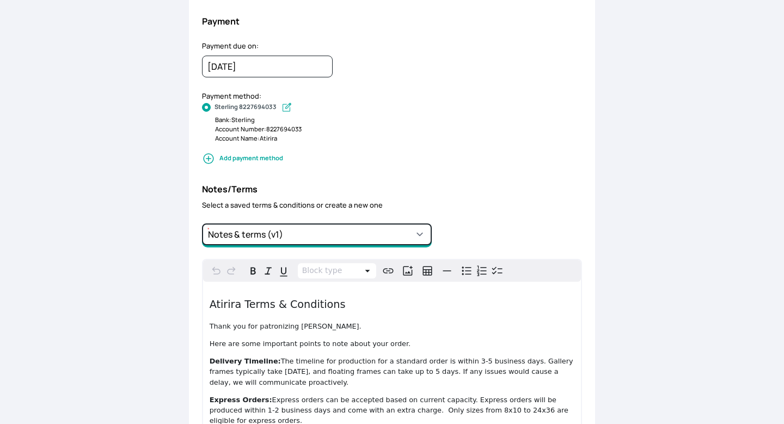
click at [407, 227] on select "Notes & terms (v1) + save new note" at bounding box center [317, 234] width 230 height 22
click at [202, 223] on select "Notes & terms (v1) + save new note" at bounding box center [317, 234] width 230 height 22
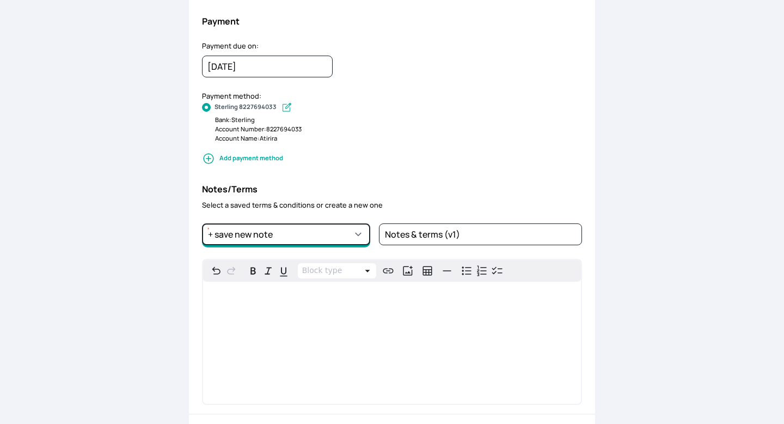
click at [352, 235] on select "Notes & terms (v1) + save new note" at bounding box center [286, 234] width 168 height 22
select select "5fd361b3-7651-4bd7-8090-67aa77f1920c"
click at [202, 223] on select "Notes & terms (v1) + save new note" at bounding box center [286, 234] width 168 height 22
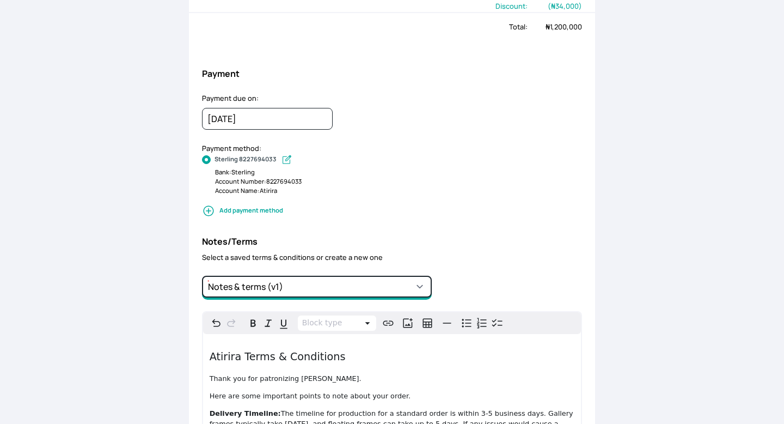
scroll to position [0, 0]
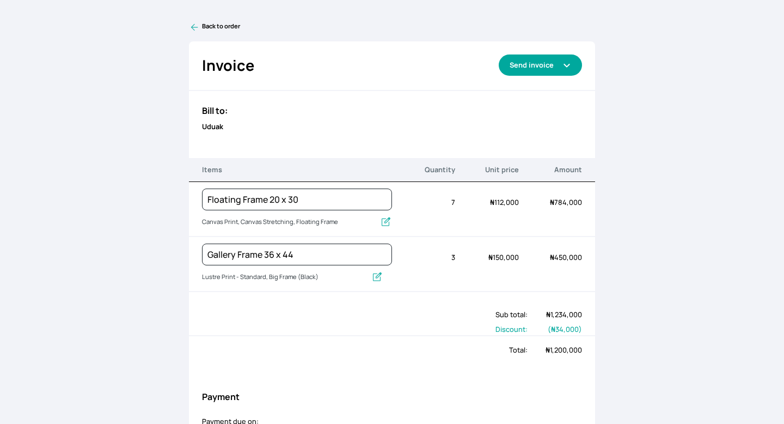
click at [567, 61] on icon "button" at bounding box center [566, 65] width 9 height 9
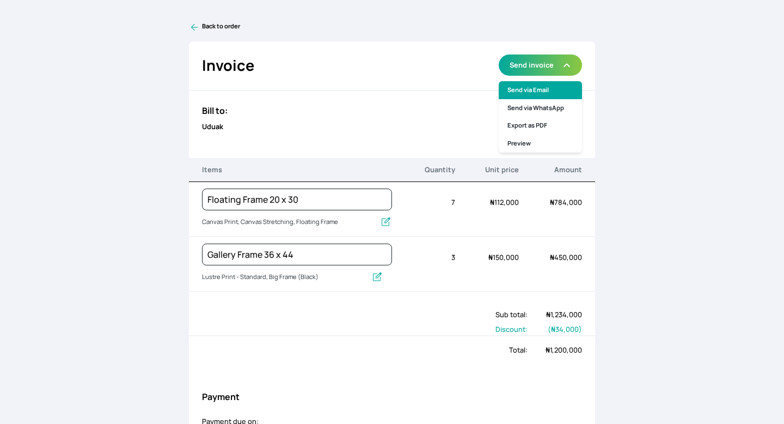
click at [541, 88] on link "Send via Email" at bounding box center [540, 90] width 83 height 18
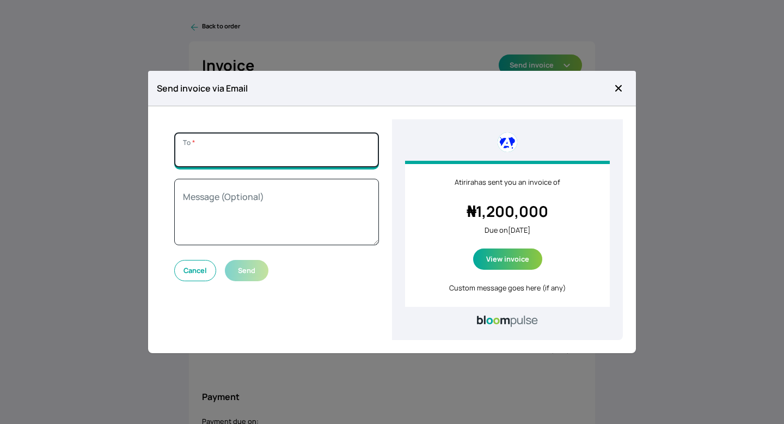
click at [273, 151] on input "To *" at bounding box center [276, 149] width 205 height 35
type input "[EMAIL_ADDRESS][DOMAIN_NAME]"
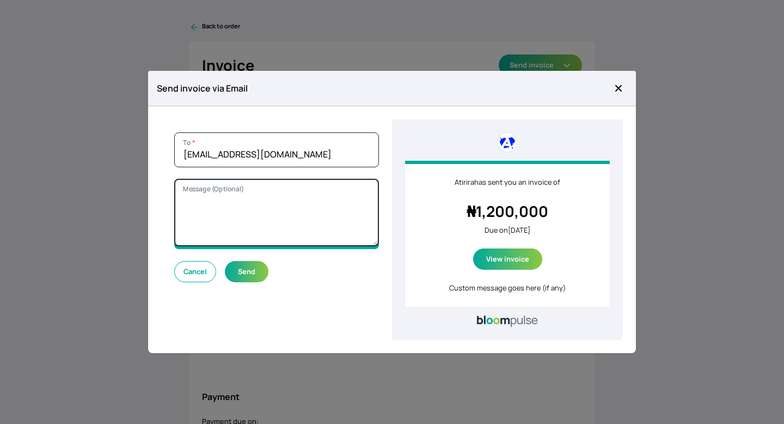
click at [305, 202] on textarea "Message (Optional)" at bounding box center [276, 213] width 205 height 68
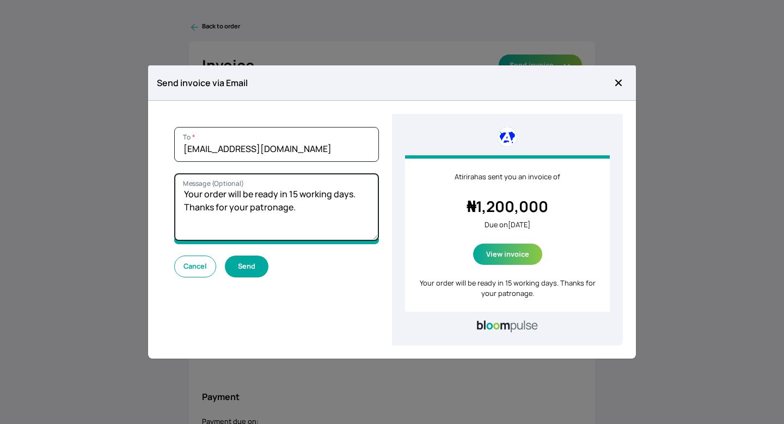
type textarea "Your order will be ready in 15 working days. Thanks for your patronage."
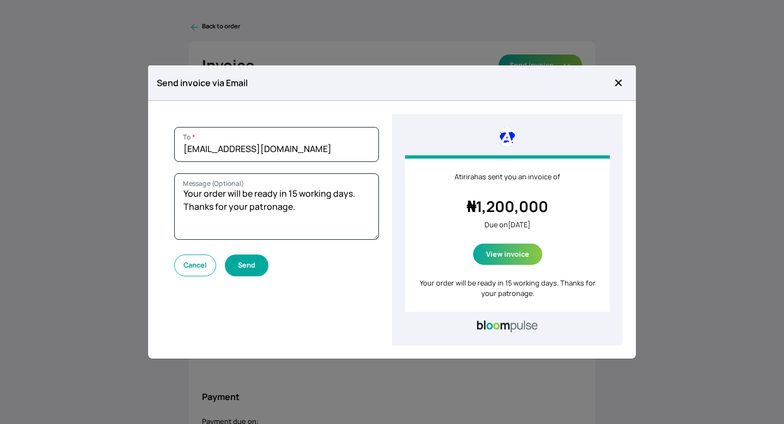
click at [253, 269] on button "Send" at bounding box center [247, 264] width 44 height 21
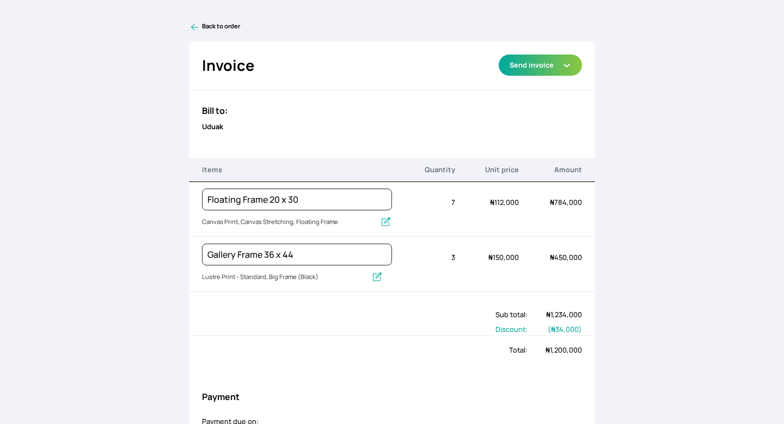
click at [192, 28] on icon at bounding box center [194, 27] width 7 height 7
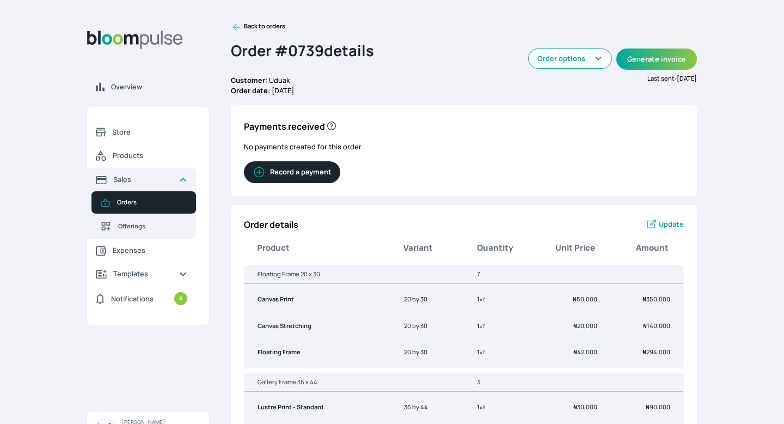
click at [233, 27] on icon at bounding box center [236, 27] width 7 height 7
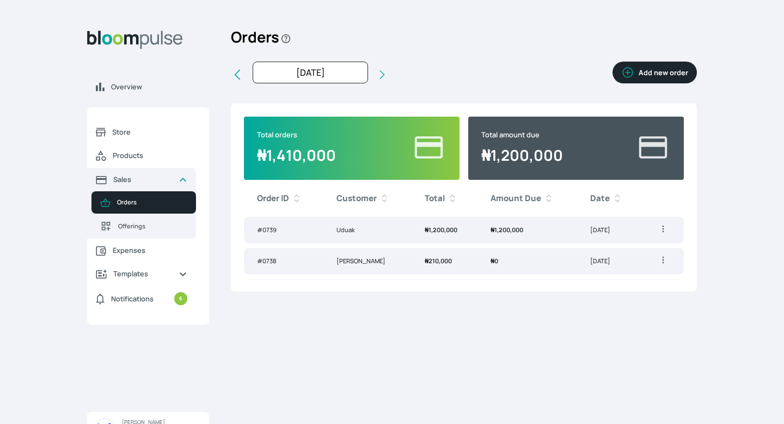
click at [662, 226] on icon "button" at bounding box center [663, 228] width 11 height 11
click at [602, 275] on span "Delete" at bounding box center [623, 270] width 78 height 11
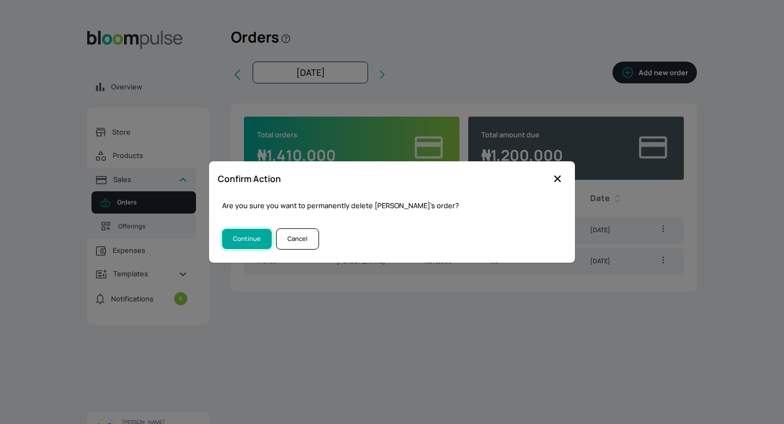
click at [256, 240] on button "Continue" at bounding box center [247, 239] width 50 height 20
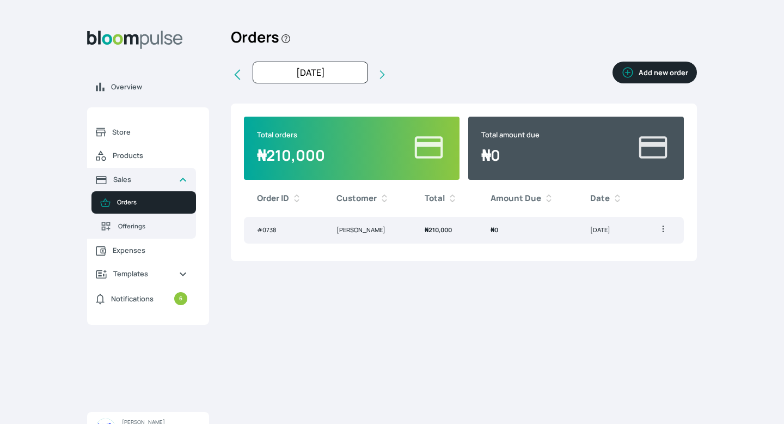
click at [645, 71] on button "Add new order" at bounding box center [654, 73] width 84 height 22
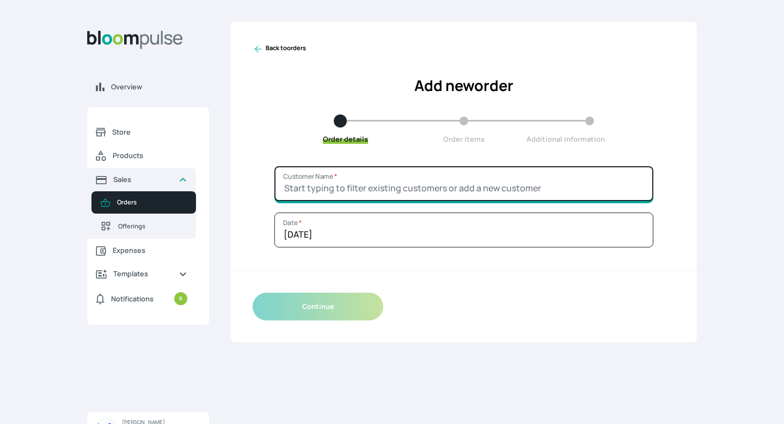
click at [349, 187] on input "Customer Name *" at bounding box center [463, 183] width 379 height 35
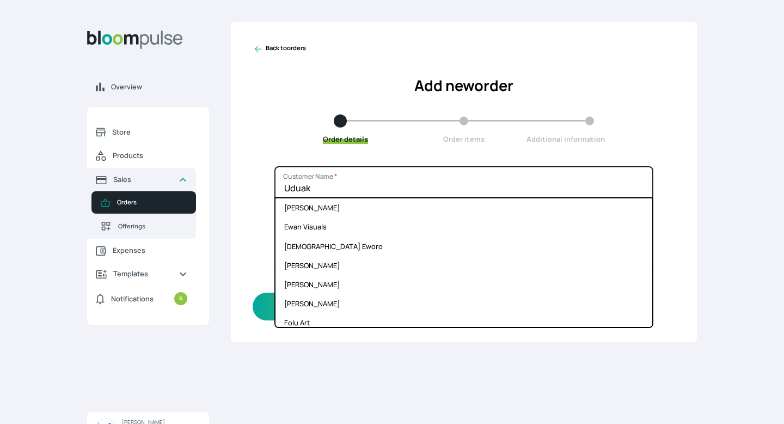
click at [421, 176] on input "Uduak" at bounding box center [463, 183] width 379 height 35
type input "Uduak"
click at [418, 159] on div "Back to orders Add new order Order details Order items Additional information" at bounding box center [464, 94] width 466 height 144
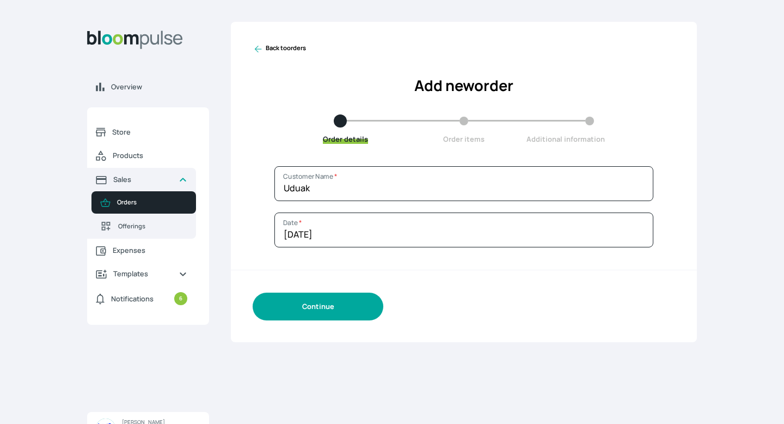
click at [339, 300] on button "Continue" at bounding box center [318, 306] width 131 height 28
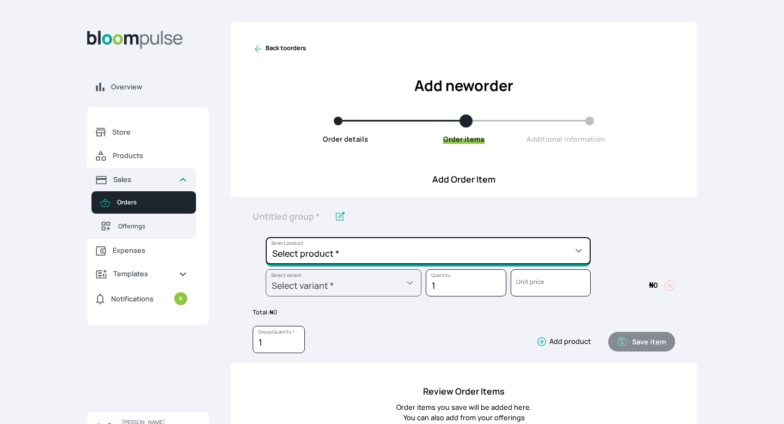
click at [371, 257] on select "Select product * Big Frame (Black) Canvas Print Canvas Stretching Certificate P…" at bounding box center [428, 250] width 325 height 27
select select "a8372af6-4ed1-4d22-9e30-c87e78025863"
click at [266, 237] on select "Select product * Big Frame (Black) Canvas Print Canvas Stretching Certificate P…" at bounding box center [428, 250] width 325 height 27
type input "Canvas Print"
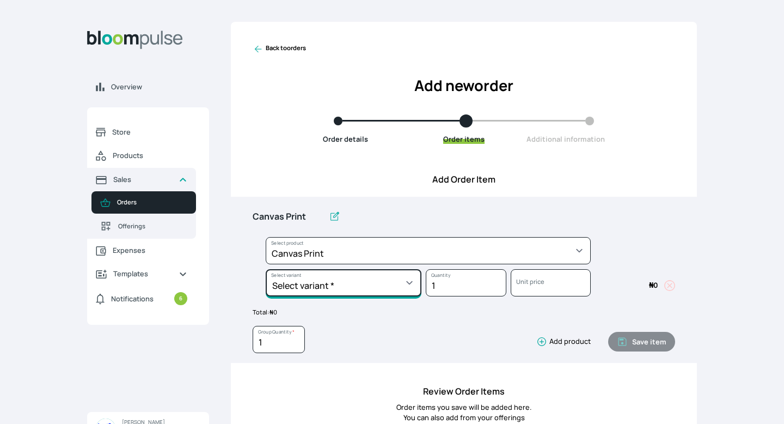
click at [414, 280] on select "Select variant * 10 by 10 10 by 12 10 by 15 10 by 16 11 by 14 12 by 12 12 by 16…" at bounding box center [344, 282] width 156 height 27
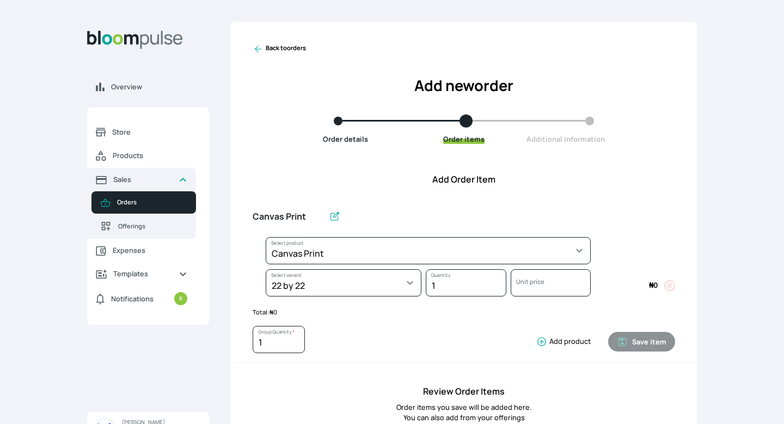
select select "a8372af6-4ed1-4d22-9e30-c87e78025863"
select select "657436e0-3a55-4525-8c31-e1bbfc0cf605"
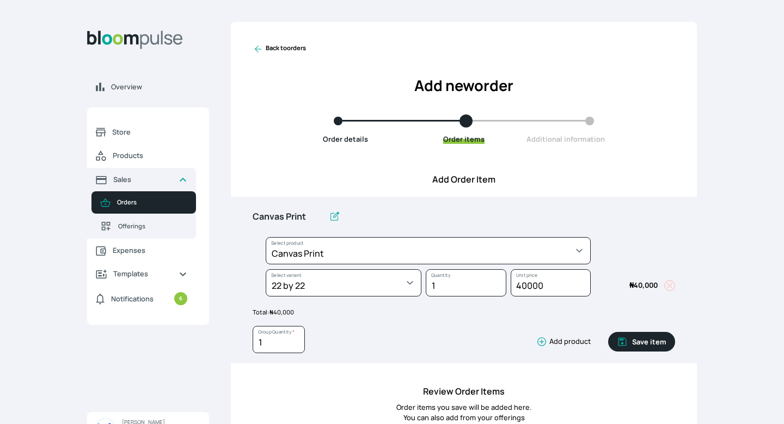
click at [541, 342] on icon "button" at bounding box center [541, 341] width 11 height 11
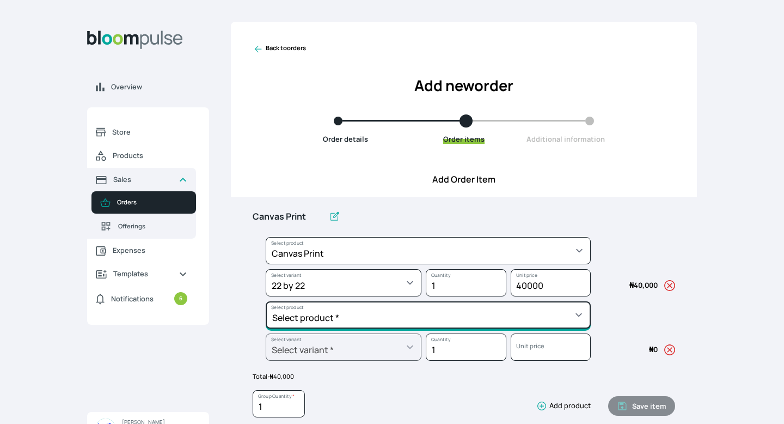
click at [432, 314] on select "Select product * Big Frame (Black) Canvas Print Canvas Stretching Certificate P…" at bounding box center [428, 314] width 325 height 27
select select "f06b78f3-e34c-4a72-bdfc-a90fec4ff39a"
click at [266, 301] on select "Select product * Big Frame (Black) Canvas Print Canvas Stretching Certificate P…" at bounding box center [428, 314] width 325 height 27
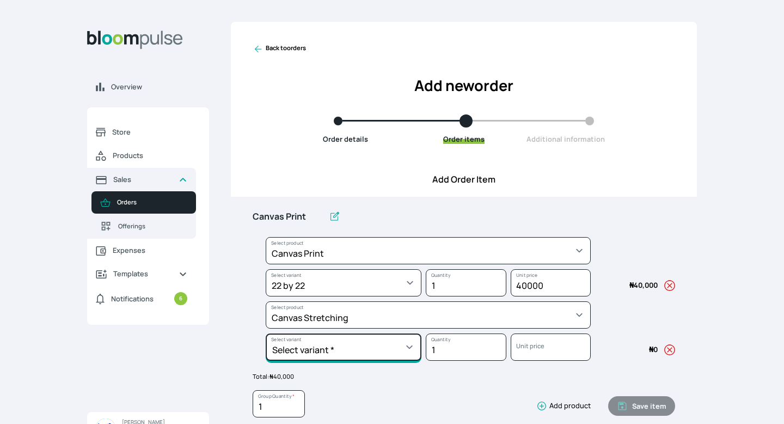
click at [412, 350] on select "Select variant * 10 by 10 10 by 15 11 by 14 12 by 12 12 by 16 12 by 18 13 by 13…" at bounding box center [344, 346] width 156 height 27
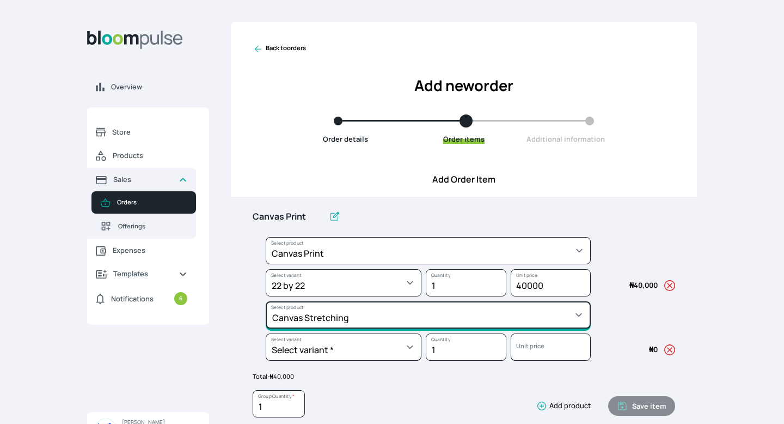
click at [414, 317] on select "Select product * Big Frame (Black) Canvas Print Canvas Stretching Certificate P…" at bounding box center [428, 314] width 325 height 27
click at [266, 301] on select "Select product * Big Frame (Black) Canvas Print Canvas Stretching Certificate P…" at bounding box center [428, 314] width 325 height 27
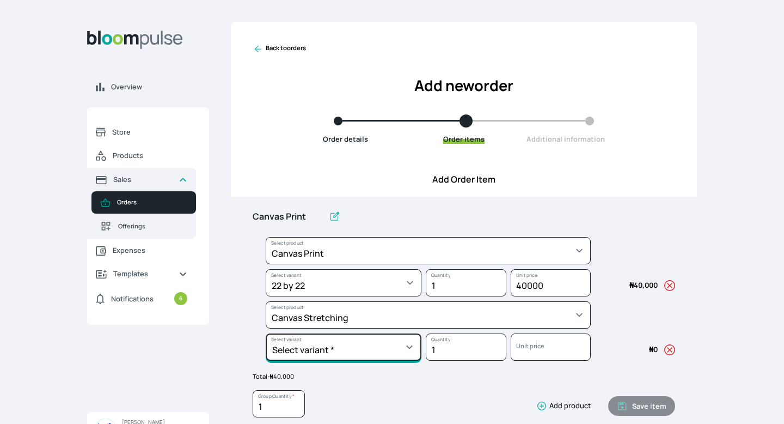
click at [413, 346] on select "Select variant * 10 by 10 10 by 15 11 by 14 12 by 12 12 by 16 12 by 18 13 by 13…" at bounding box center [344, 346] width 156 height 27
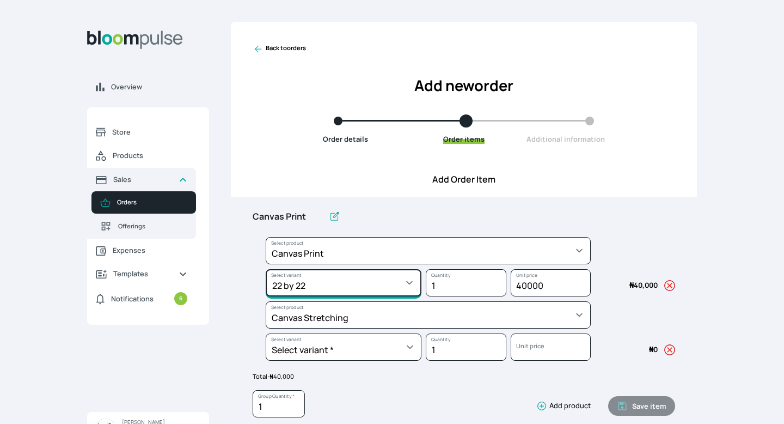
click at [412, 281] on select "Select variant * 10 by 10 10 by 12 10 by 15 10 by 16 11 by 14 12 by 12 12 by 16…" at bounding box center [344, 282] width 156 height 27
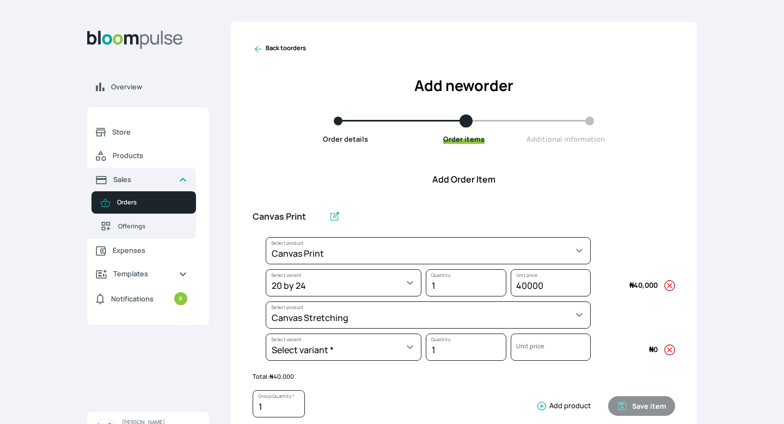
select select "a8372af6-4ed1-4d22-9e30-c87e78025863"
select select "037cb6d1-9e75-4c93-9201-105cdf8a1778"
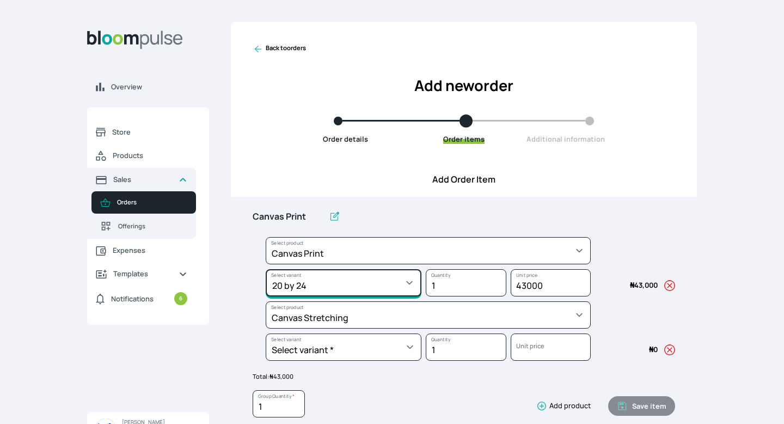
click at [410, 283] on select "Select variant * 10 by 10 10 by 12 10 by 15 10 by 16 11 by 14 12 by 12 12 by 16…" at bounding box center [344, 282] width 156 height 27
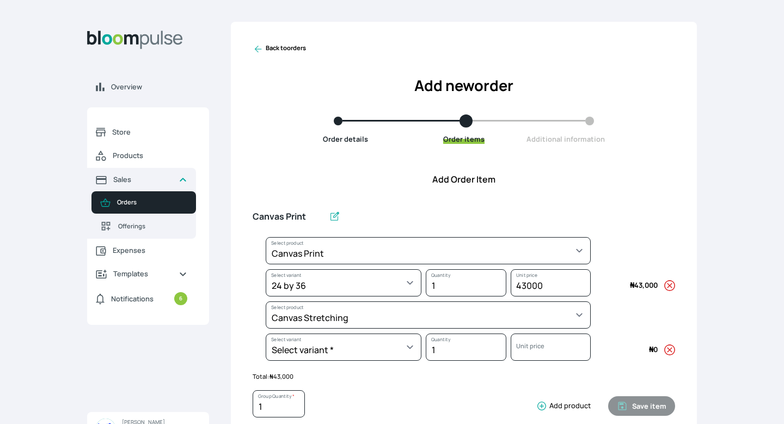
select select "a8372af6-4ed1-4d22-9e30-c87e78025863"
select select "545abd7a-107e-4572-8ed6-6c2fe7e9f7dd"
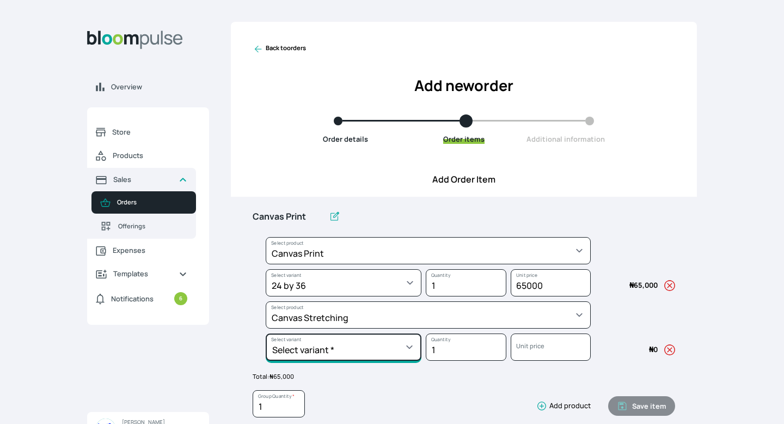
click at [372, 350] on select "Select variant * 10 by 10 10 by 15 11 by 14 12 by 12 12 by 16 12 by 18 13 by 13…" at bounding box center [344, 346] width 156 height 27
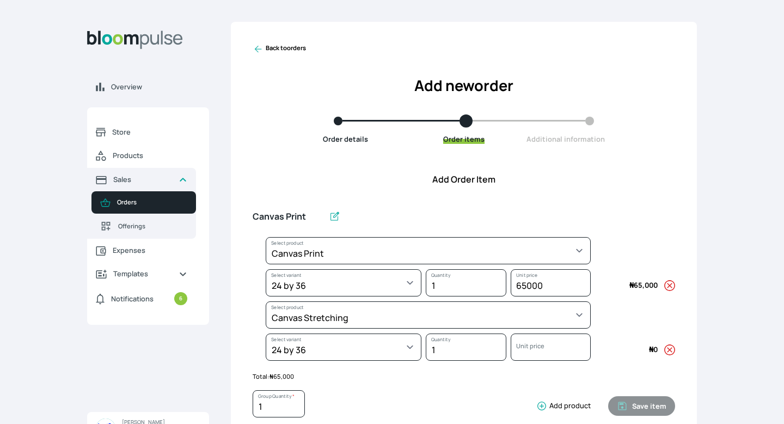
select select "f06b78f3-e34c-4a72-bdfc-a90fec4ff39a"
select select "955dd10d-37ae-4461-a9a5-de6fe2caf897"
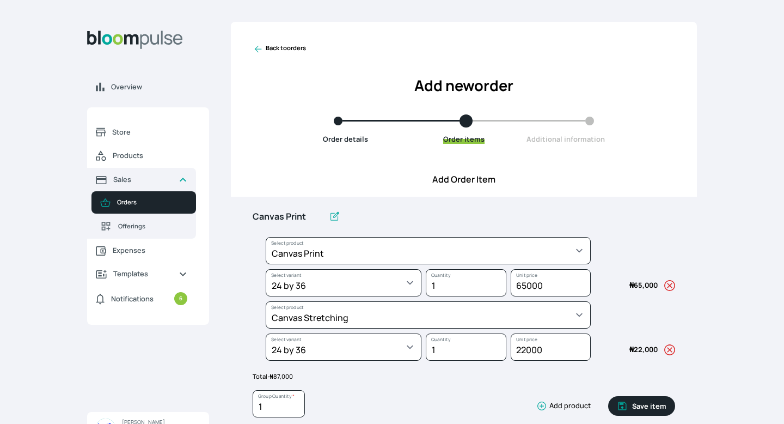
click at [543, 407] on icon "button" at bounding box center [541, 405] width 11 height 11
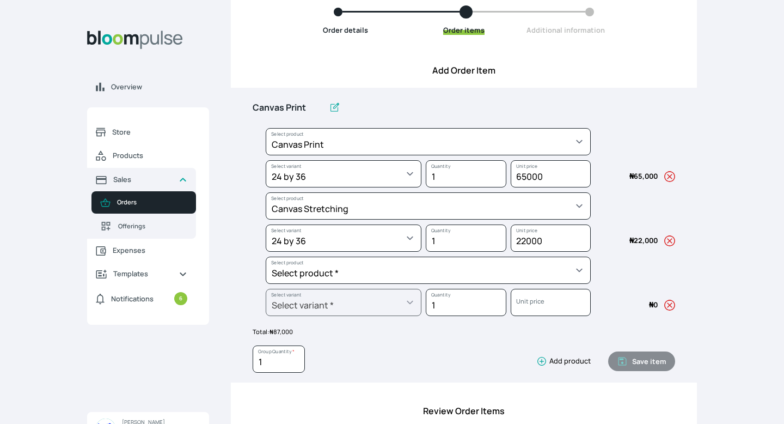
scroll to position [131, 0]
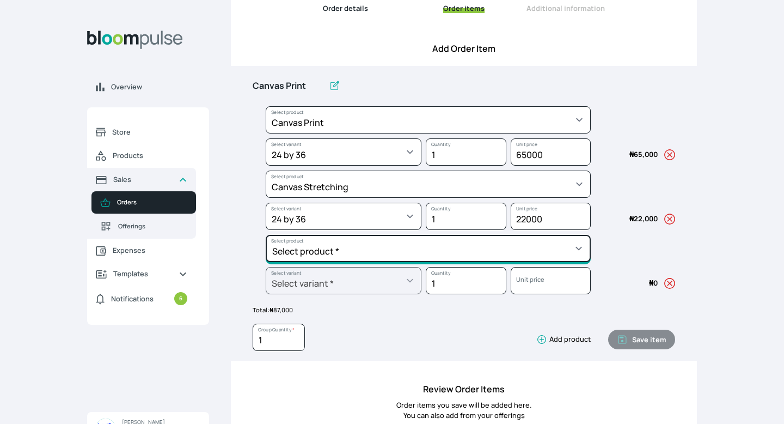
click at [415, 250] on select "Select product * Big Frame (Black) Canvas Print Canvas Stretching Certificate P…" at bounding box center [428, 248] width 325 height 27
select select "595287b1-222f-4231-8a0c-bbf372820378"
click at [266, 235] on select "Select product * Big Frame (Black) Canvas Print Canvas Stretching Certificate P…" at bounding box center [428, 248] width 325 height 27
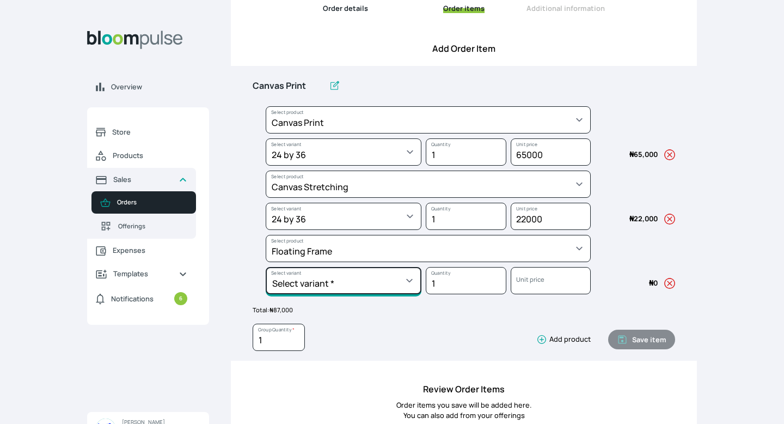
click at [410, 281] on select "Select variant * 10 by 10 11 by 14 12 by 12 12 by 16 12 by 18 14 by 20 16 by 16…" at bounding box center [344, 280] width 156 height 27
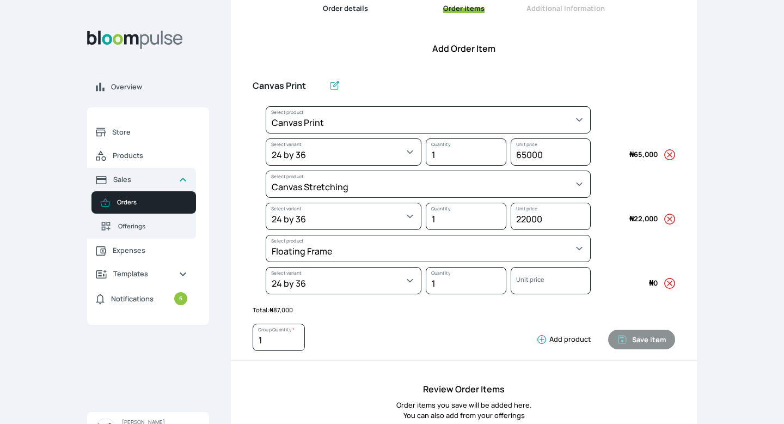
select select "595287b1-222f-4231-8a0c-bbf372820378"
select select "496bfcda-0e42-48d3-a8c3-37482acb13d3"
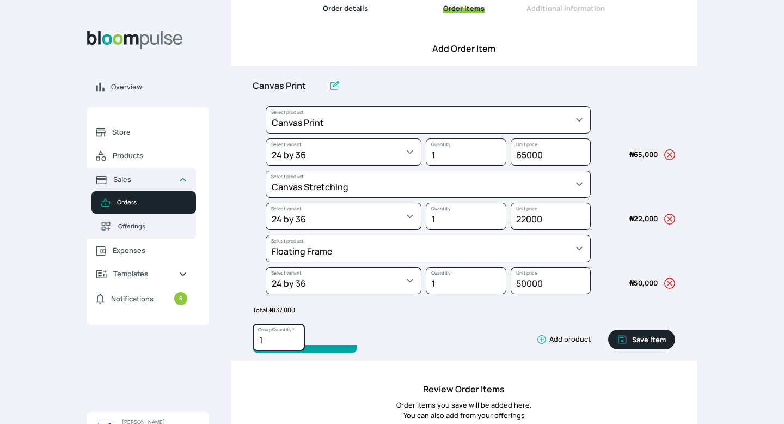
click at [265, 340] on input "1" at bounding box center [279, 336] width 52 height 27
type input "10"
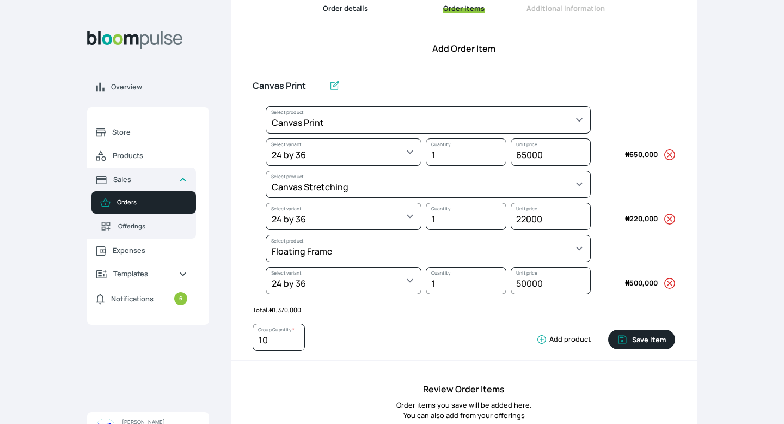
click at [423, 319] on div "10 Group Quantity * Add product Save item" at bounding box center [464, 335] width 422 height 41
click at [628, 314] on p "Total: ₦ 1,370,000" at bounding box center [464, 309] width 422 height 9
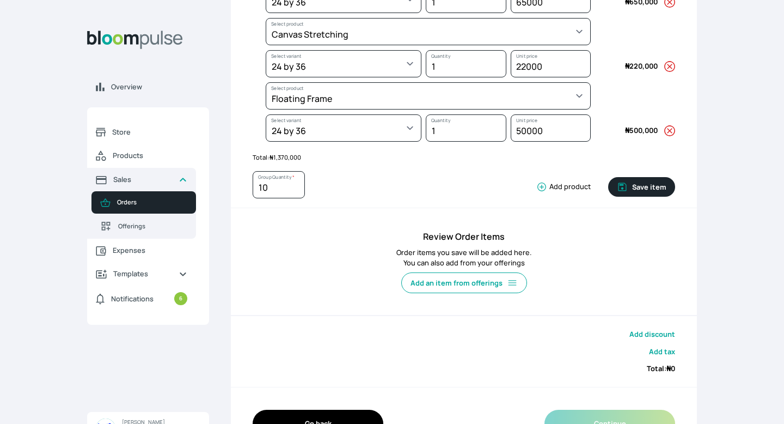
scroll to position [305, 0]
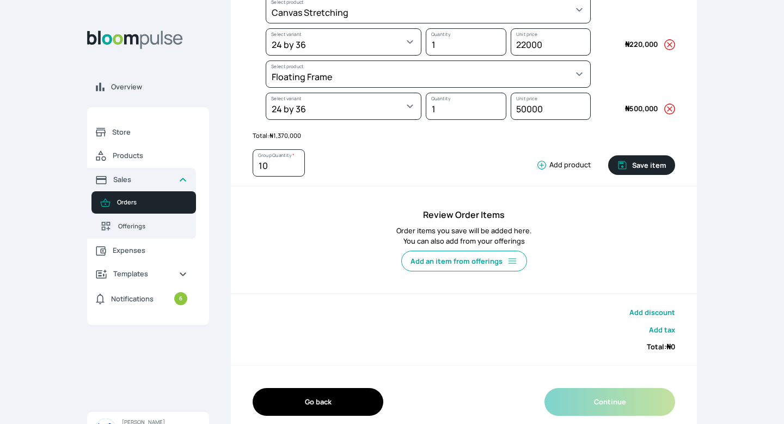
click at [664, 314] on button "Add discount" at bounding box center [652, 312] width 46 height 10
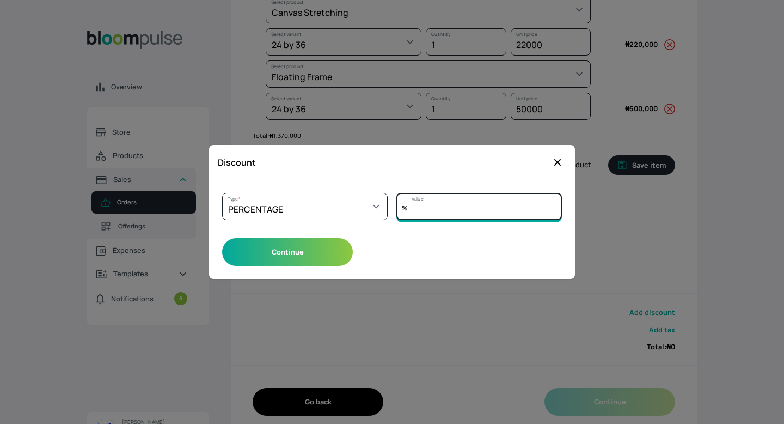
click at [444, 213] on input "Value" at bounding box center [478, 206] width 165 height 27
type input "5"
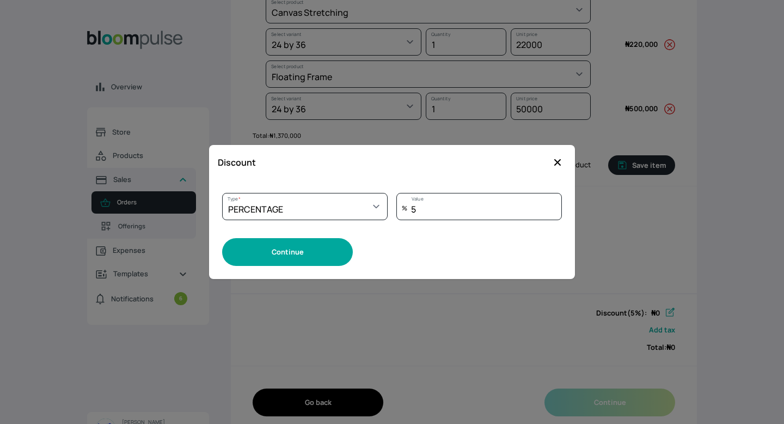
click at [334, 258] on button "Continue" at bounding box center [287, 252] width 131 height 28
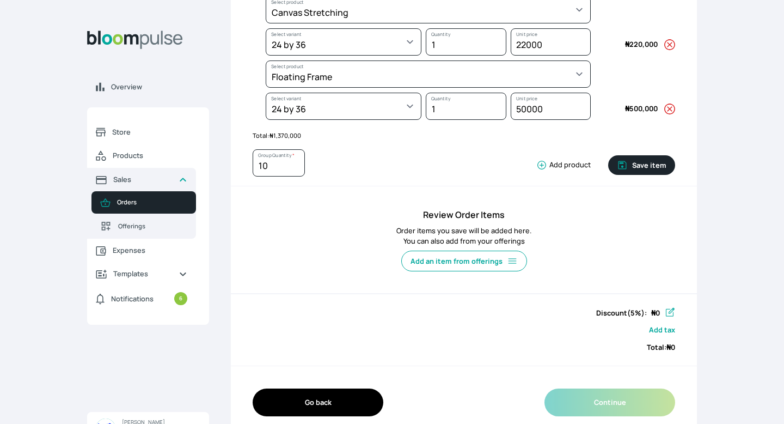
click at [670, 314] on icon "button" at bounding box center [669, 312] width 11 height 11
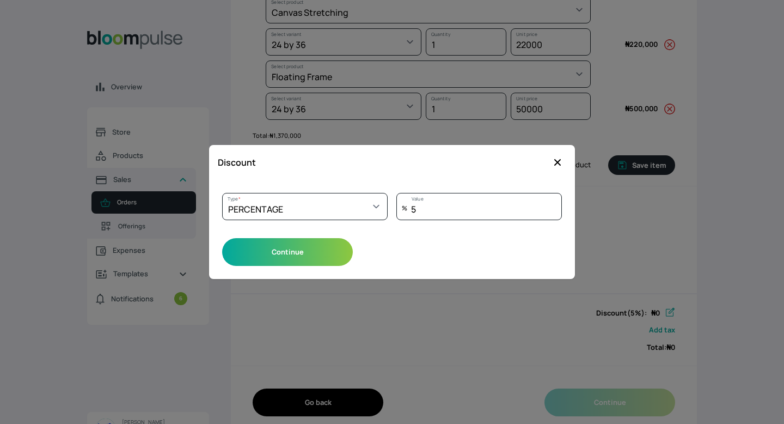
click at [557, 164] on icon "button" at bounding box center [557, 162] width 11 height 11
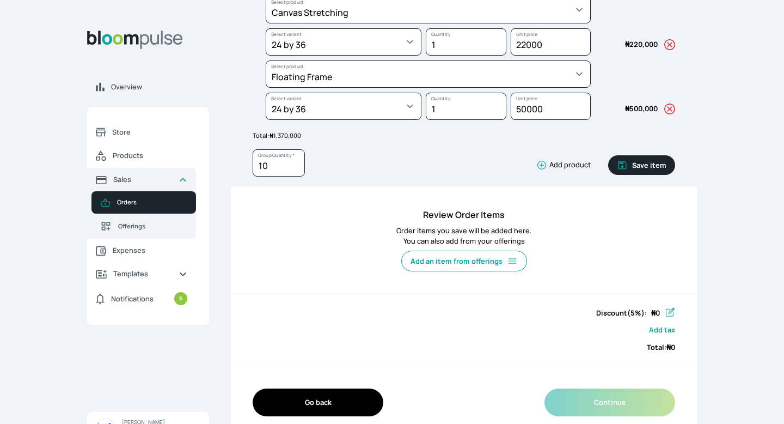
click at [647, 170] on button "Save item" at bounding box center [641, 165] width 67 height 20
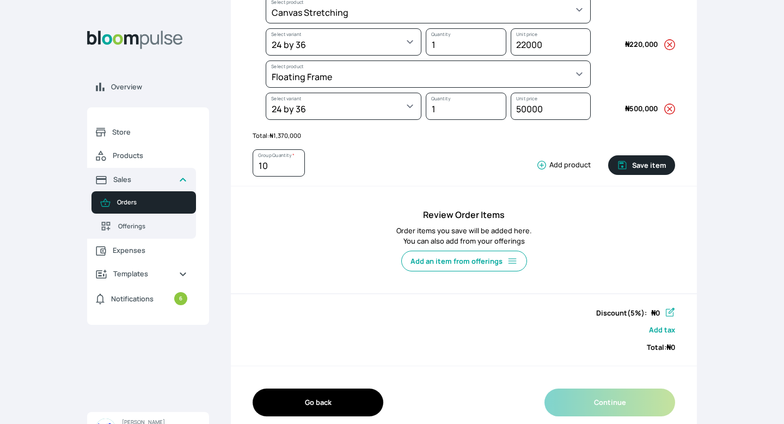
type input "1"
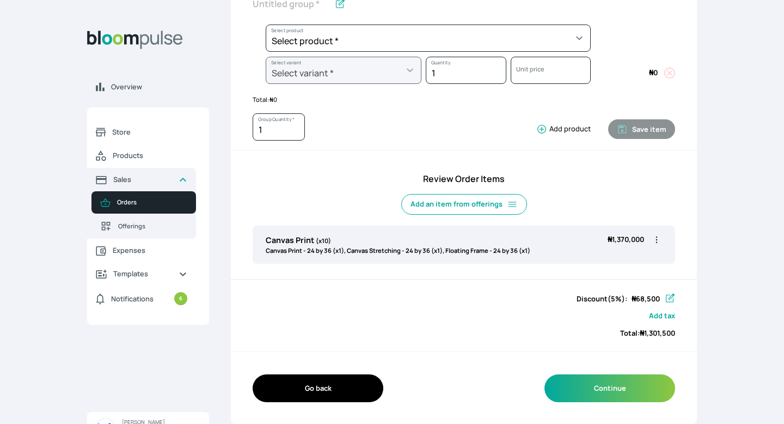
scroll to position [212, 0]
click at [668, 297] on icon "button" at bounding box center [669, 298] width 11 height 11
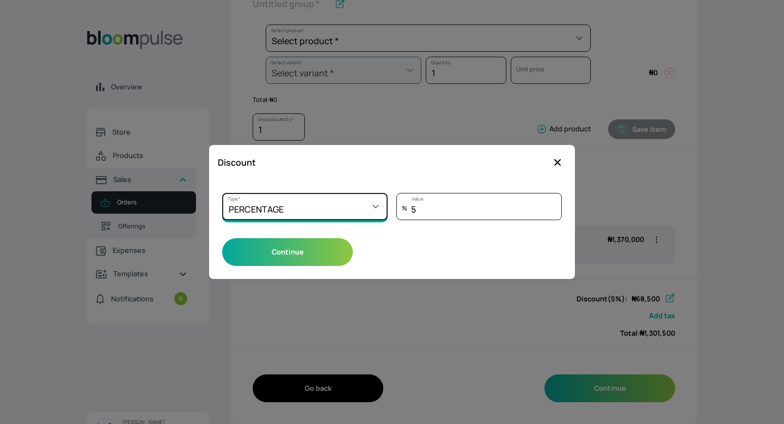
click at [373, 207] on select "Select a type PERCENTAGE AMOUNT" at bounding box center [304, 206] width 165 height 27
select select "AMOUNT"
click at [222, 193] on select "Select a type PERCENTAGE AMOUNT" at bounding box center [304, 206] width 165 height 27
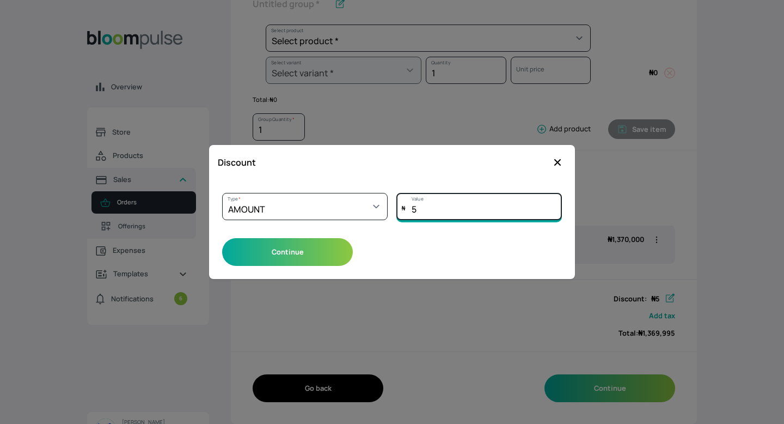
click at [516, 216] on input "5" at bounding box center [478, 206] width 165 height 27
type input "30000"
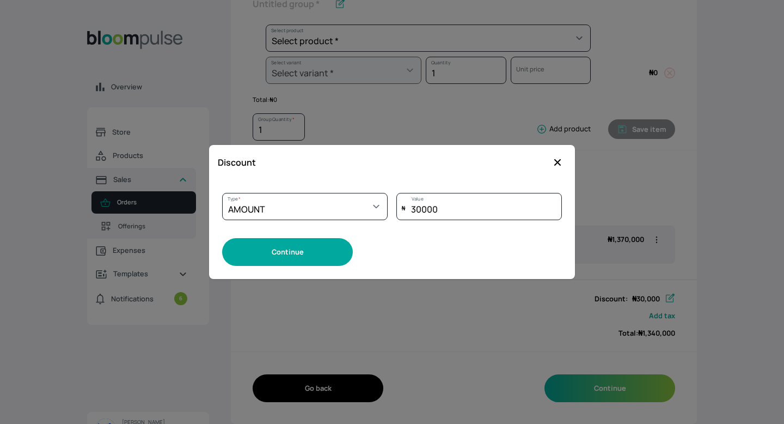
click at [346, 259] on button "Continue" at bounding box center [287, 252] width 131 height 28
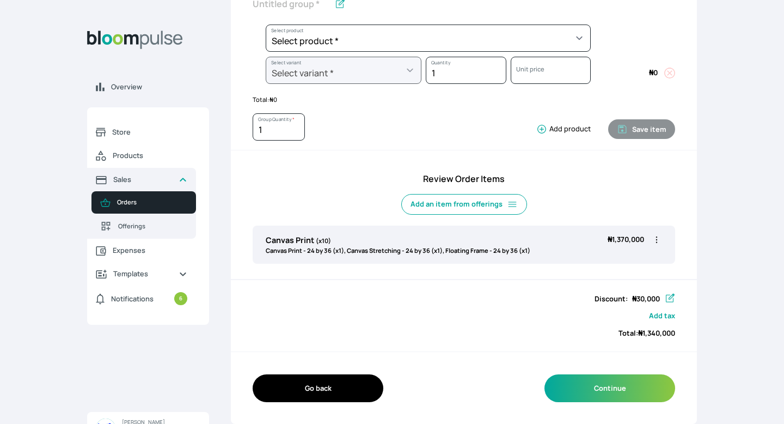
click at [647, 187] on div "Review Order Items Add an item from offerings Canvas Print (x10) Canvas Print -…" at bounding box center [464, 220] width 466 height 119
click at [627, 389] on button "Continue" at bounding box center [609, 388] width 131 height 28
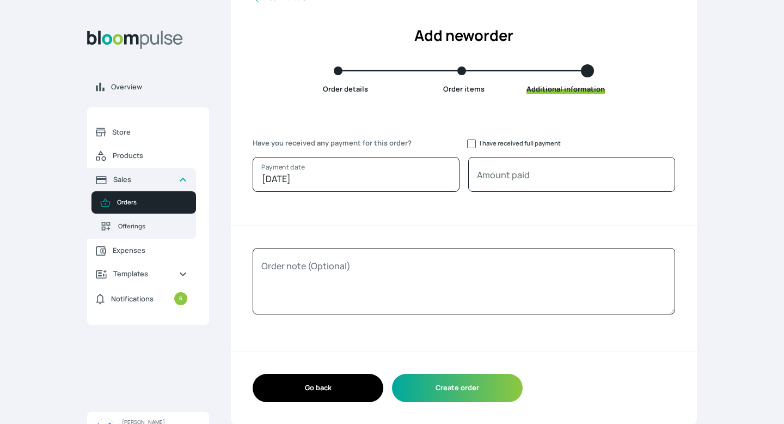
scroll to position [50, 0]
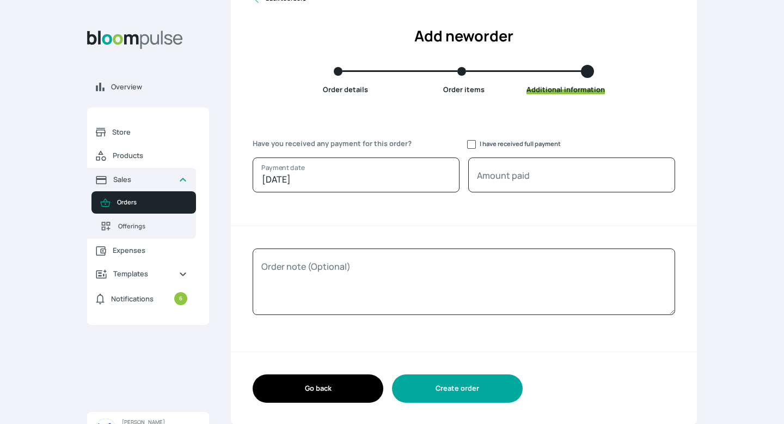
click at [458, 398] on button "Create order" at bounding box center [457, 388] width 131 height 28
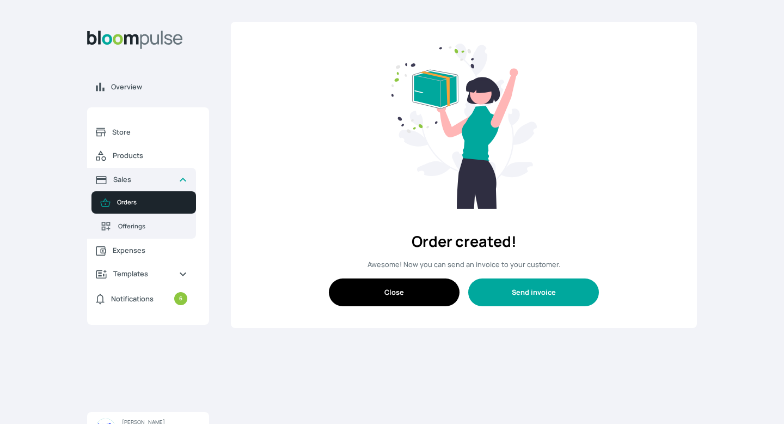
click at [521, 297] on button "Send invoice" at bounding box center [533, 292] width 131 height 28
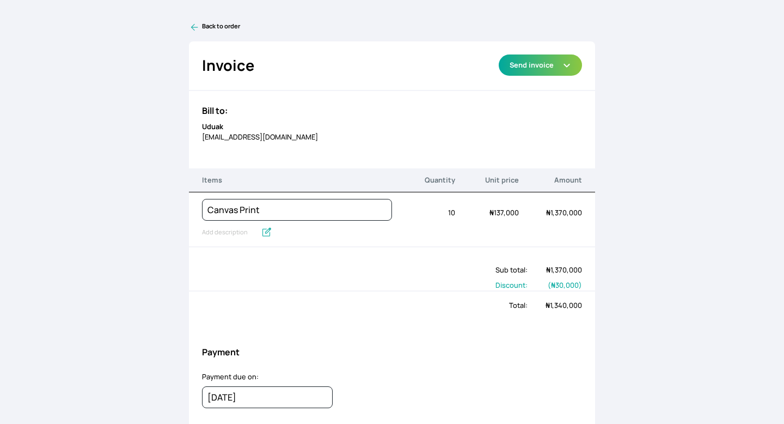
select select "5fd361b3-7651-4bd7-8090-67aa77f1920c"
click at [262, 213] on input "Canvas Print" at bounding box center [297, 210] width 190 height 22
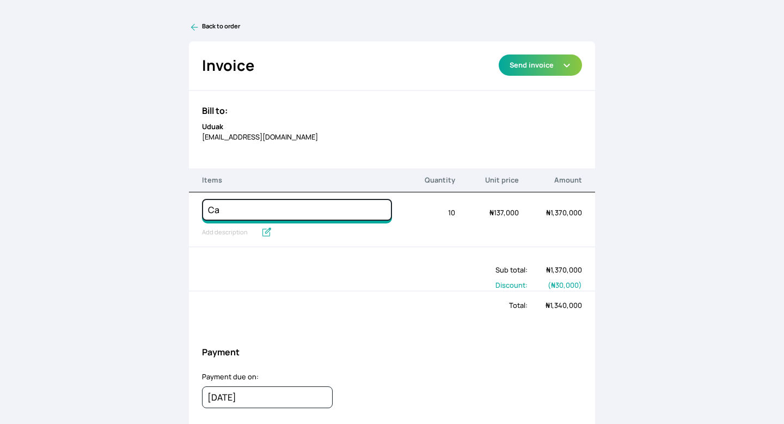
type input "C"
type input "f"
type input "Floating frame 24 x 36"
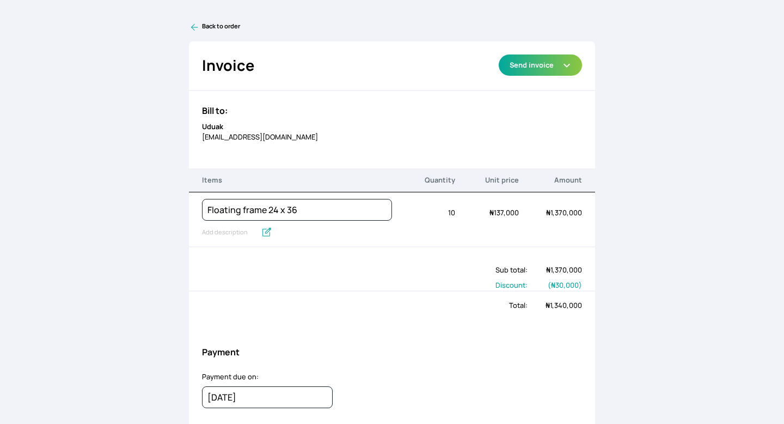
click at [377, 376] on div "Payment due on: [DATE] January February March April May June July August Septem…" at bounding box center [392, 396] width 407 height 50
click at [545, 65] on button "Send invoice" at bounding box center [540, 64] width 83 height 21
click at [235, 236] on input "text" at bounding box center [229, 232] width 54 height 14
type input "Canvas Print, Canvas Stretching, Floating Frame"
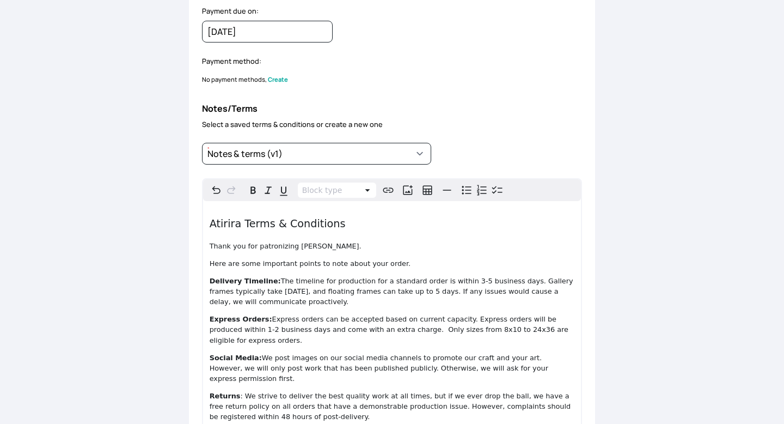
scroll to position [367, 0]
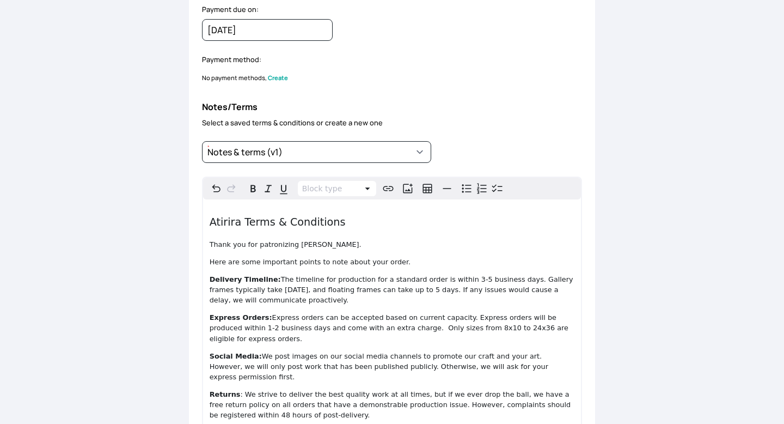
click at [280, 77] on span "Create" at bounding box center [278, 77] width 20 height 9
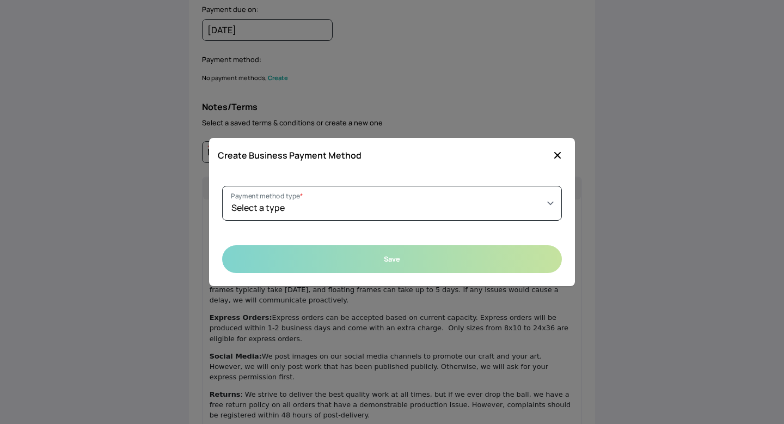
click at [560, 151] on icon "button" at bounding box center [557, 155] width 11 height 11
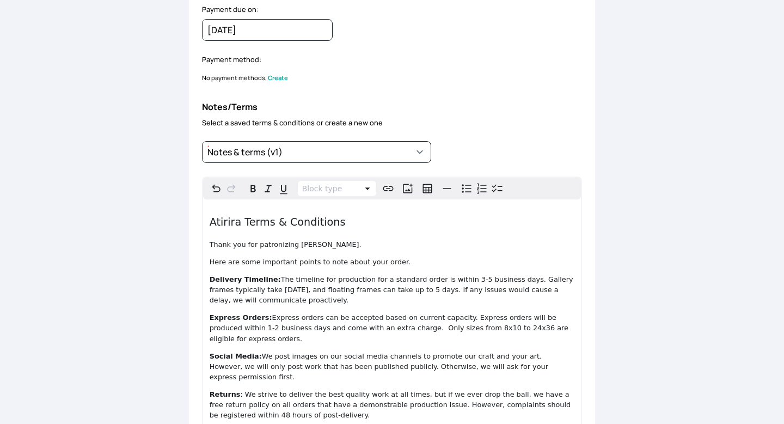
click at [560, 151] on div "Notes & terms (v1) + save new note *" at bounding box center [392, 152] width 381 height 40
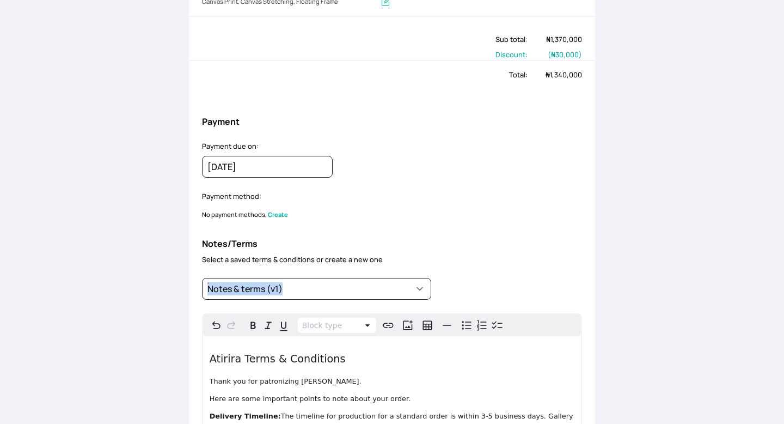
scroll to position [0, 0]
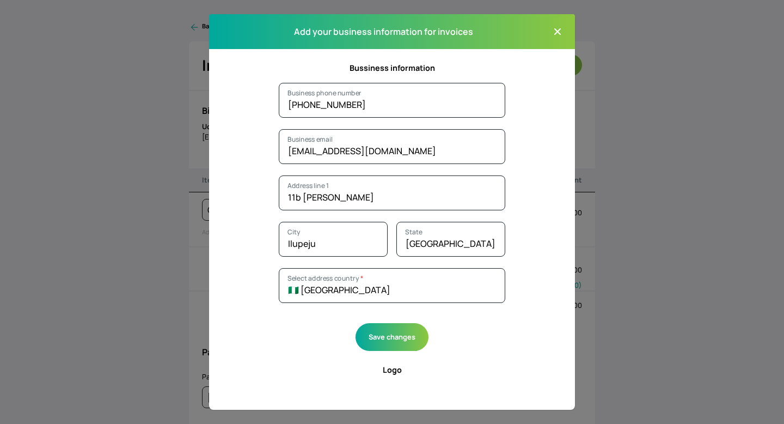
click at [558, 32] on icon "button" at bounding box center [557, 31] width 7 height 7
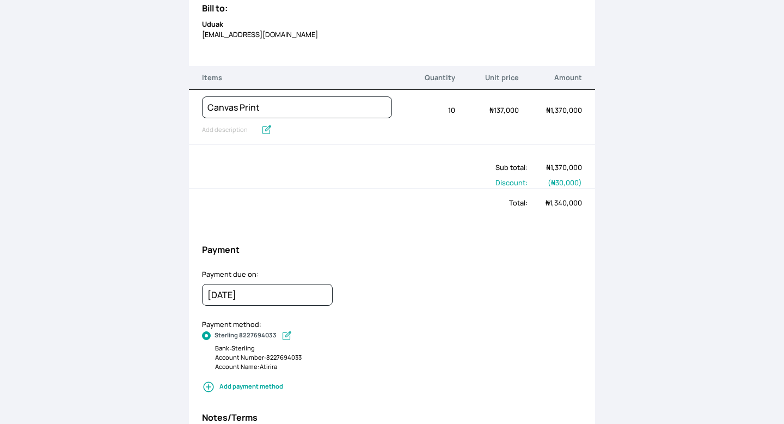
scroll to position [100, 0]
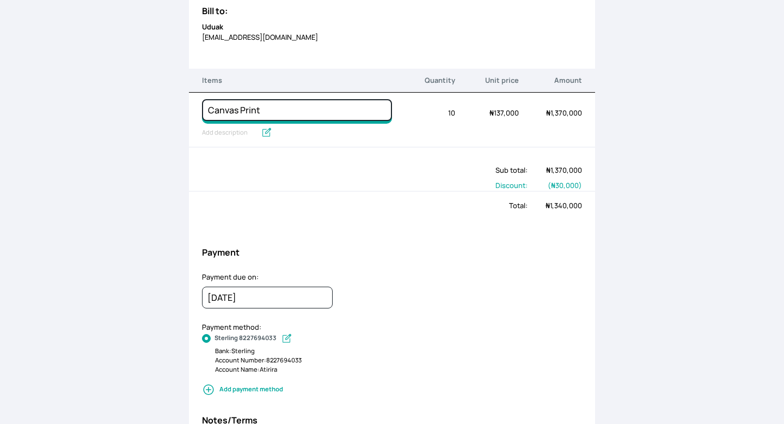
click at [287, 108] on input "Canvas Print" at bounding box center [297, 110] width 190 height 22
type input "C"
type input "Floating Frame 24 x 36"
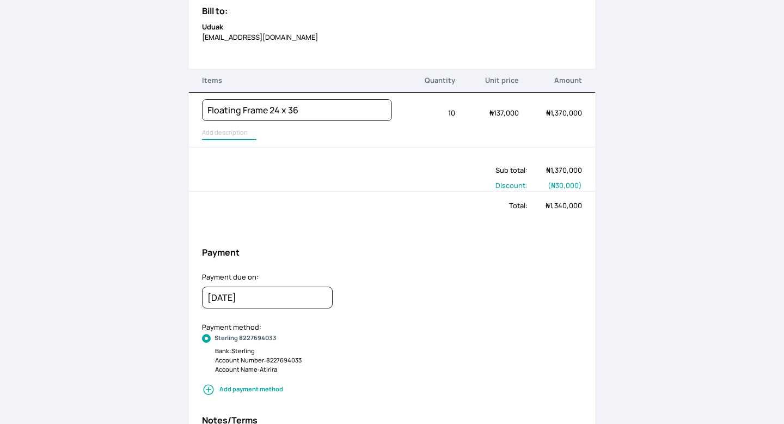
click at [234, 136] on input "text" at bounding box center [229, 133] width 54 height 14
type input "Canvas Print, Canvas Stretching, Floating Frame"
click at [311, 239] on div "Payment" at bounding box center [392, 251] width 407 height 39
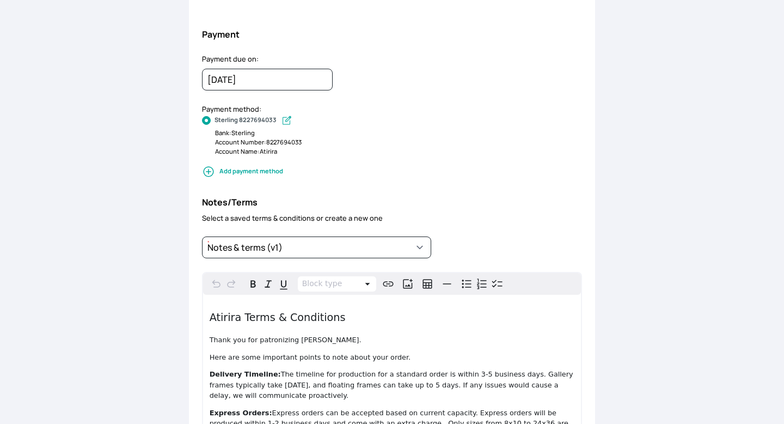
scroll to position [339, 0]
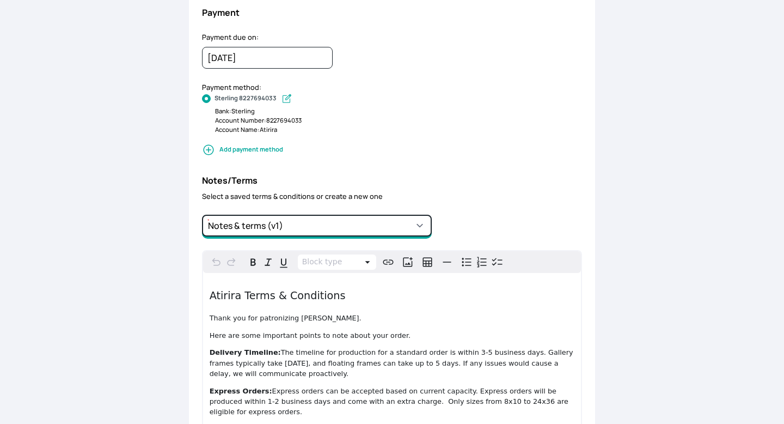
click at [315, 222] on select "Notes & terms (v1) + save new note" at bounding box center [317, 225] width 230 height 22
click at [202, 214] on select "Notes & terms (v1) + save new note" at bounding box center [317, 225] width 230 height 22
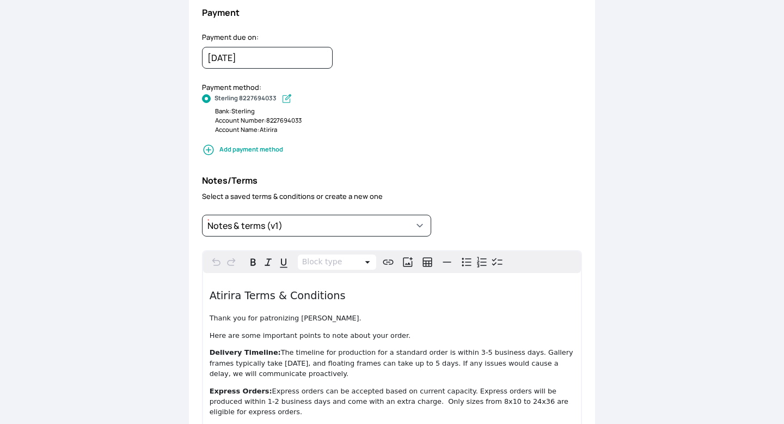
click at [428, 121] on div "Account Number: 8227694033" at bounding box center [398, 120] width 367 height 9
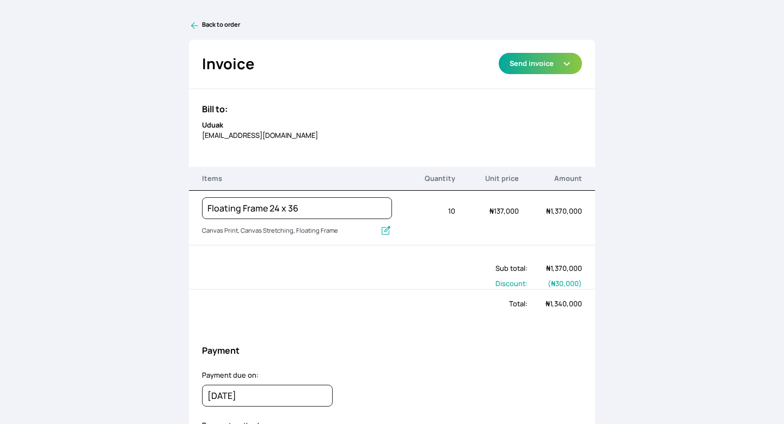
scroll to position [0, 0]
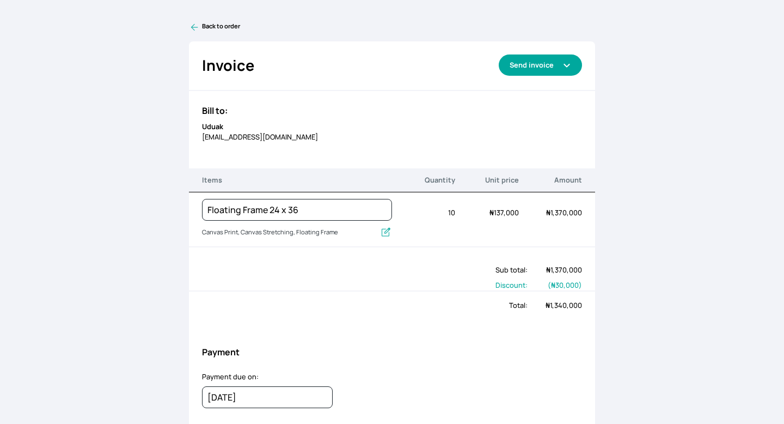
click at [530, 68] on button "Send invoice" at bounding box center [540, 64] width 83 height 21
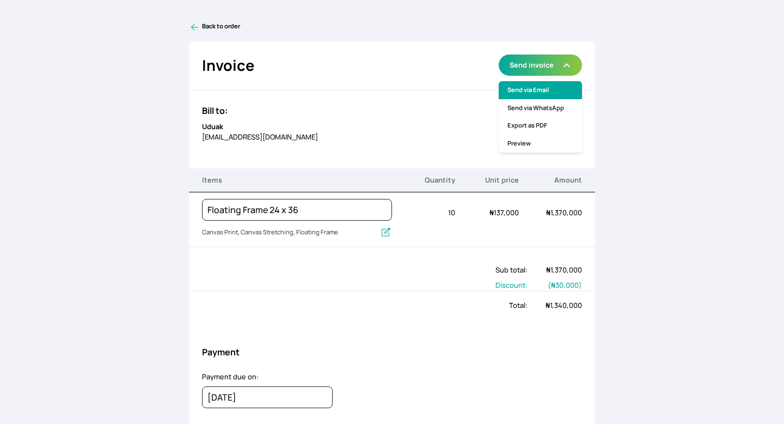
click at [543, 91] on link "Send via Email" at bounding box center [540, 90] width 83 height 18
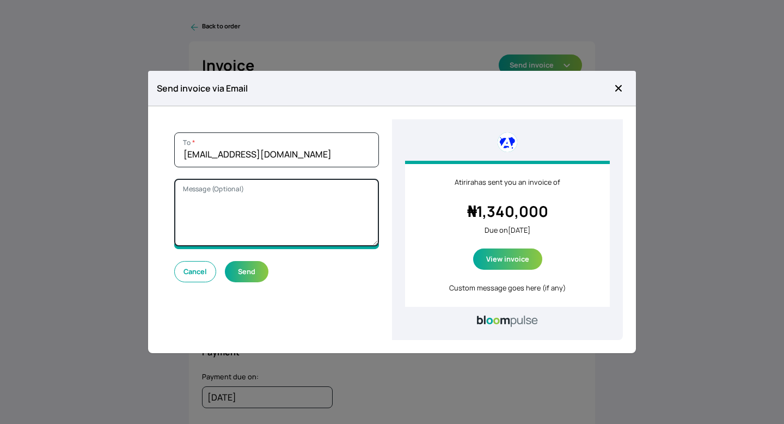
click at [310, 198] on textarea "Message (Optional)" at bounding box center [276, 213] width 205 height 68
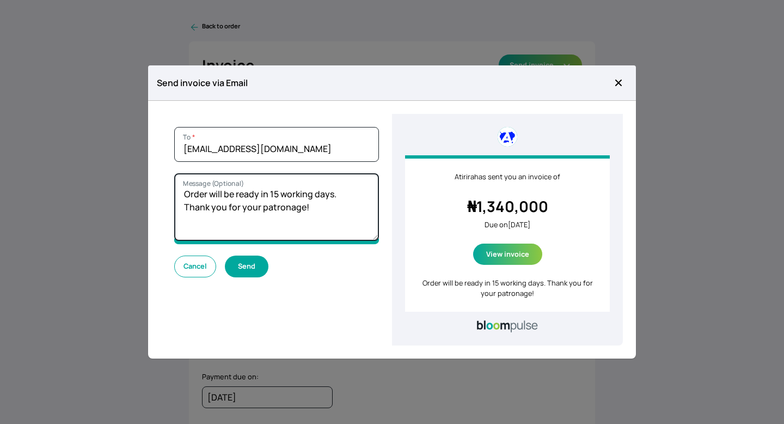
type textarea "Order will be ready in 15 working days. Thank you for your patronage!"
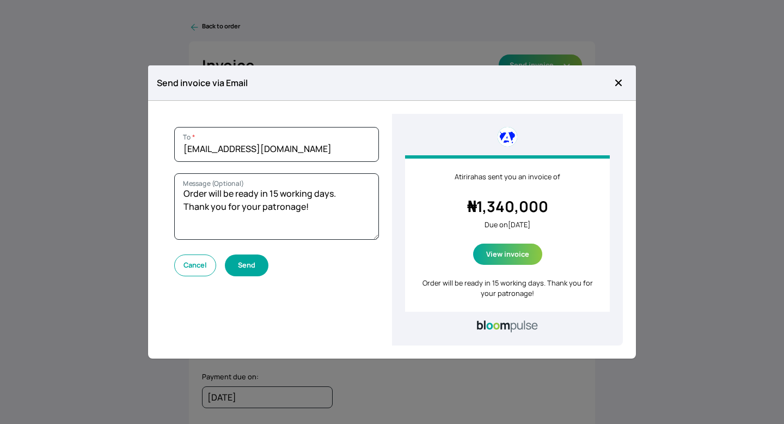
click at [250, 267] on button "Send" at bounding box center [247, 264] width 44 height 21
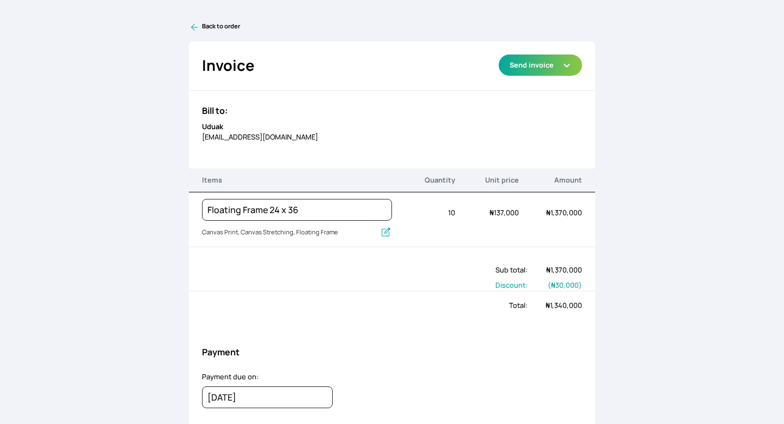
click at [378, 291] on div "Total: ₦ 1,340,000" at bounding box center [392, 304] width 407 height 29
click at [196, 24] on icon at bounding box center [194, 27] width 11 height 11
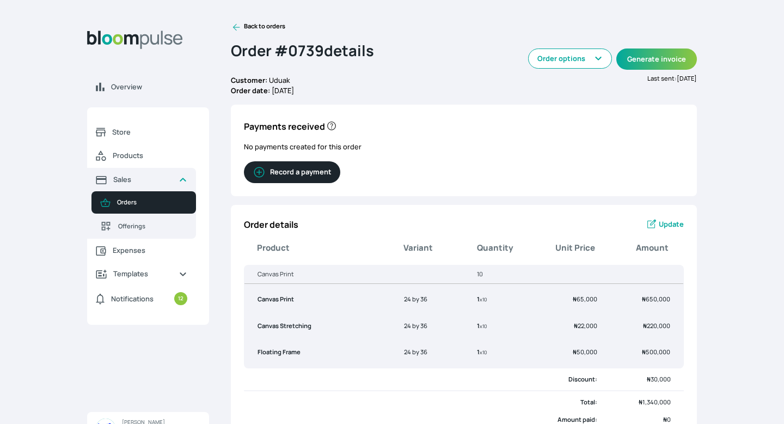
click at [237, 24] on icon at bounding box center [236, 27] width 11 height 11
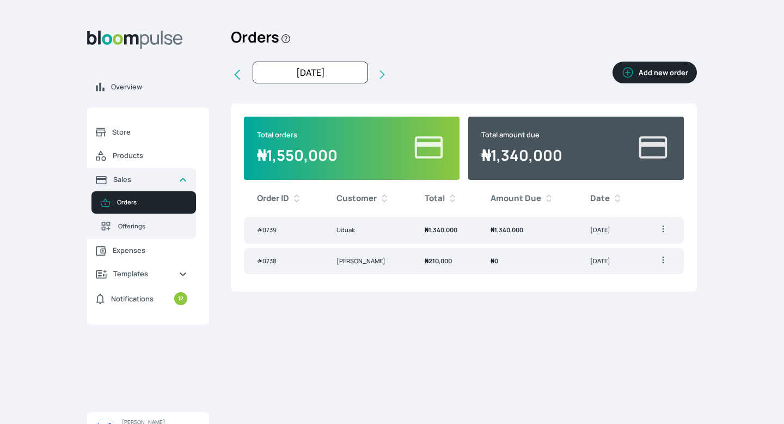
click at [662, 223] on td "Generate invoice Delete" at bounding box center [662, 230] width 41 height 27
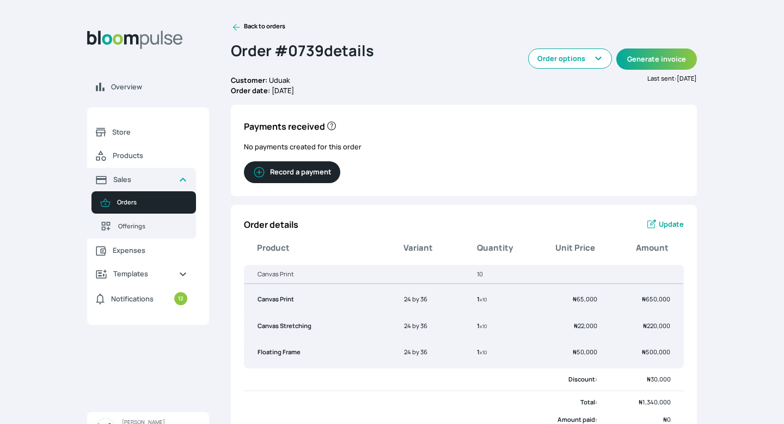
click at [232, 24] on icon at bounding box center [236, 27] width 11 height 11
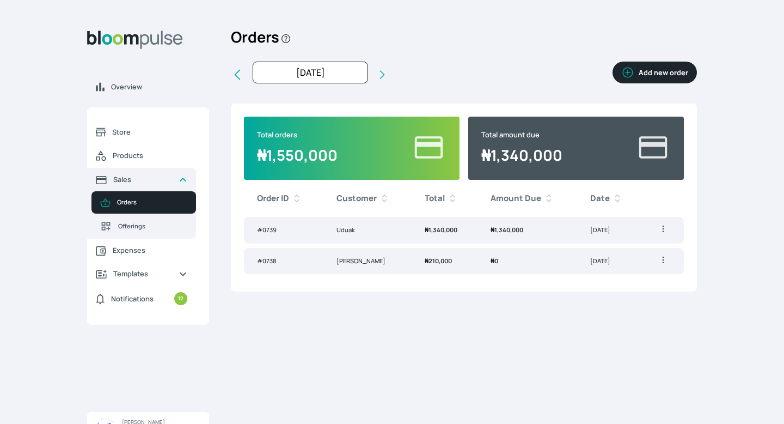
click at [658, 231] on icon "button" at bounding box center [663, 228] width 11 height 11
click at [619, 267] on span "Delete" at bounding box center [623, 270] width 78 height 11
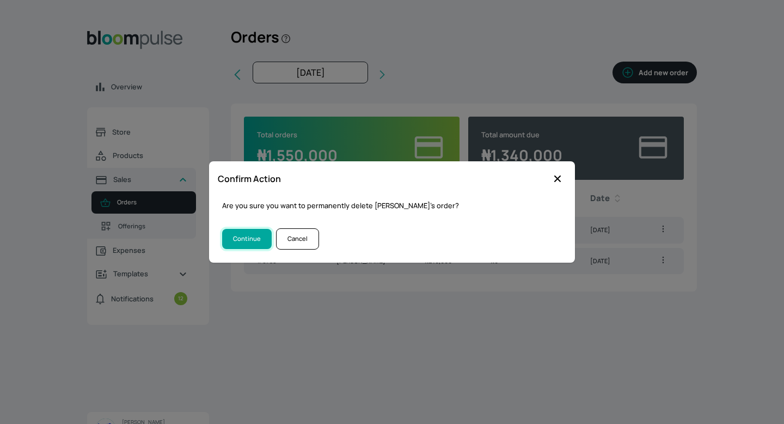
click at [254, 239] on button "Continue" at bounding box center [247, 239] width 50 height 20
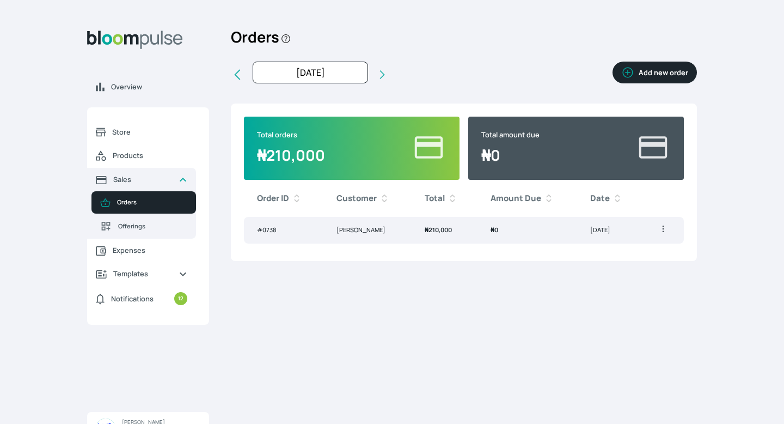
click at [498, 229] on span "₦ 0" at bounding box center [494, 229] width 8 height 8
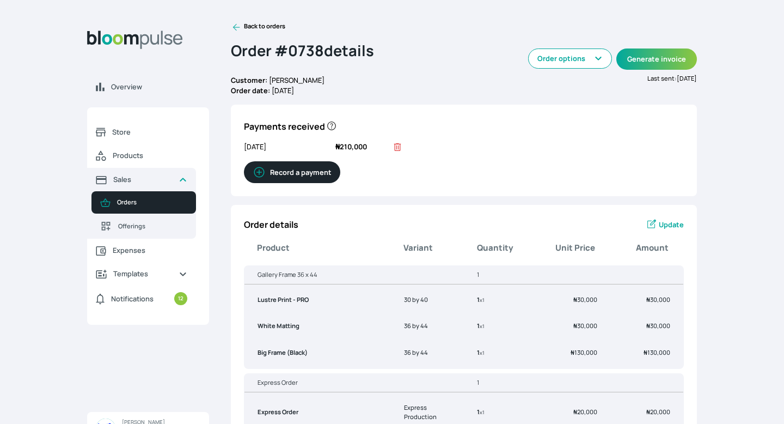
click at [237, 27] on icon at bounding box center [236, 27] width 11 height 11
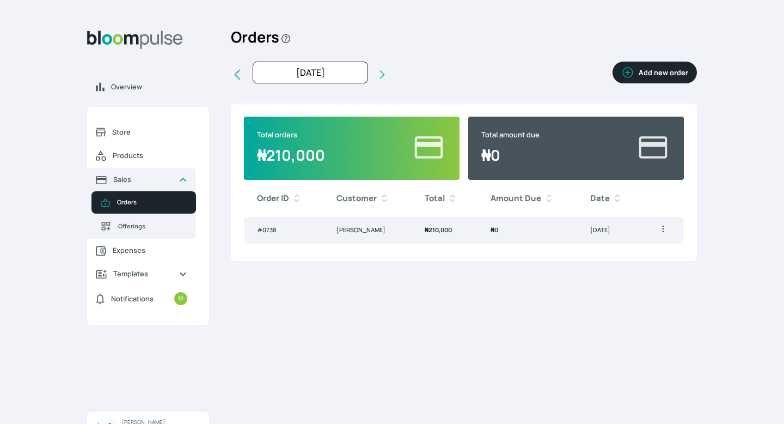
click at [665, 76] on button "Add new order" at bounding box center [654, 73] width 84 height 22
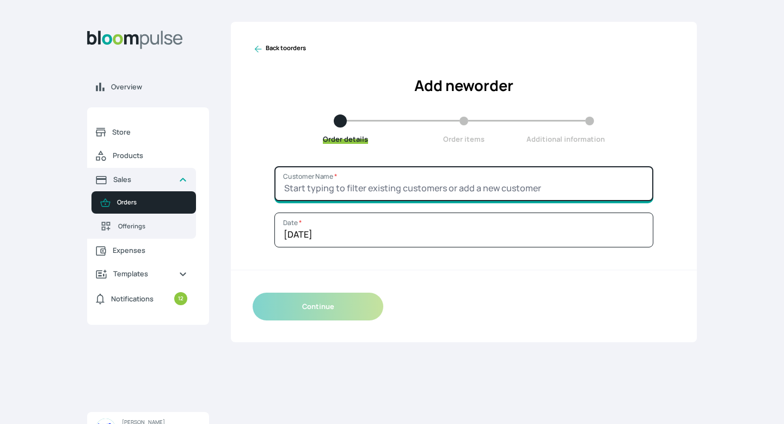
click at [536, 192] on input "Customer Name *" at bounding box center [463, 183] width 379 height 35
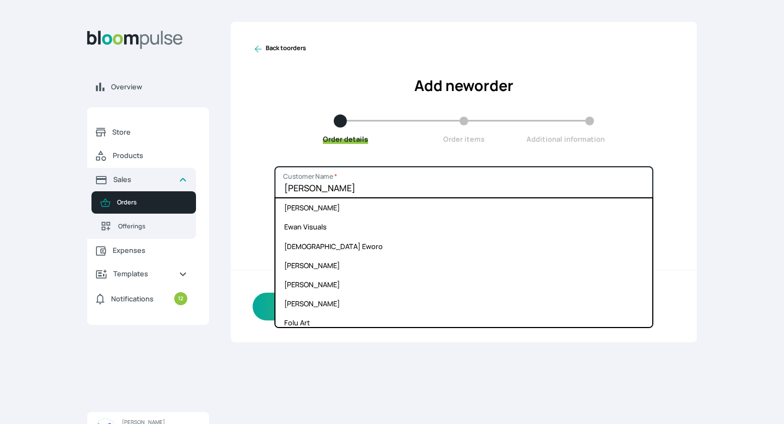
type input "[PERSON_NAME]"
click at [557, 163] on div "Back to orders Add new order Order details Order items Additional information" at bounding box center [464, 94] width 466 height 144
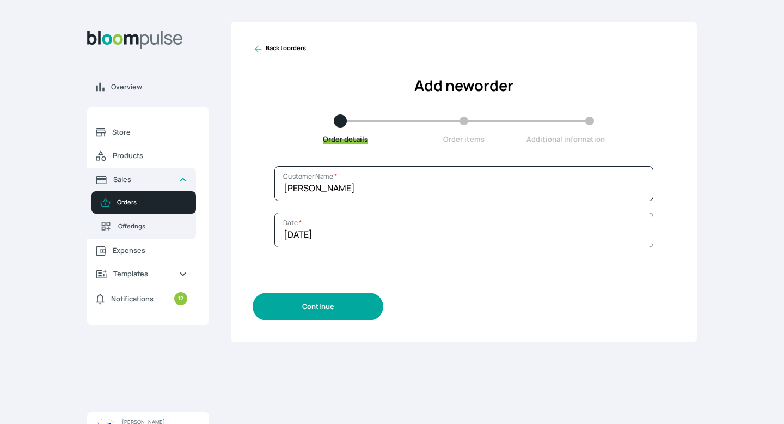
click at [366, 315] on button "Continue" at bounding box center [318, 306] width 131 height 28
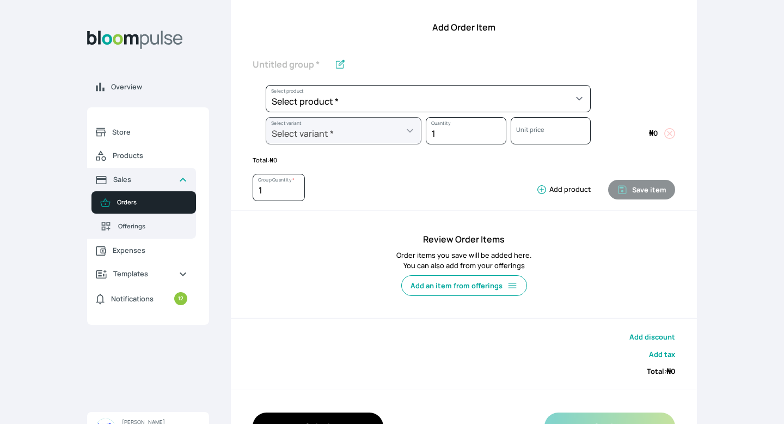
scroll to position [152, 0]
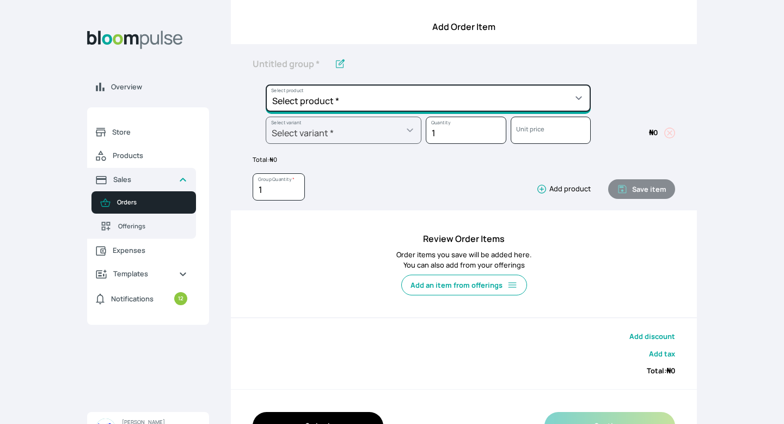
click at [562, 102] on select "Select product * Big Frame (Black) Canvas Print Canvas Stretching Certificate P…" at bounding box center [428, 97] width 325 height 27
select select "a9f19bd2-f1a8-4b74-ae51-3a75659f3a28"
click at [266, 84] on select "Select product * Big Frame (Black) Canvas Print Canvas Stretching Certificate P…" at bounding box center [428, 97] width 325 height 27
type input "Lustre Print - Standard"
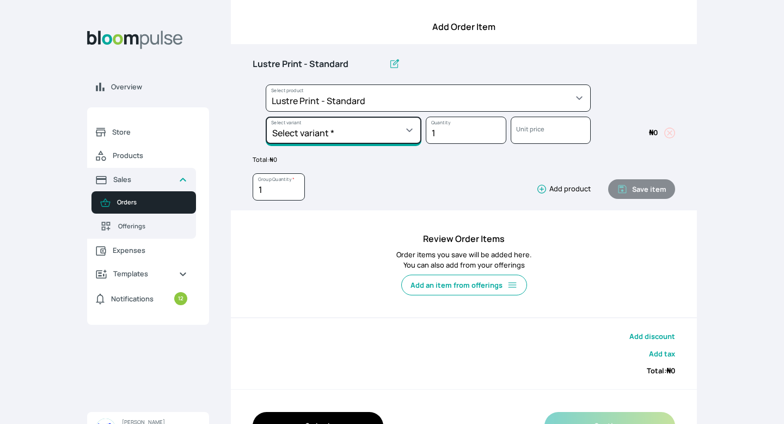
click at [411, 131] on select "Select variant * 10 by 10 10 by 12 10 by 15 10 by 16 11 by 12 11 by 14 11.7 by …" at bounding box center [344, 129] width 156 height 27
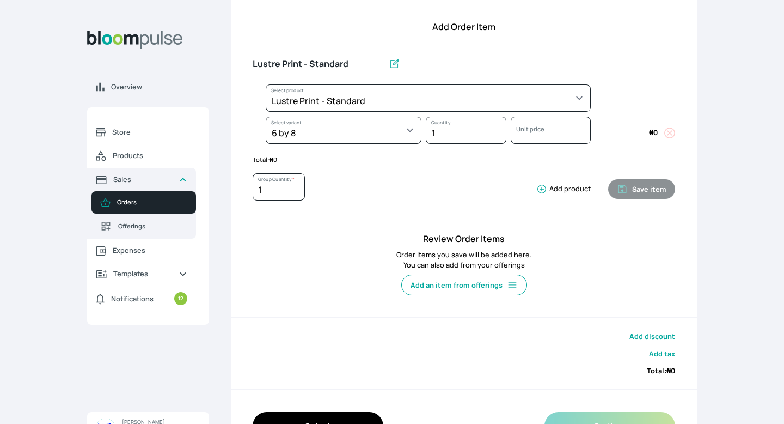
select select "a9f19bd2-f1a8-4b74-ae51-3a75659f3a28"
select select "cbd3462d-aa57-4ada-85c3-c12393830ddb"
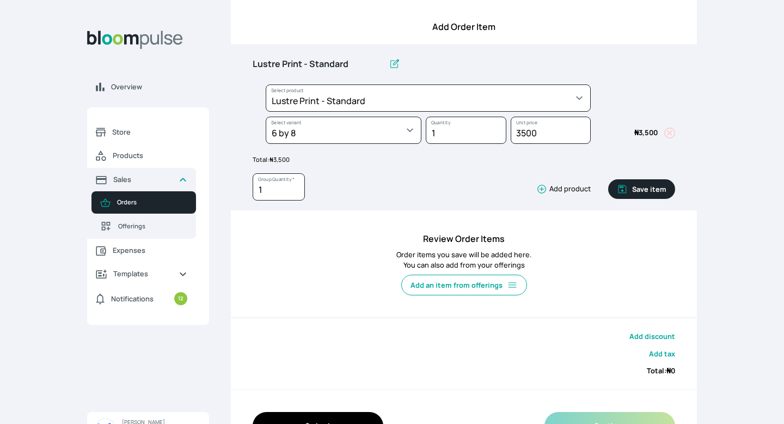
click at [540, 186] on icon "button" at bounding box center [541, 189] width 9 height 9
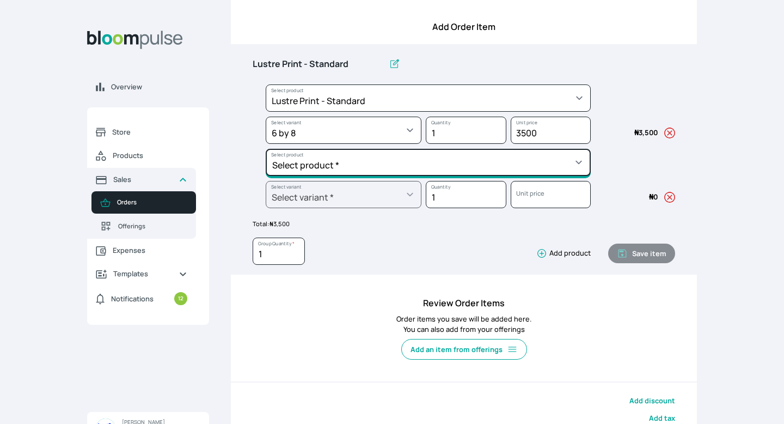
click at [441, 169] on select "Select product * Big Frame (Black) Canvas Print Canvas Stretching Certificate P…" at bounding box center [428, 162] width 325 height 27
select select "a298281d-f782-4155-9034-b3e95170ad5d"
click at [266, 149] on select "Select product * Big Frame (Black) Canvas Print Canvas Stretching Certificate P…" at bounding box center [428, 162] width 325 height 27
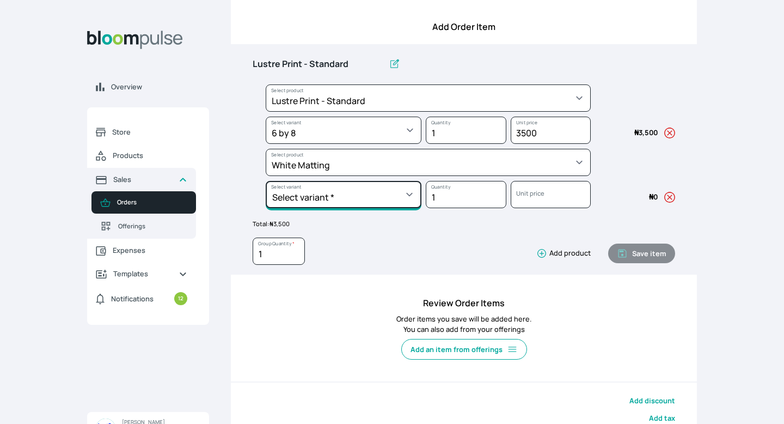
click at [409, 196] on select "Select variant * 10 by 10 10 by 12 10 by 13 11 by 14 12 by 12 12 by 13 12 by 16…" at bounding box center [344, 194] width 156 height 27
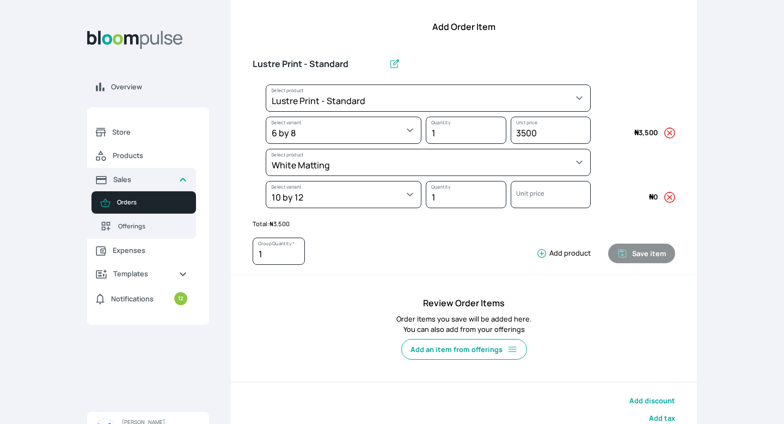
select select "a298281d-f782-4155-9034-b3e95170ad5d"
select select "4f390cd9-9825-43ff-bcca-6aed83d495fb"
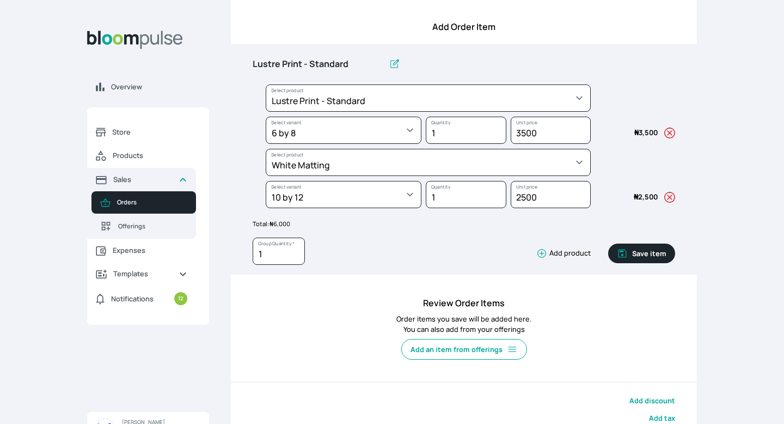
click at [544, 256] on icon "button" at bounding box center [541, 253] width 11 height 11
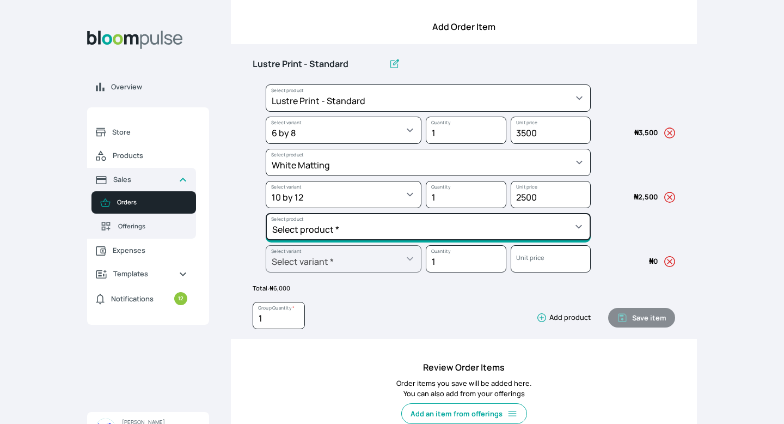
click at [389, 227] on select "Select product * Big Frame (Black) Canvas Print Canvas Stretching Certificate P…" at bounding box center [428, 226] width 325 height 27
select select "5fa67804-61d7-459d-93b4-9e8949636f1b"
click at [266, 213] on select "Select product * Big Frame (Black) Canvas Print Canvas Stretching Certificate P…" at bounding box center [428, 226] width 325 height 27
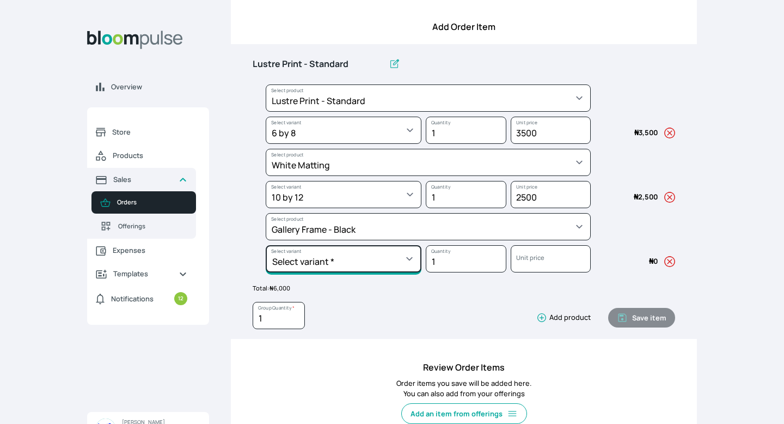
click at [410, 258] on select "Select variant * 10 by 10 10 by 12 10 by 13 10 by 15 10 by 16 11 by 12 11 by 14…" at bounding box center [344, 258] width 156 height 27
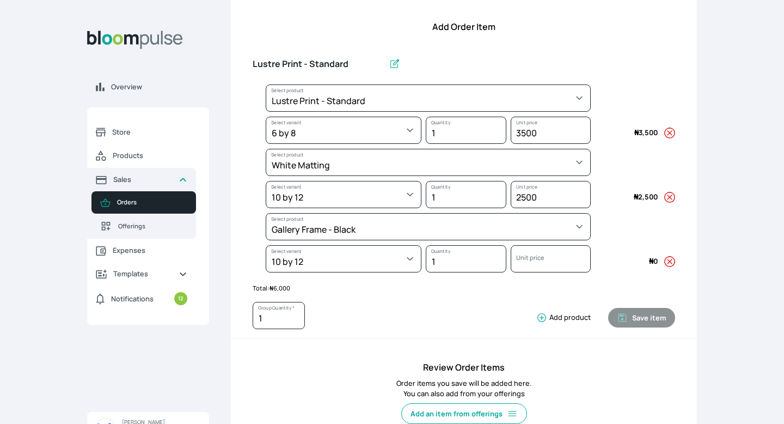
select select "5fa67804-61d7-459d-93b4-9e8949636f1b"
select select "0f80e7f3-5a66-4f64-b3f8-9cdd2c5c8b5c"
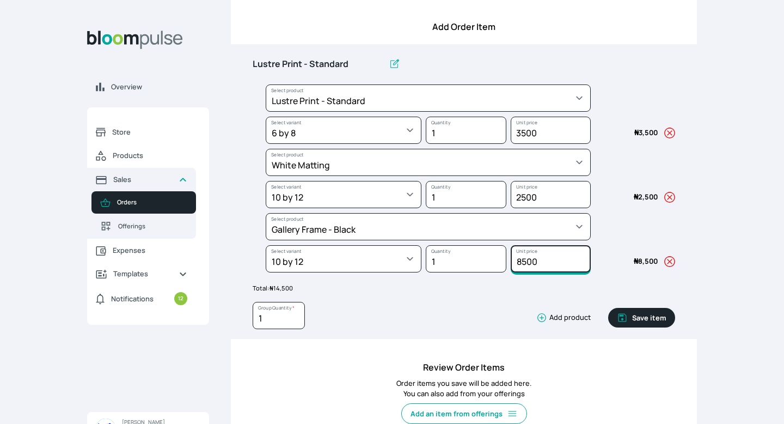
click at [526, 261] on input "8500" at bounding box center [551, 258] width 80 height 27
type input "9000"
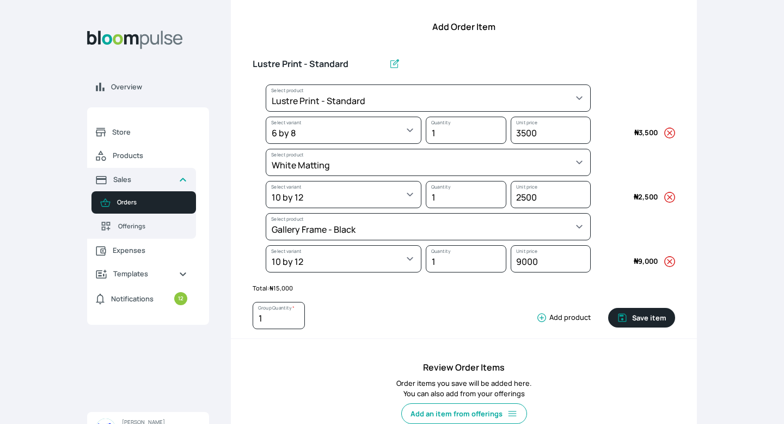
click at [468, 331] on div "1 Group Quantity * Add product" at bounding box center [422, 318] width 338 height 32
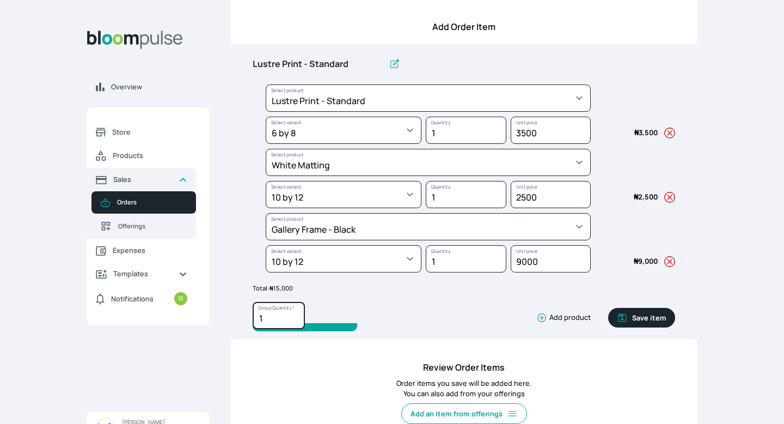
click at [286, 322] on input "1" at bounding box center [279, 315] width 52 height 27
type input "5"
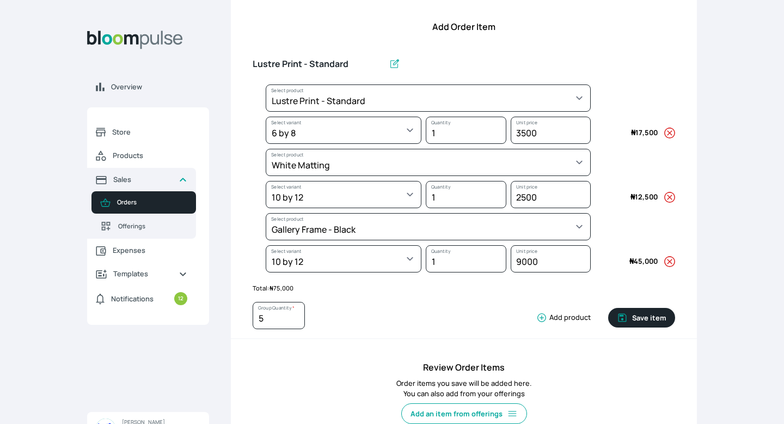
click at [321, 389] on p "Order items you save will be added here. You can also add from your offerings" at bounding box center [464, 388] width 422 height 21
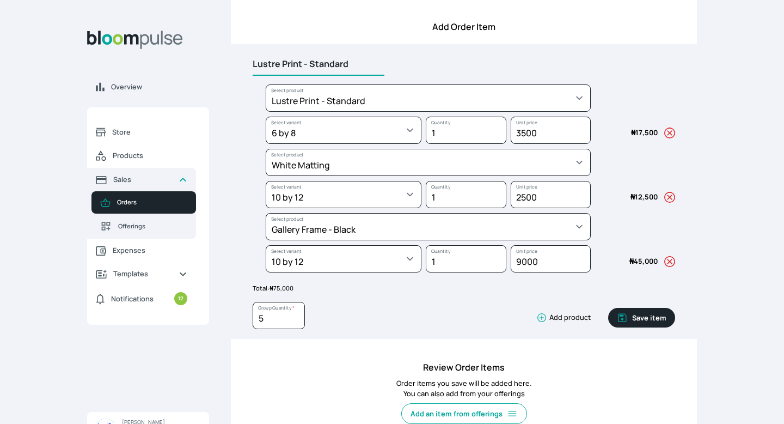
click at [352, 63] on input "Lustre Print - Standard" at bounding box center [319, 64] width 132 height 23
type input "L"
type input "Gallery Frame 10 x 12"
click at [629, 314] on button "Save item" at bounding box center [641, 318] width 67 height 20
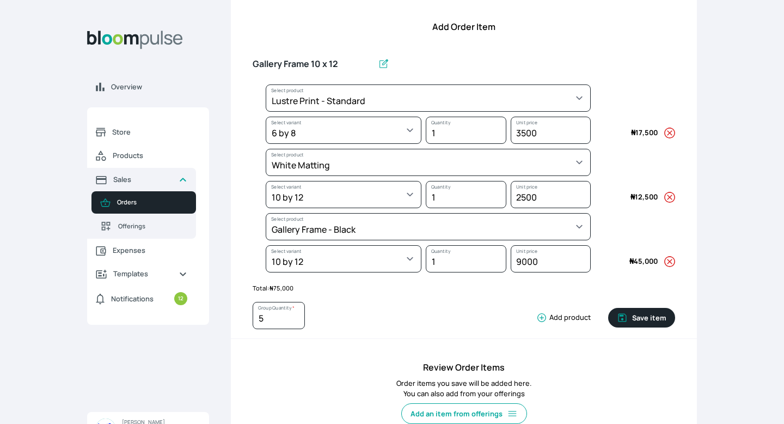
type input "1"
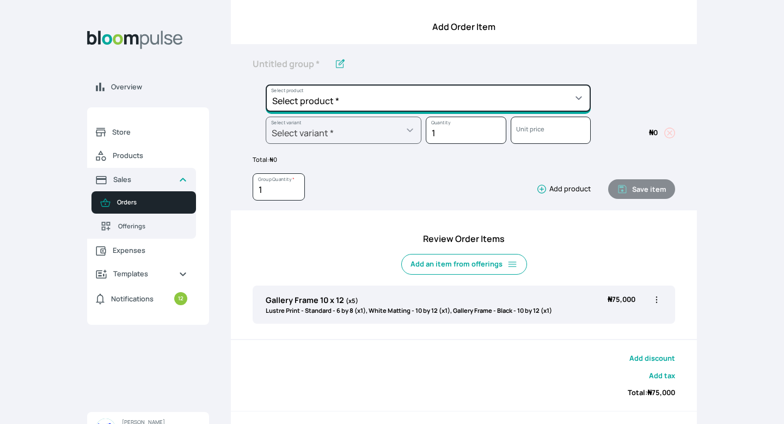
click at [580, 105] on select "Select product * Big Frame (Black) Canvas Print Canvas Stretching Certificate P…" at bounding box center [428, 97] width 325 height 27
select select "9ad63bc5-ced3-43c1-96e5-a90d5a13a887"
click at [266, 84] on select "Select product * Big Frame (Black) Canvas Print Canvas Stretching Certificate P…" at bounding box center [428, 97] width 325 height 27
type input "Lustre Print - PRO"
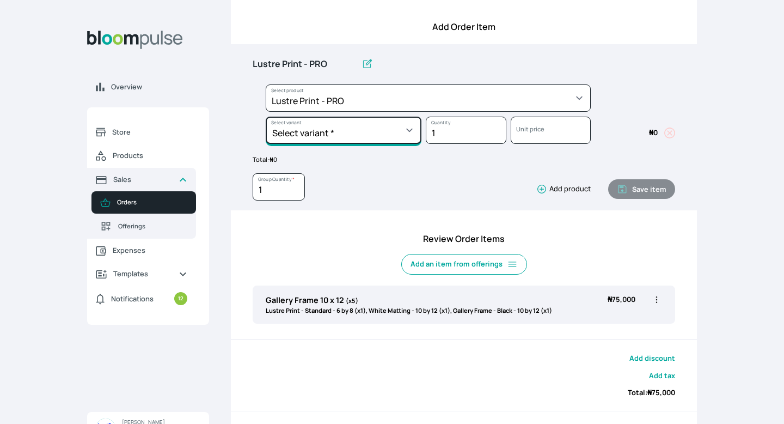
click at [411, 131] on select "Select variant * 10 by 10 10 by 12 10 by 15 10 by 16 11 by 12 11 by 14 11.7 by …" at bounding box center [344, 129] width 156 height 27
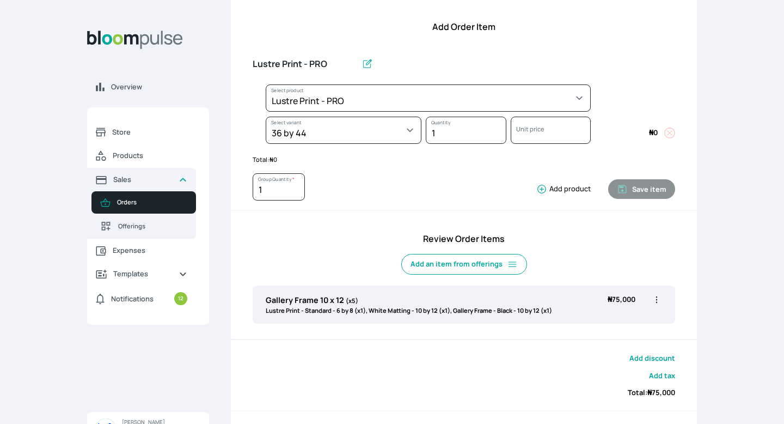
select select "9ad63bc5-ced3-43c1-96e5-a90d5a13a887"
select select "a56a7ffb-a501-415b-afd5-6896a1c480ef"
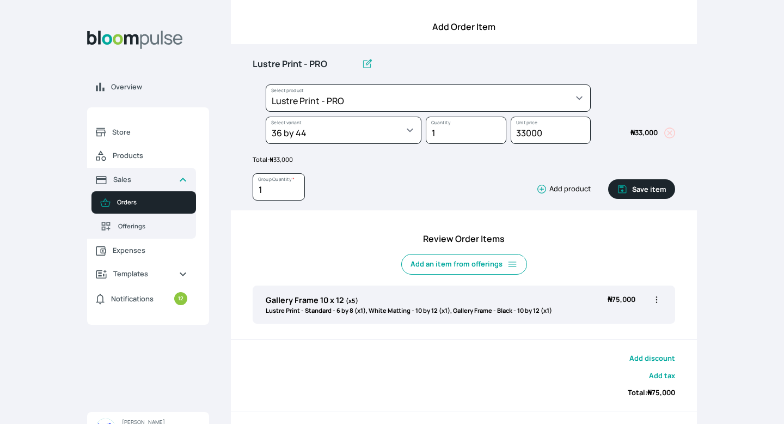
click at [541, 189] on icon "button" at bounding box center [541, 189] width 9 height 9
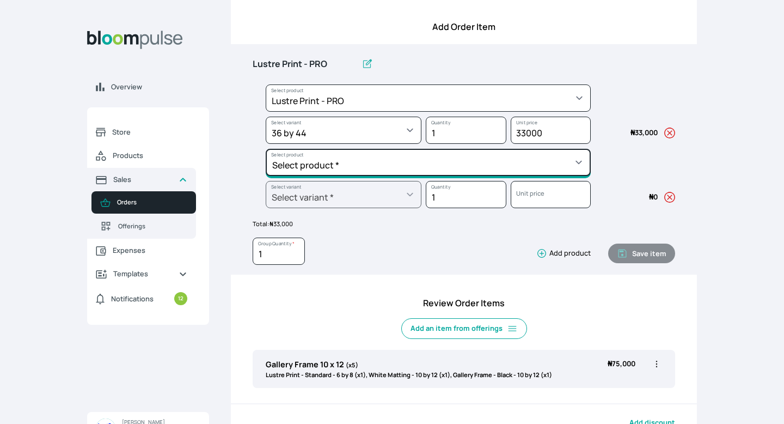
click at [445, 170] on select "Select product * Big Frame (Black) Canvas Print Canvas Stretching Certificate P…" at bounding box center [428, 162] width 325 height 27
select select "beb3be17-b4e5-4987-b6dd-c3a99289a76b"
click at [266, 149] on select "Select product * Big Frame (Black) Canvas Print Canvas Stretching Certificate P…" at bounding box center [428, 162] width 325 height 27
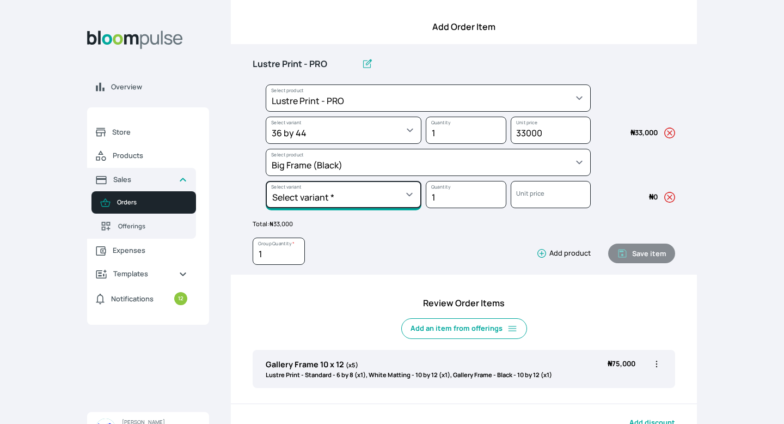
click at [412, 198] on select "Select variant * 30 by 36 30 by 40 36 by 36 36 by 44 36 by 48 40 by 60 48 by 30…" at bounding box center [344, 194] width 156 height 27
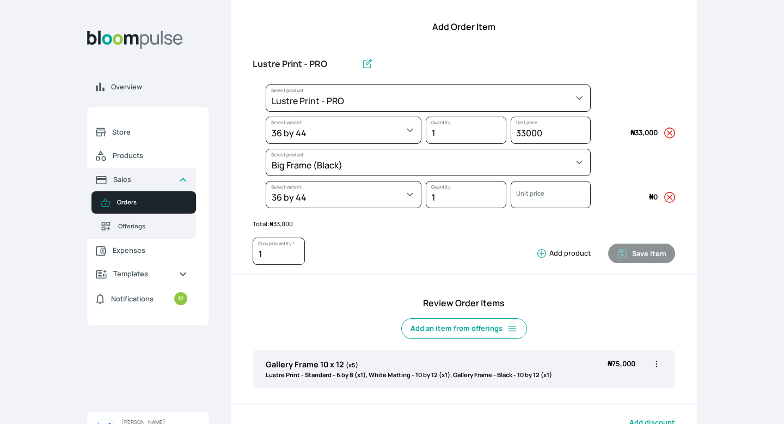
select select "beb3be17-b4e5-4987-b6dd-c3a99289a76b"
select select "578d9dc8-110b-454c-b2fc-eb35a567f744"
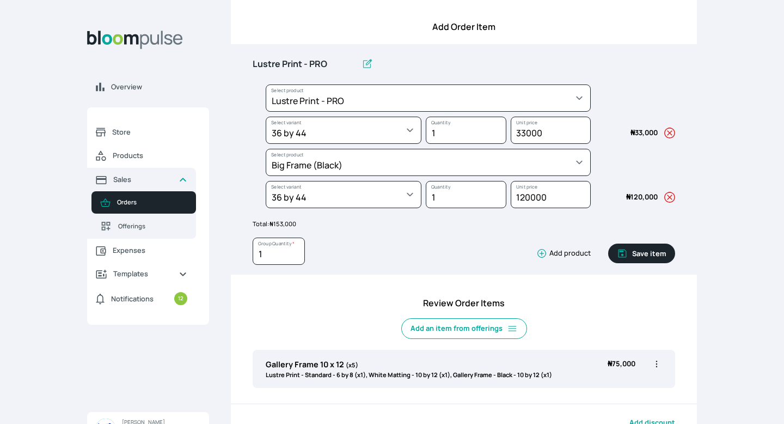
click at [648, 255] on button "Save item" at bounding box center [641, 253] width 67 height 20
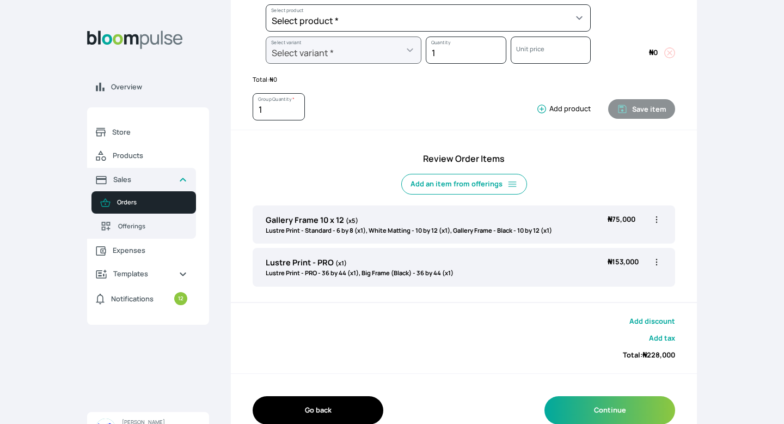
scroll to position [254, 0]
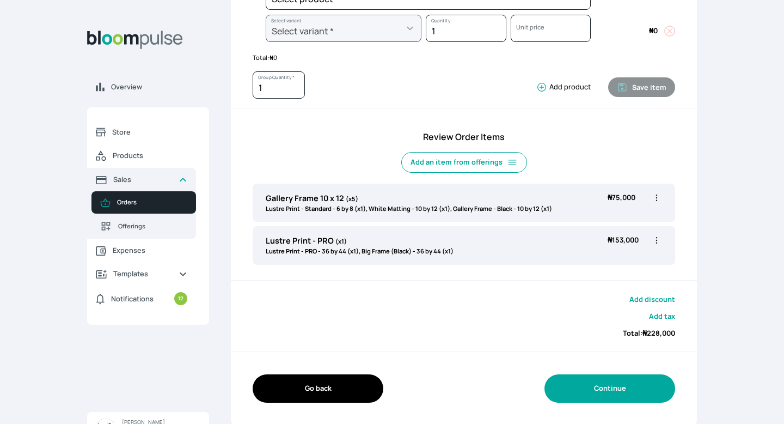
click at [615, 389] on button "Continue" at bounding box center [609, 388] width 131 height 28
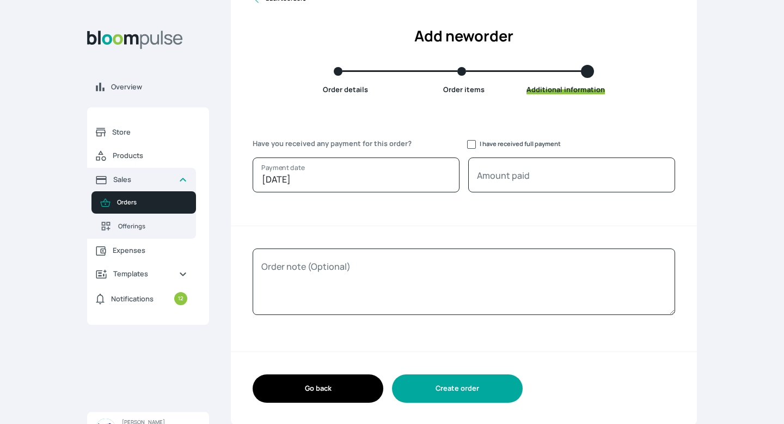
click at [458, 382] on button "Create order" at bounding box center [457, 388] width 131 height 28
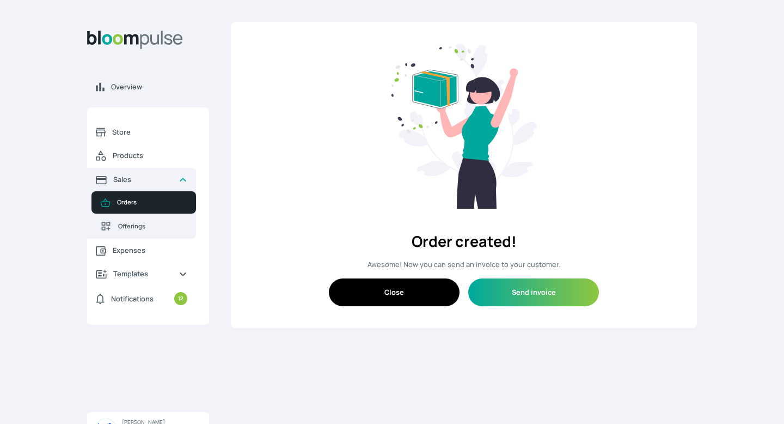
click at [419, 294] on button "Close" at bounding box center [394, 292] width 131 height 28
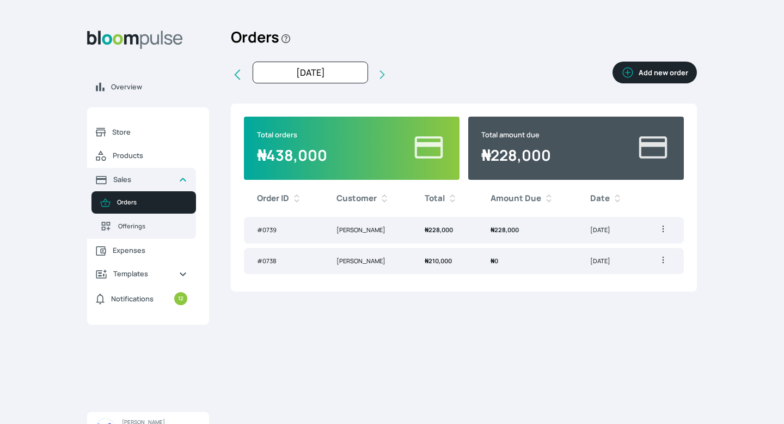
click at [366, 263] on td "[PERSON_NAME]" at bounding box center [367, 261] width 88 height 27
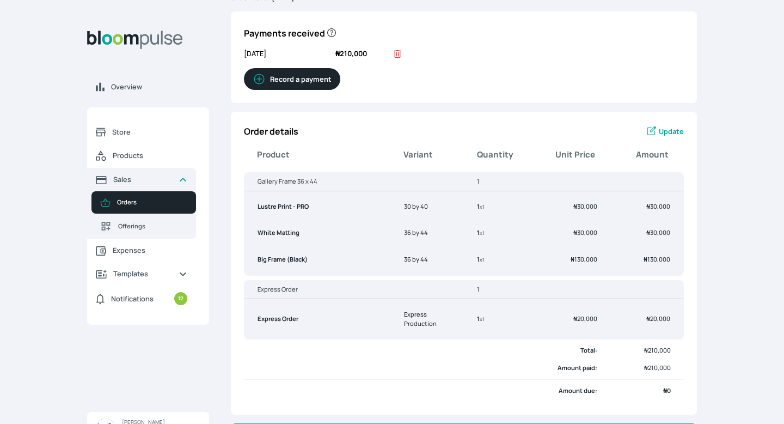
scroll to position [94, 0]
drag, startPoint x: 585, startPoint y: 242, endPoint x: 585, endPoint y: 233, distance: 8.7
click at [585, 234] on td "₦ 30,000" at bounding box center [573, 232] width 73 height 22
click at [574, 234] on span "₦" at bounding box center [575, 232] width 4 height 8
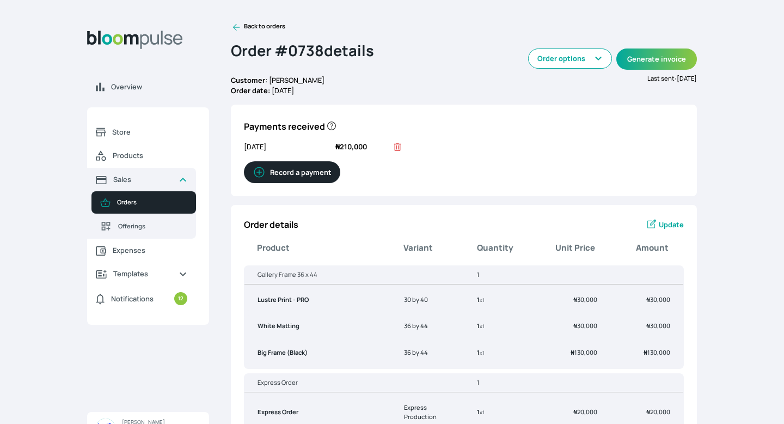
click at [232, 24] on icon at bounding box center [236, 27] width 11 height 11
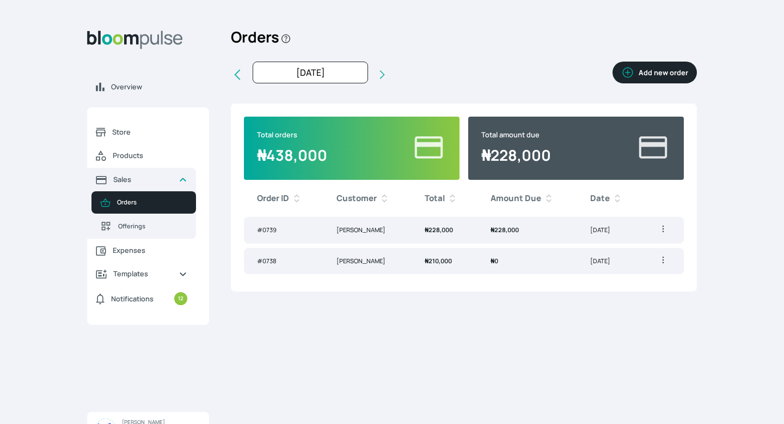
click at [483, 225] on td "₦ 228,000" at bounding box center [527, 230] width 100 height 27
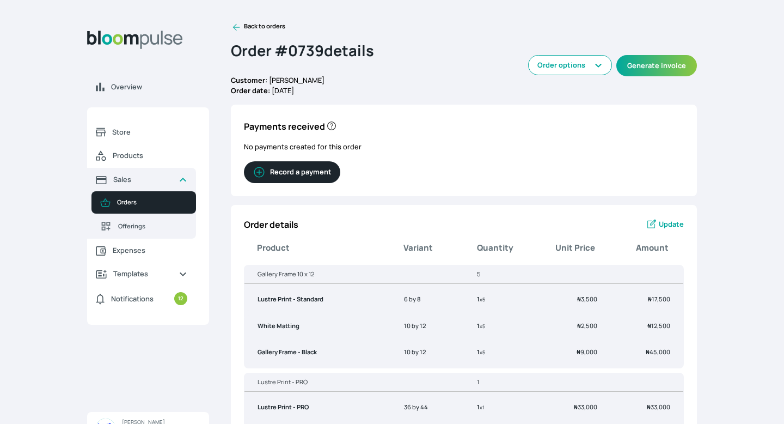
click at [574, 69] on button "Order options" at bounding box center [570, 65] width 84 height 20
click at [557, 92] on link "Edit order" at bounding box center [570, 90] width 84 height 18
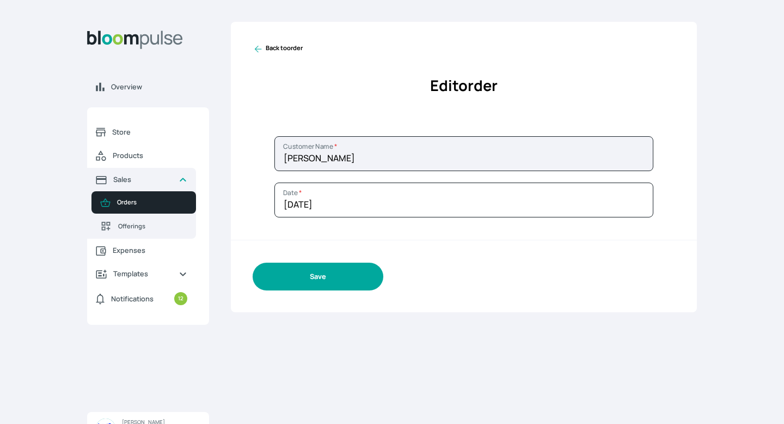
click at [370, 269] on button "Save" at bounding box center [318, 276] width 131 height 28
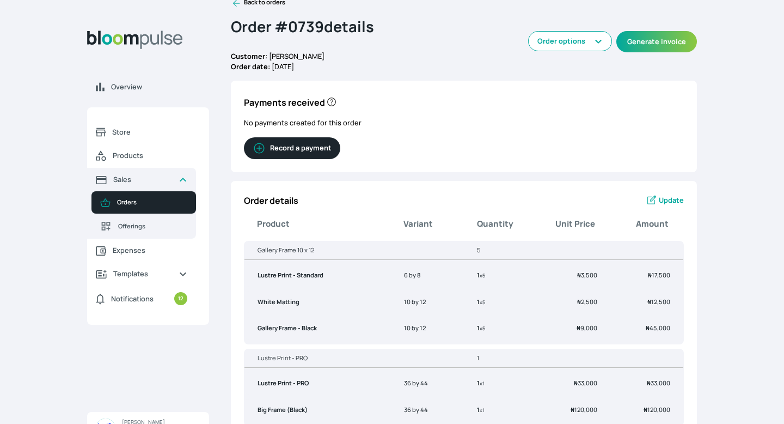
scroll to position [24, 0]
click at [662, 201] on span "Update" at bounding box center [671, 199] width 25 height 10
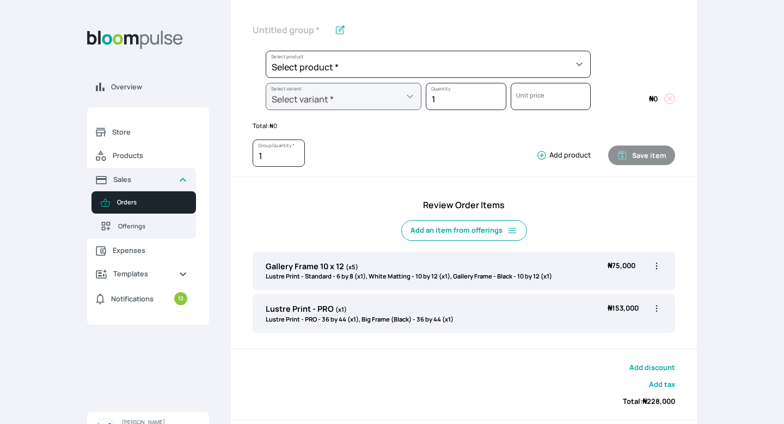
scroll to position [156, 0]
click at [657, 306] on icon "button" at bounding box center [656, 308] width 11 height 11
click at [586, 329] on span "Edit" at bounding box center [614, 331] width 78 height 11
type input "Lustre Print - PRO"
select select "9ad63bc5-ced3-43c1-96e5-a90d5a13a887"
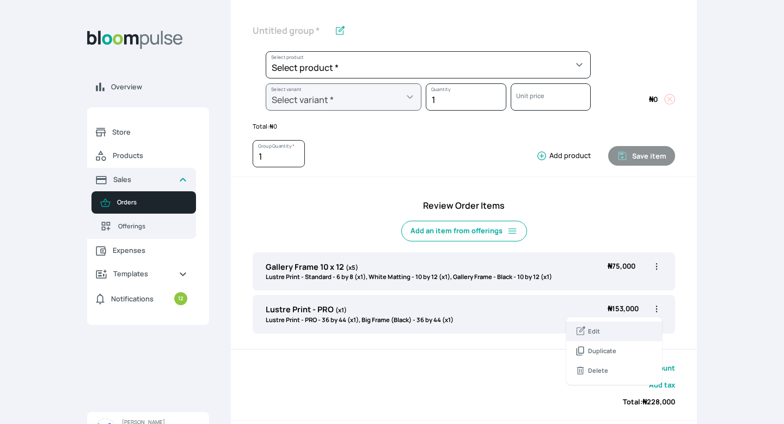
select select "a56a7ffb-a501-415b-afd5-6896a1c480ef"
select select "beb3be17-b4e5-4987-b6dd-c3a99289a76b"
select select "578d9dc8-110b-454c-b2fc-eb35a567f744"
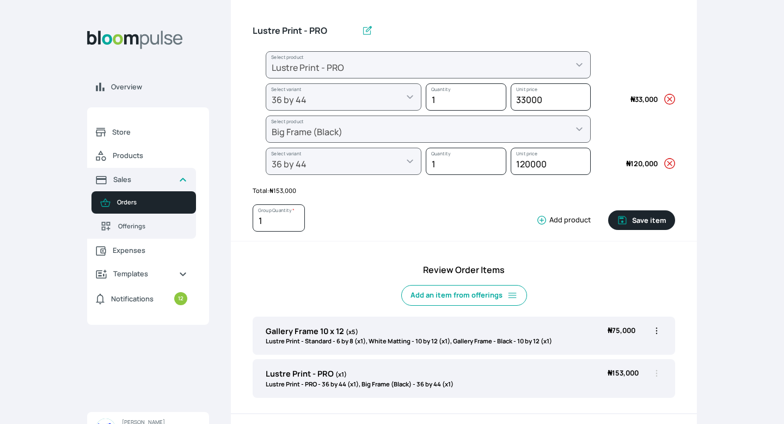
scroll to position [153, 0]
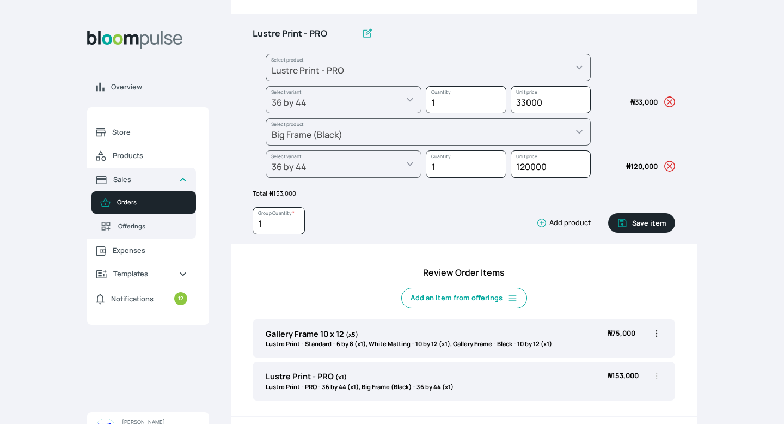
click at [669, 168] on icon "button" at bounding box center [669, 166] width 11 height 11
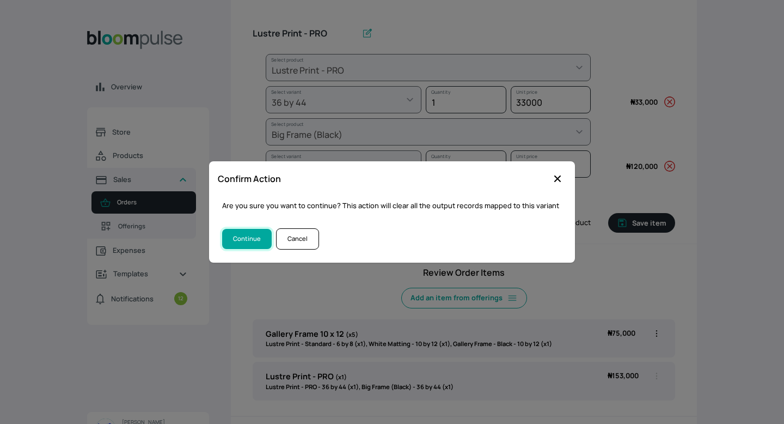
click at [261, 238] on button "Continue" at bounding box center [247, 239] width 50 height 20
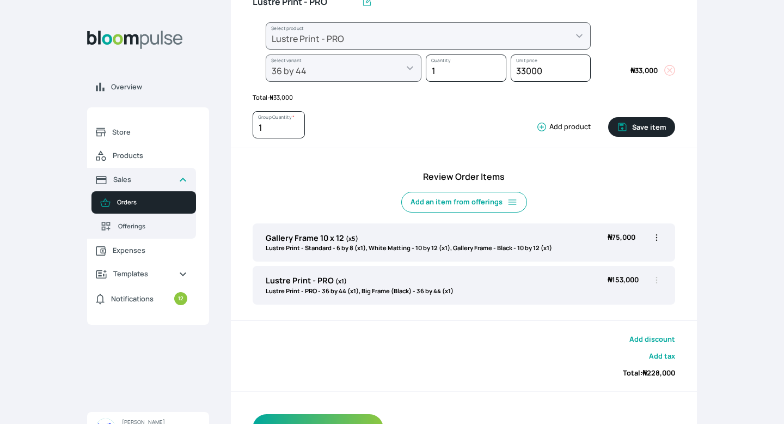
scroll to position [213, 0]
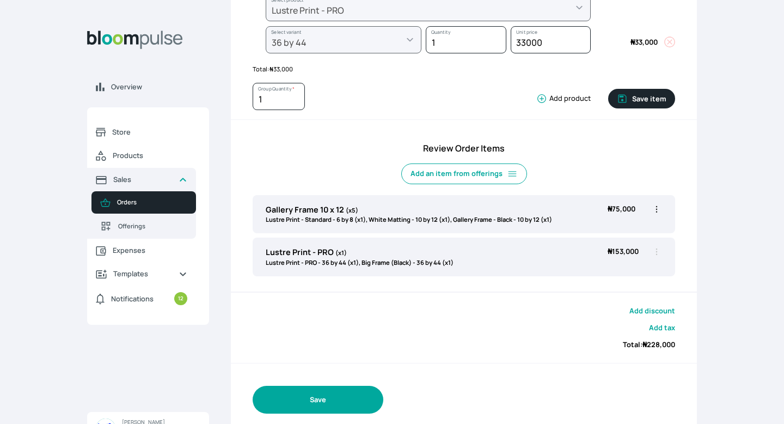
click at [335, 403] on button "Save" at bounding box center [318, 399] width 131 height 28
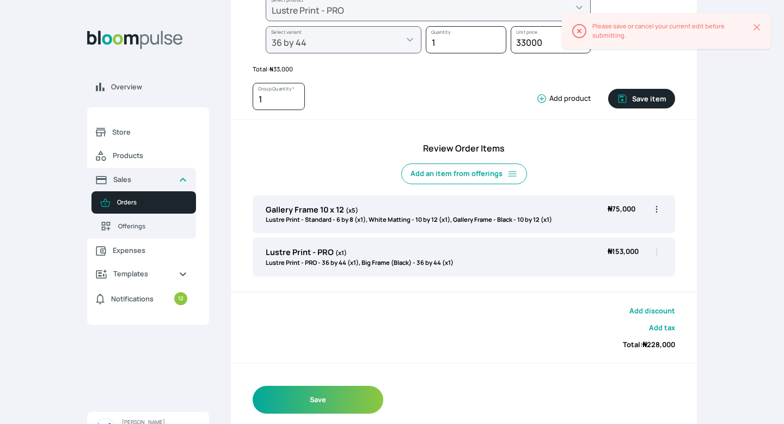
click at [652, 97] on button "Save item" at bounding box center [641, 99] width 67 height 20
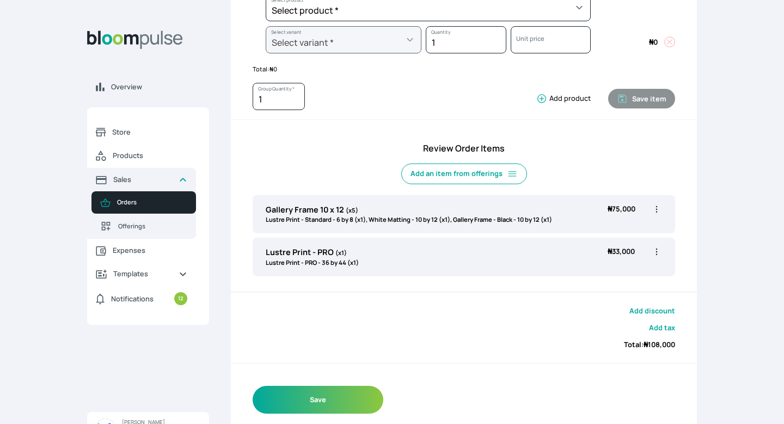
click at [655, 252] on icon "button" at bounding box center [656, 251] width 11 height 11
click at [586, 311] on span "Delete" at bounding box center [614, 313] width 78 height 11
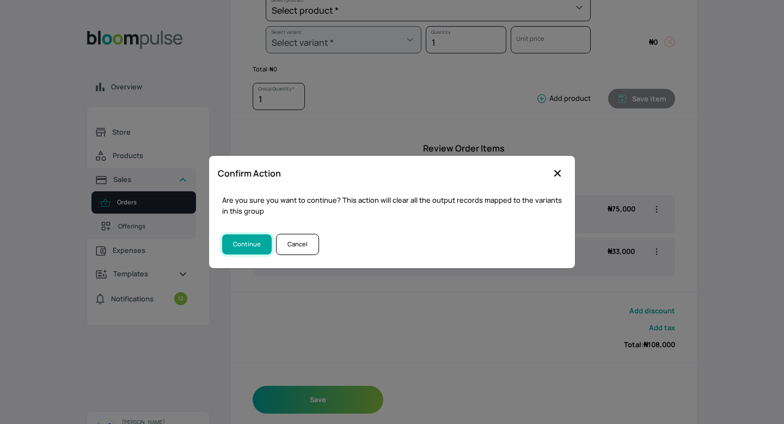
click at [232, 244] on button "Continue" at bounding box center [247, 244] width 50 height 20
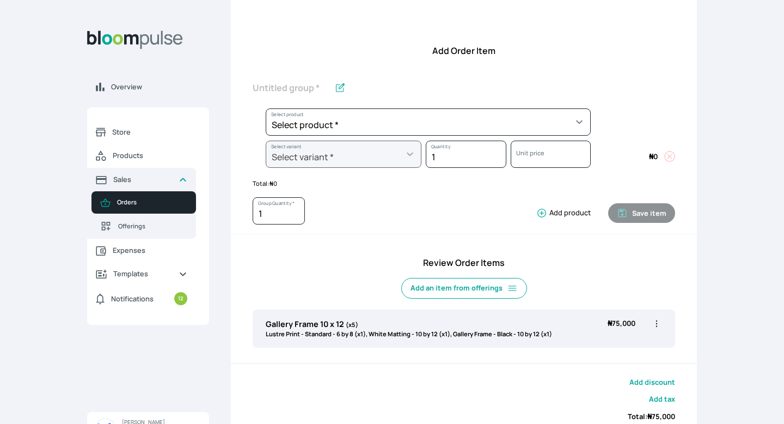
scroll to position [98, 0]
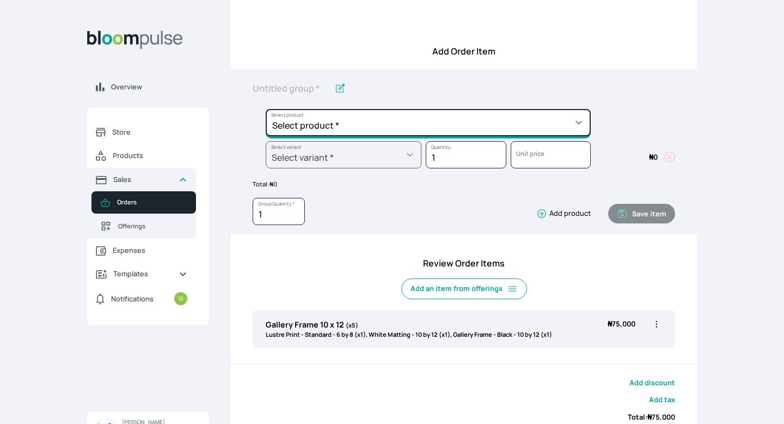
click at [476, 123] on select "Select product * Big Frame (Black) Canvas Print Canvas Stretching Certificate P…" at bounding box center [428, 122] width 325 height 27
select select "9ad63bc5-ced3-43c1-96e5-a90d5a13a887"
click at [266, 109] on select "Select product * Big Frame (Black) Canvas Print Canvas Stretching Certificate P…" at bounding box center [428, 122] width 325 height 27
type input "Lustre Print - PRO"
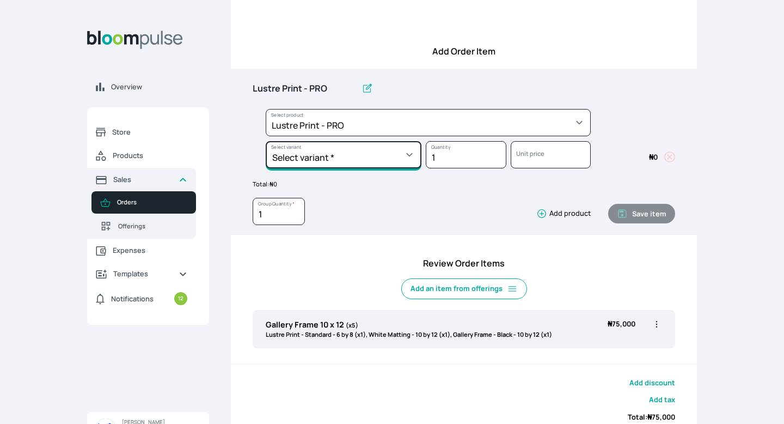
click at [412, 156] on select "Select variant * 10 by 10 10 by 12 10 by 15 10 by 16 11 by 12 11 by 14 11.7 by …" at bounding box center [344, 154] width 156 height 27
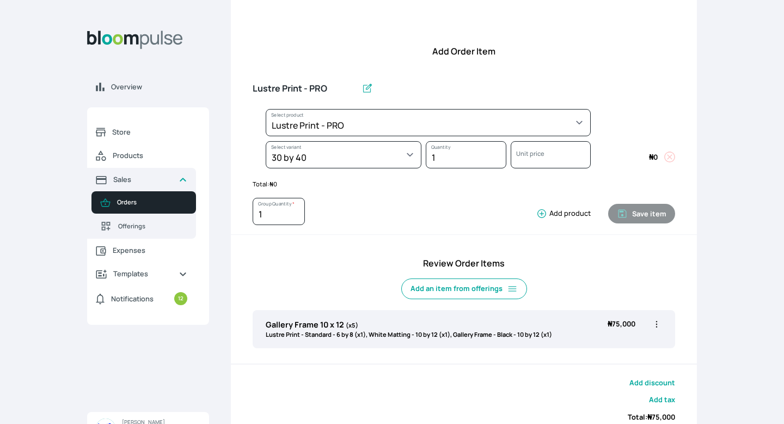
select select "9ad63bc5-ced3-43c1-96e5-a90d5a13a887"
select select "993ab57b-0344-4ff5-b4f9-57e0971e106c"
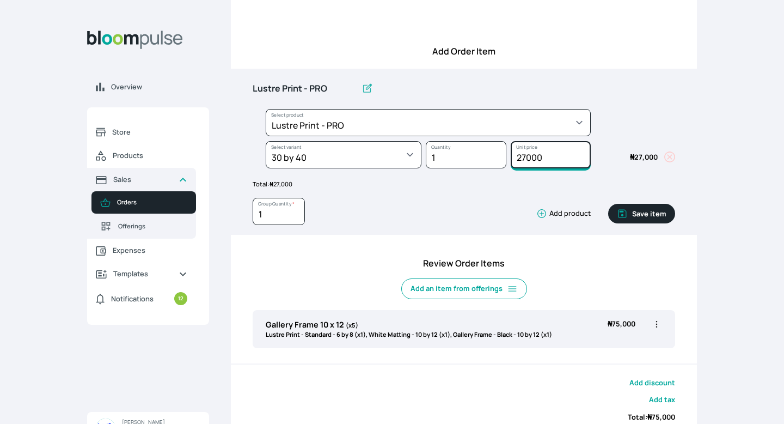
click at [525, 156] on input "27000" at bounding box center [551, 154] width 80 height 27
type input "30000"
click at [541, 214] on icon "button" at bounding box center [541, 213] width 11 height 11
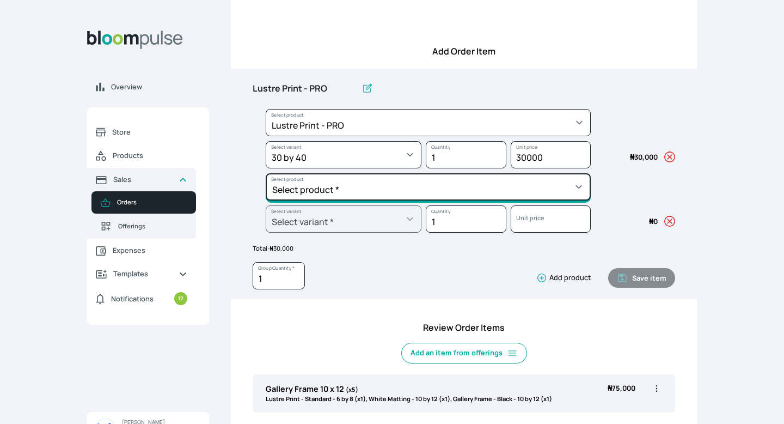
click at [435, 195] on select "Select product * Big Frame (Black) Canvas Print Canvas Stretching Certificate P…" at bounding box center [428, 186] width 325 height 27
select select "a298281d-f782-4155-9034-b3e95170ad5d"
click at [266, 173] on select "Select product * Big Frame (Black) Canvas Print Canvas Stretching Certificate P…" at bounding box center [428, 186] width 325 height 27
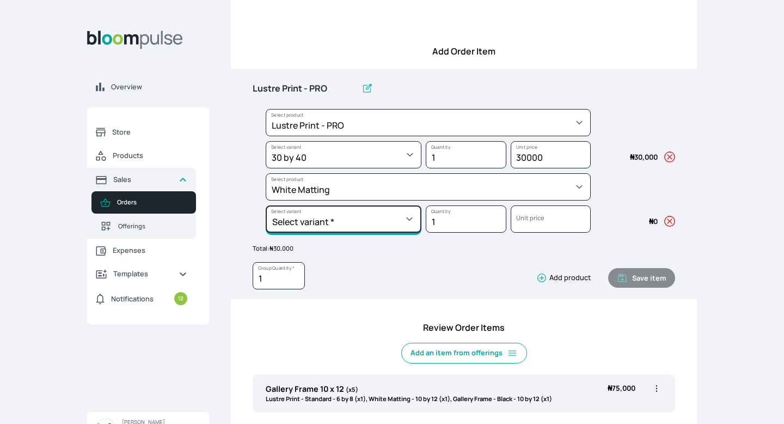
click at [412, 219] on select "Select variant * 10 by 10 10 by 12 10 by 13 11 by 14 12 by 12 12 by 13 12 by 16…" at bounding box center [344, 218] width 156 height 27
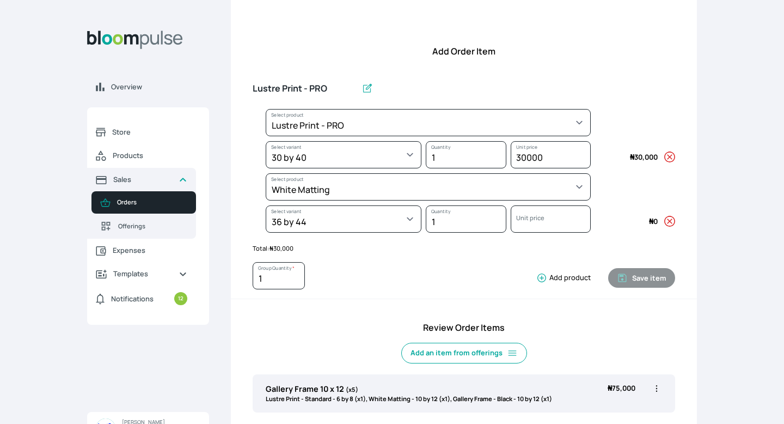
select select "a298281d-f782-4155-9034-b3e95170ad5d"
select select "da6d4a5e-0061-454a-8524-3399679cb482"
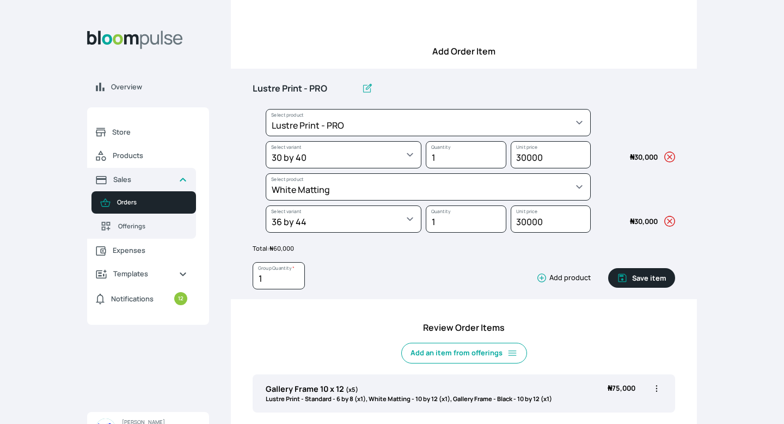
click at [543, 280] on icon "button" at bounding box center [541, 277] width 11 height 11
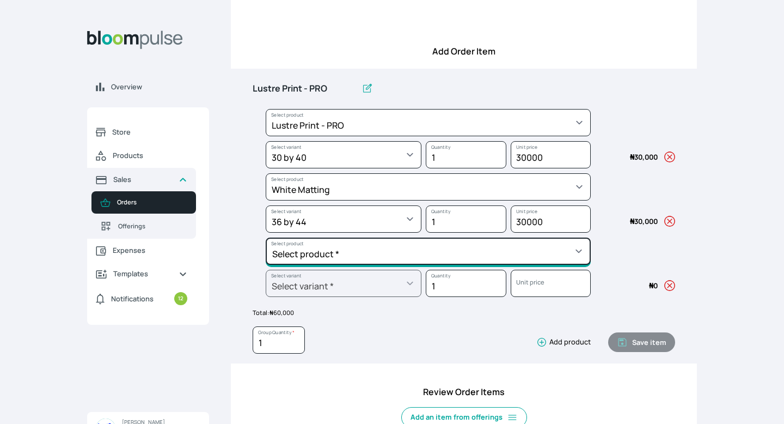
click at [458, 254] on select "Select product * Big Frame (Black) Canvas Print Canvas Stretching Certificate P…" at bounding box center [428, 250] width 325 height 27
select select "beb3be17-b4e5-4987-b6dd-c3a99289a76b"
click at [266, 237] on select "Select product * Big Frame (Black) Canvas Print Canvas Stretching Certificate P…" at bounding box center [428, 250] width 325 height 27
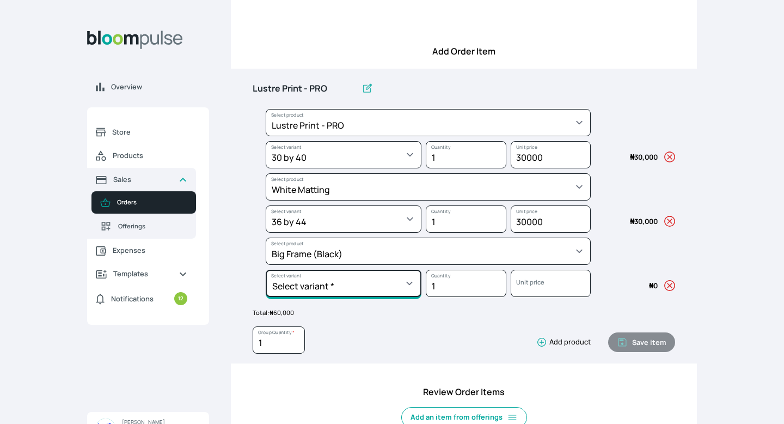
click at [411, 284] on select "Select variant * 30 by 36 30 by 40 36 by 36 36 by 44 36 by 48 40 by 60 48 by 30…" at bounding box center [344, 282] width 156 height 27
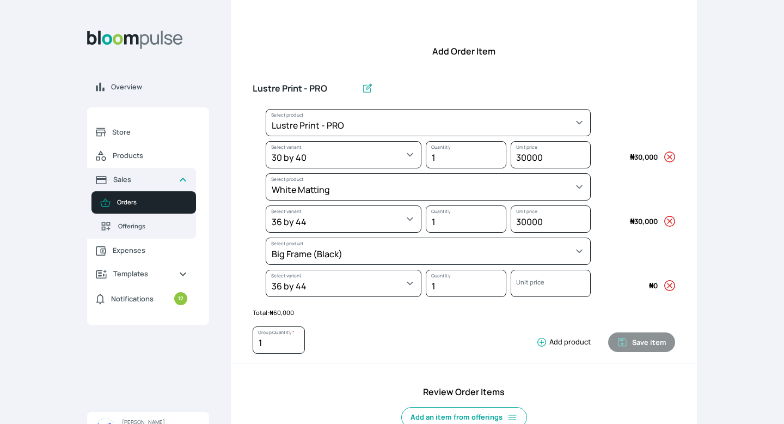
select select "beb3be17-b4e5-4987-b6dd-c3a99289a76b"
select select "578d9dc8-110b-454c-b2fc-eb35a567f744"
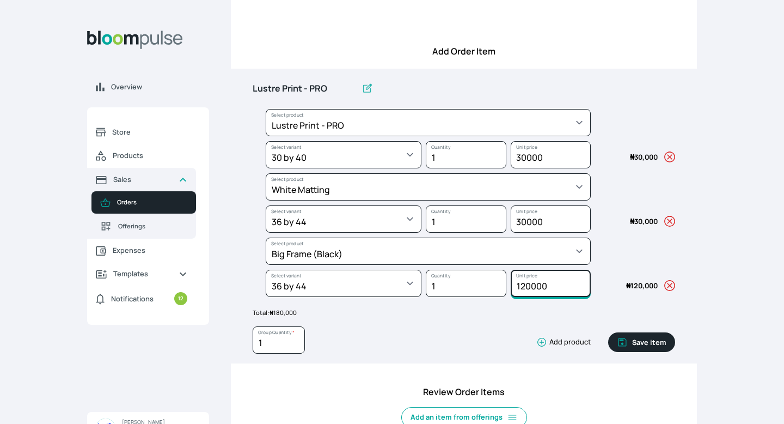
click at [528, 283] on input "120000" at bounding box center [551, 282] width 80 height 27
type input "130000"
click at [332, 83] on input "Lustre Print - PRO" at bounding box center [305, 88] width 105 height 23
type input "L"
click at [266, 86] on input "Big Frame 36 x 44" at bounding box center [302, 88] width 99 height 23
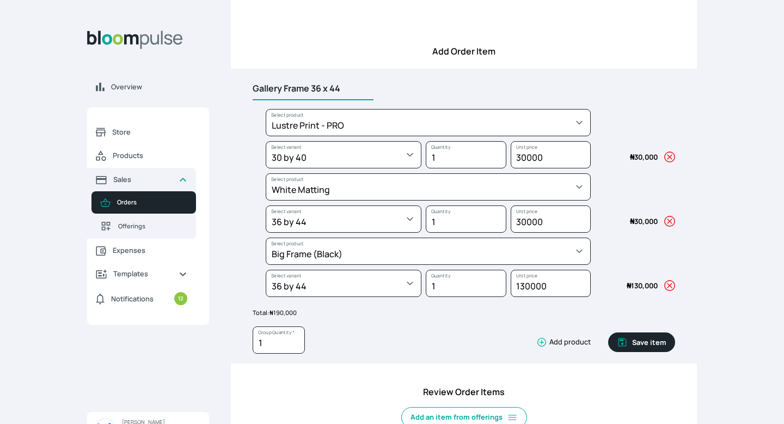
type input "Gallery Frame 36 x 44"
click at [626, 339] on icon "button" at bounding box center [622, 342] width 8 height 8
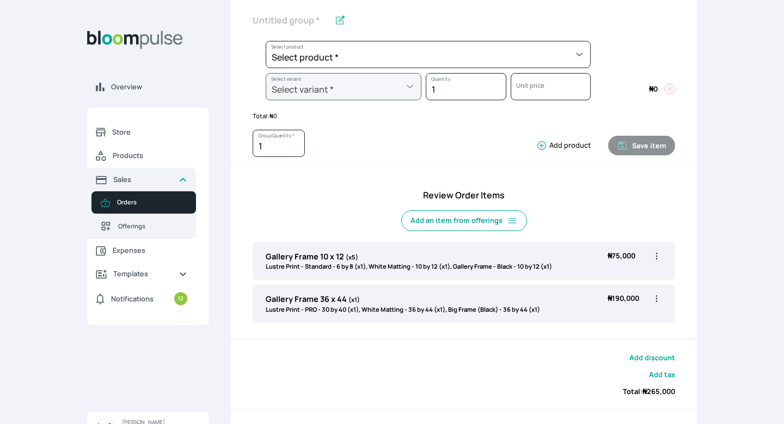
scroll to position [177, 0]
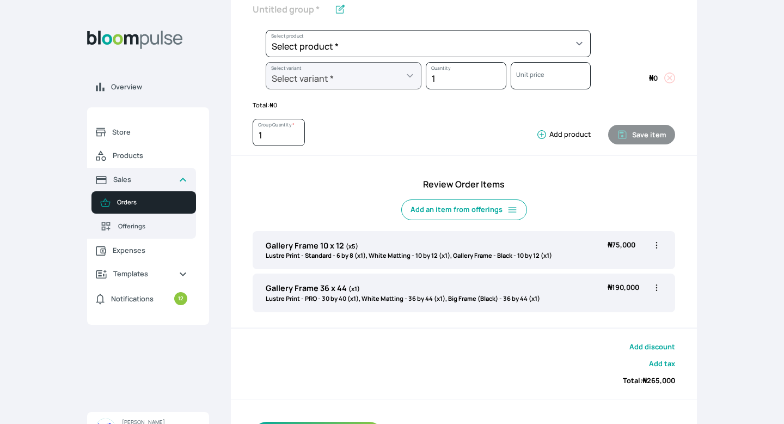
click at [640, 345] on button "Add discount" at bounding box center [652, 346] width 46 height 10
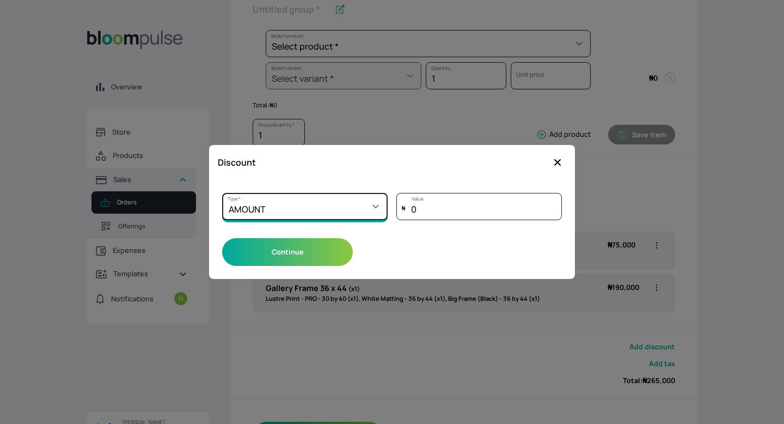
click at [373, 204] on select "Select a type PERCENTAGE AMOUNT" at bounding box center [304, 206] width 165 height 27
select select "PERCENTAGE"
click at [222, 193] on select "Select a type PERCENTAGE AMOUNT" at bounding box center [304, 206] width 165 height 27
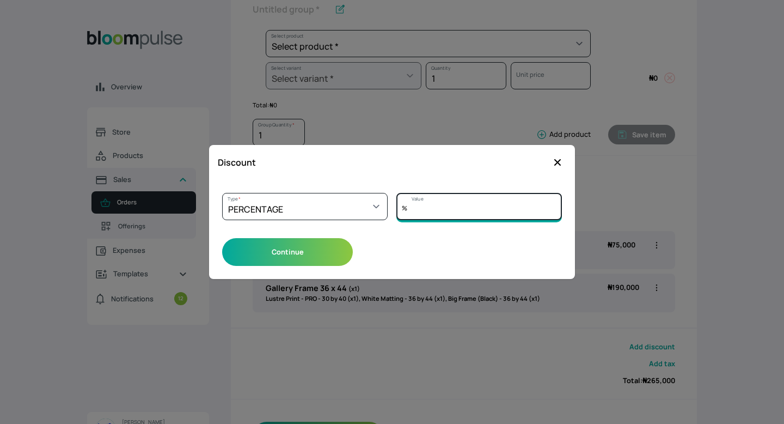
click at [424, 212] on input "Value" at bounding box center [478, 206] width 165 height 27
type input "5"
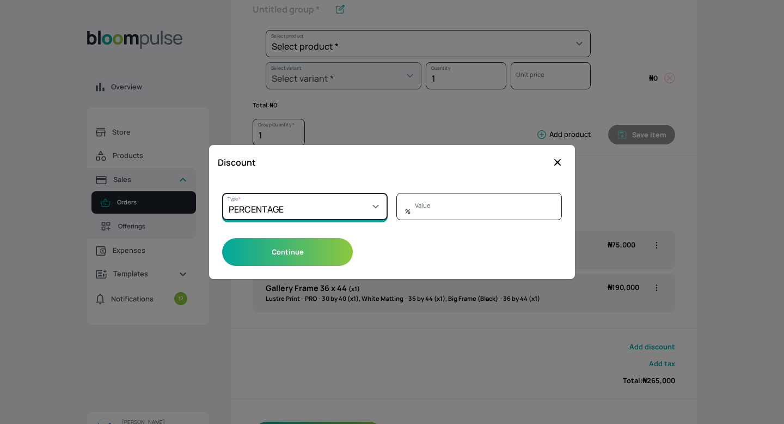
type input "0"
click at [338, 201] on select "Select a type PERCENTAGE AMOUNT" at bounding box center [304, 206] width 165 height 27
select select "AMOUNT"
click at [222, 193] on select "Select a type PERCENTAGE AMOUNT" at bounding box center [304, 206] width 165 height 27
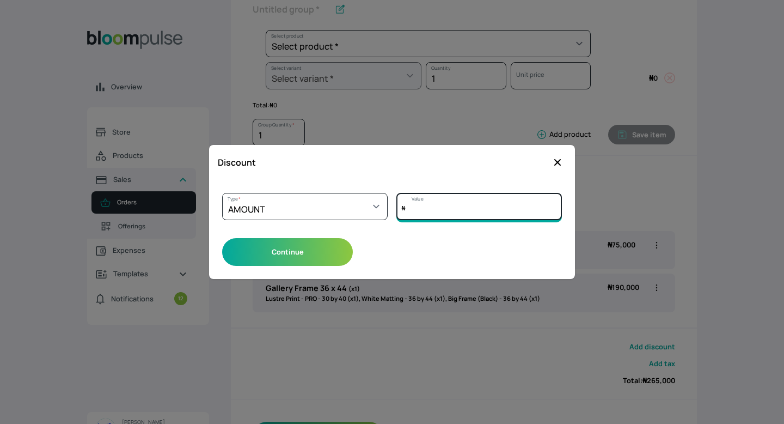
click at [439, 205] on input "Value" at bounding box center [478, 206] width 165 height 27
type input "13000"
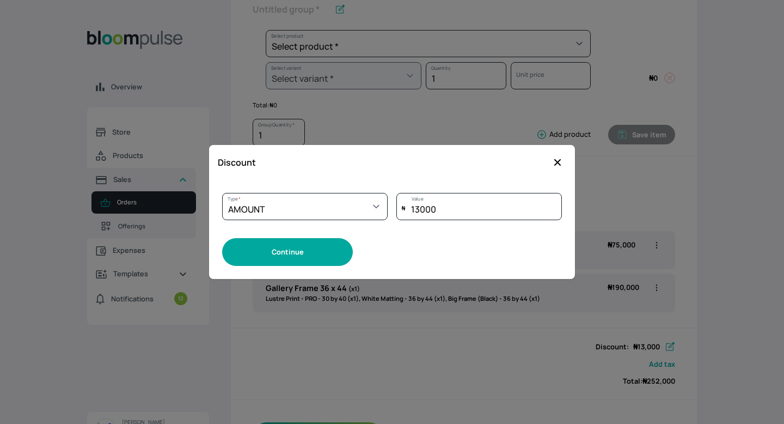
click at [293, 250] on button "Continue" at bounding box center [287, 252] width 131 height 28
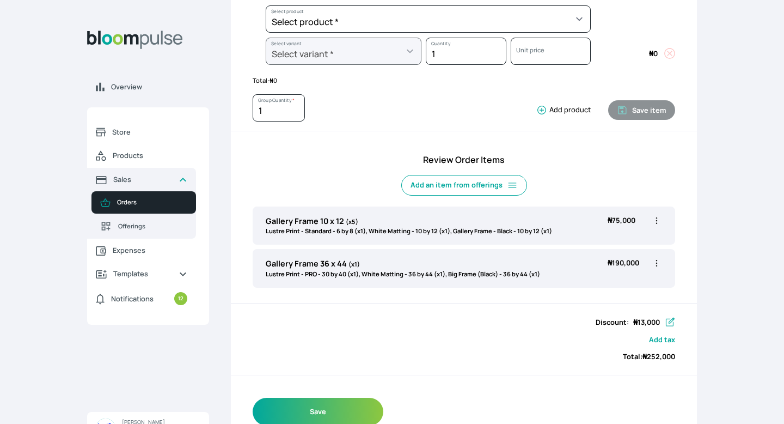
scroll to position [225, 0]
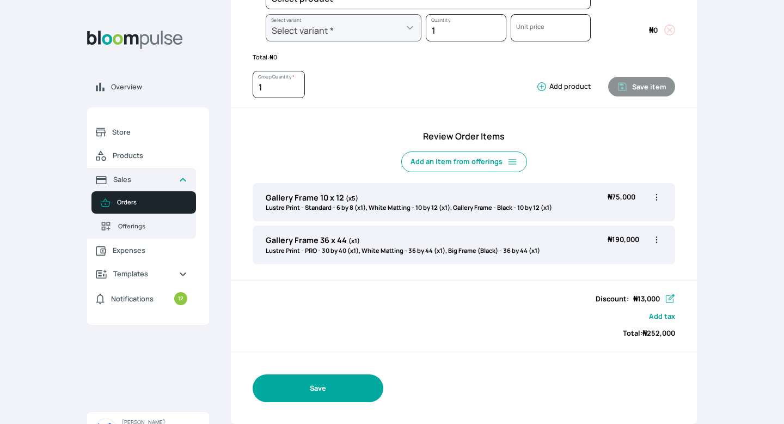
click at [335, 390] on button "Save" at bounding box center [318, 388] width 131 height 28
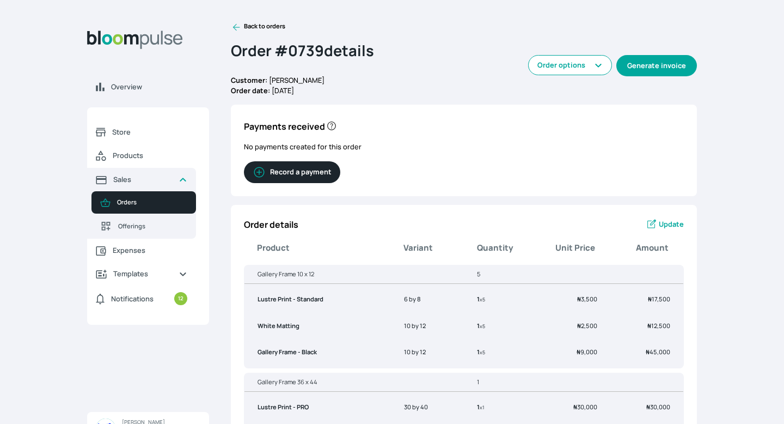
click at [636, 70] on button "Generate invoice" at bounding box center [656, 65] width 81 height 21
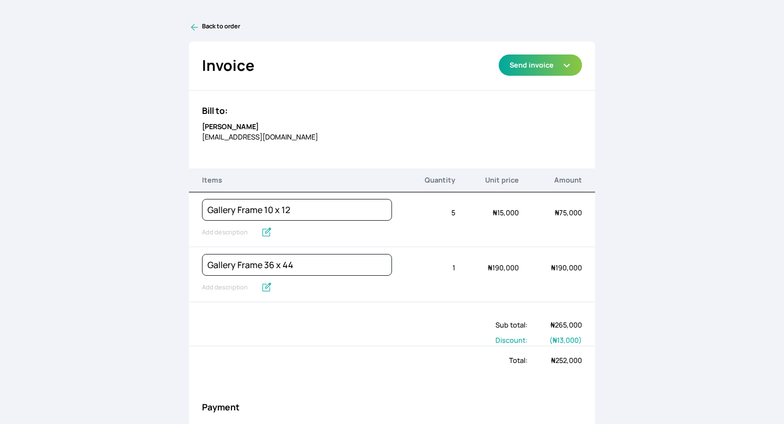
click at [524, 387] on div "Payment" at bounding box center [392, 406] width 407 height 39
click at [238, 232] on input "text" at bounding box center [229, 232] width 54 height 14
type input "Lustre Print - Standard, White Matting, Gallery Frame - Black"
click at [232, 289] on input "text" at bounding box center [229, 287] width 54 height 14
type input "Lustre Print - PRO, White Matting, Big Frame (Black)"
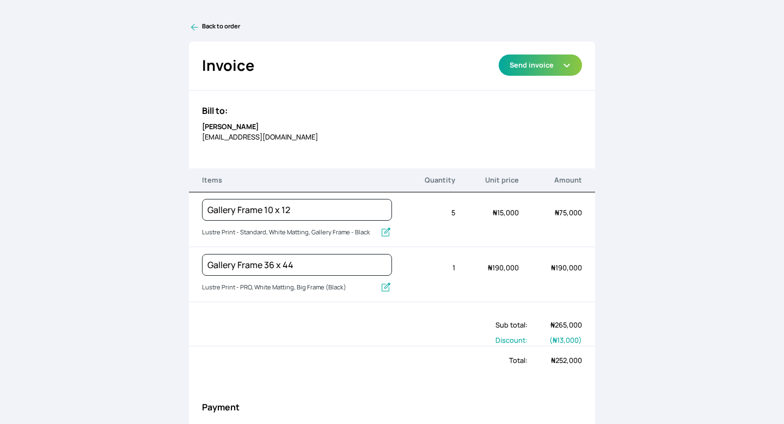
click at [296, 361] on div "Total:" at bounding box center [358, 360] width 339 height 10
click at [543, 68] on button "Send invoice" at bounding box center [540, 64] width 83 height 21
click at [541, 89] on link "Send via Email" at bounding box center [540, 90] width 83 height 18
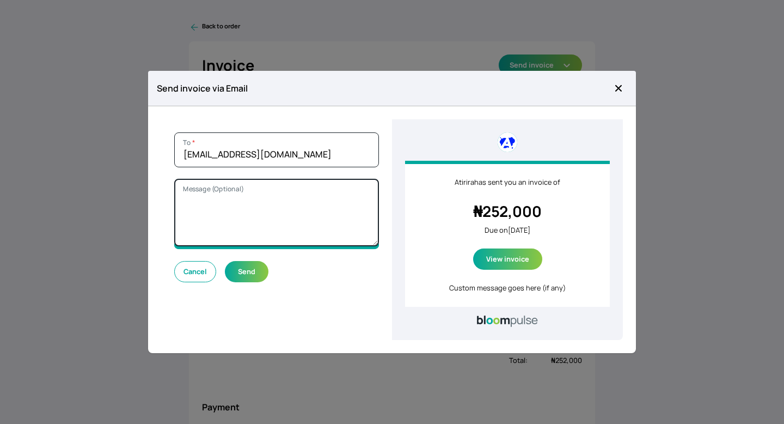
click at [304, 223] on textarea "Message (Optional)" at bounding box center [276, 213] width 205 height 68
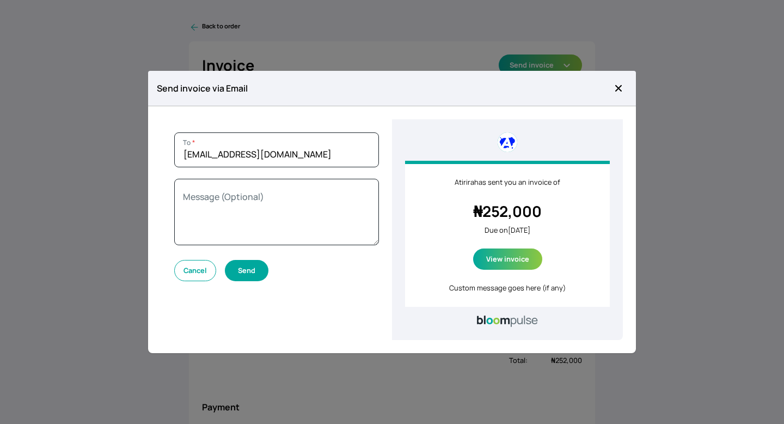
click at [256, 268] on button "Send" at bounding box center [247, 270] width 44 height 21
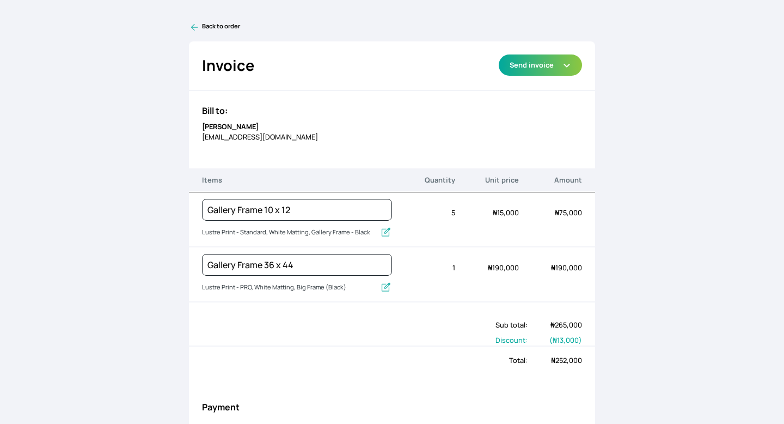
click at [195, 27] on icon at bounding box center [194, 27] width 11 height 11
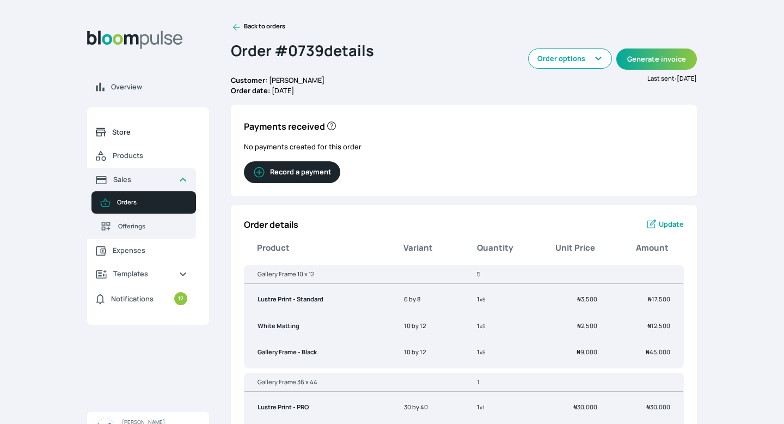
click at [124, 134] on span "Store" at bounding box center [149, 132] width 75 height 10
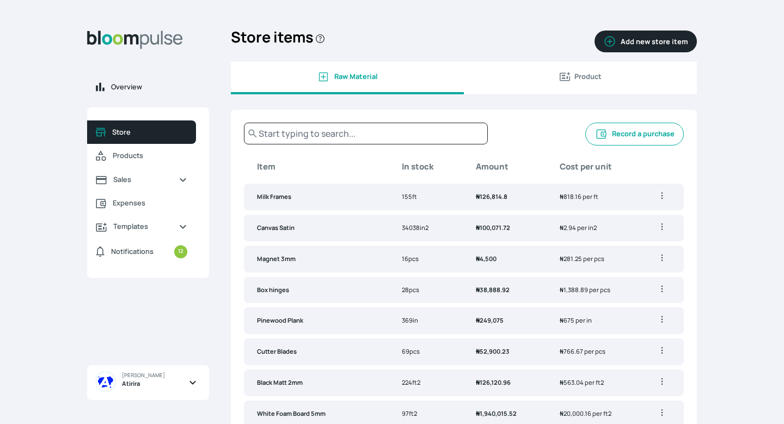
click at [130, 83] on span "Overview" at bounding box center [155, 87] width 89 height 10
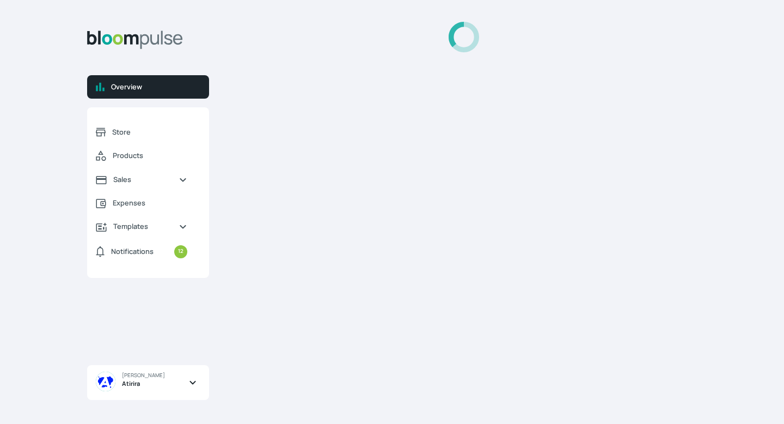
select select "2025"
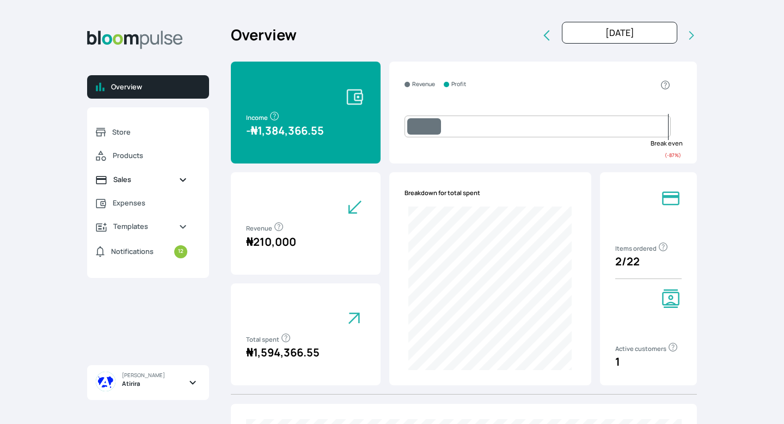
click at [145, 175] on span "Sales" at bounding box center [141, 179] width 57 height 10
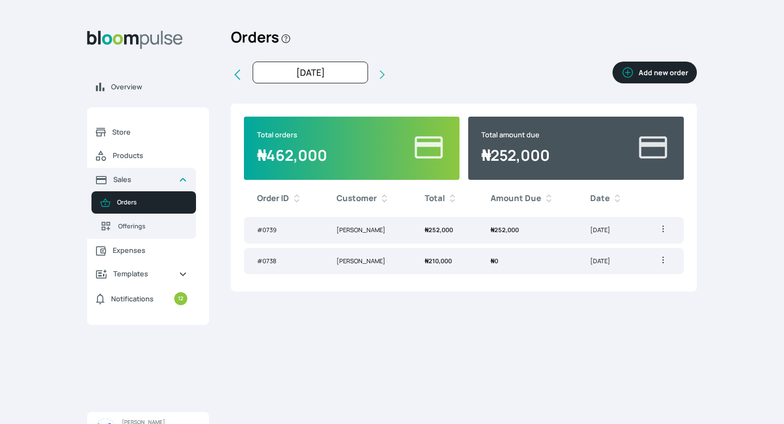
click at [513, 231] on span "₦ 252,000" at bounding box center [504, 229] width 28 height 8
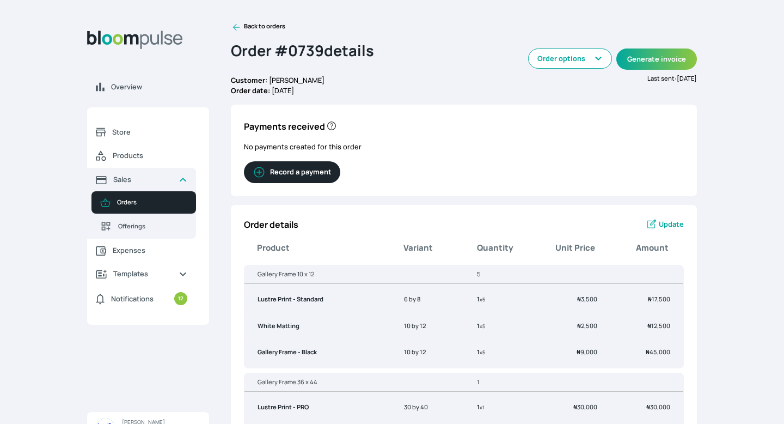
click at [262, 173] on icon "button" at bounding box center [259, 171] width 13 height 13
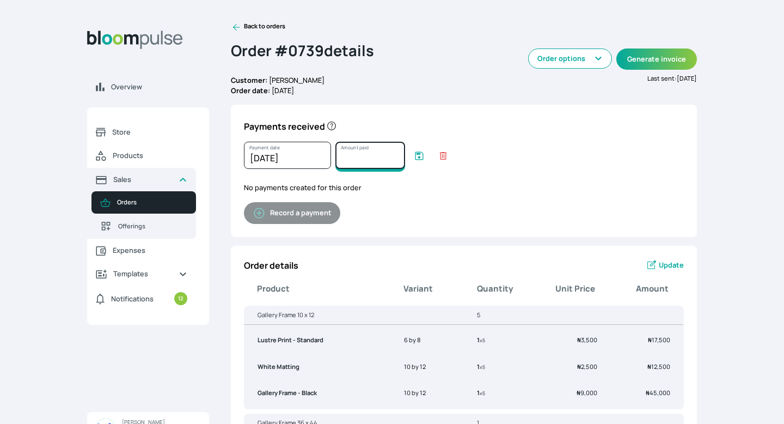
click at [359, 158] on input "Amount paid" at bounding box center [370, 155] width 70 height 27
type input "252000"
click at [421, 157] on icon "submit" at bounding box center [419, 155] width 11 height 11
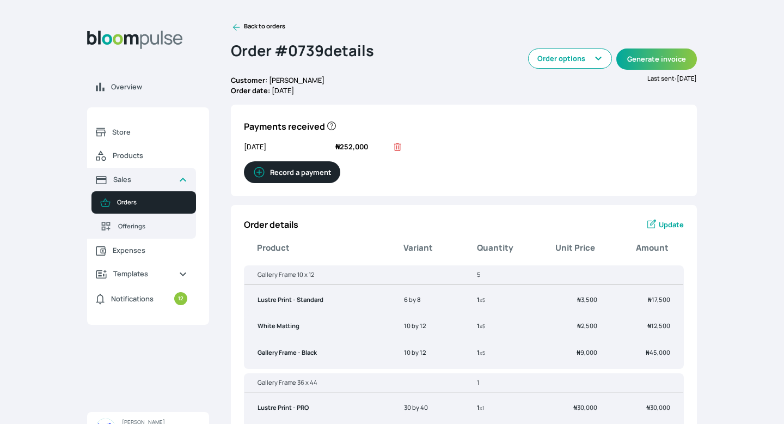
click at [238, 23] on icon at bounding box center [236, 27] width 11 height 11
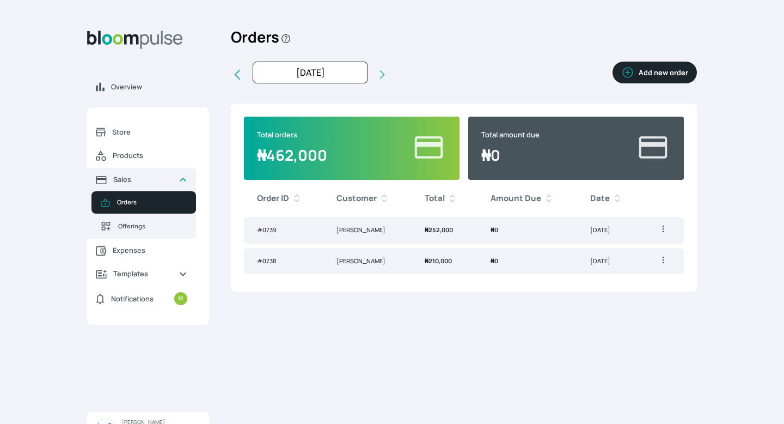
click at [497, 377] on div "Orders Add new order Oct 2025 Oct 2025 Last month Last 3 months Last 6 months L…" at bounding box center [464, 216] width 466 height 389
click at [487, 423] on div "Overview Store Products Sales Orders Offerings Expenses Templates Notifications…" at bounding box center [392, 212] width 784 height 424
